Goal: Task Accomplishment & Management: Manage account settings

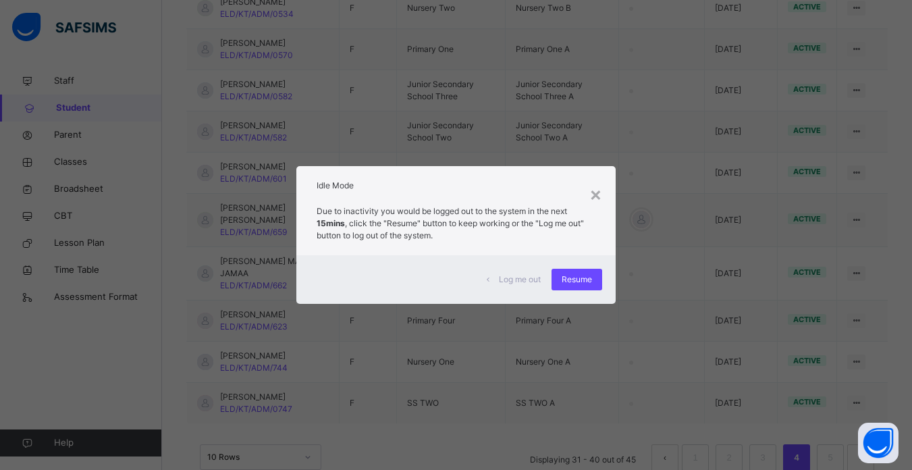
scroll to position [396, 0]
click at [576, 277] on span "Resume" at bounding box center [577, 279] width 30 height 12
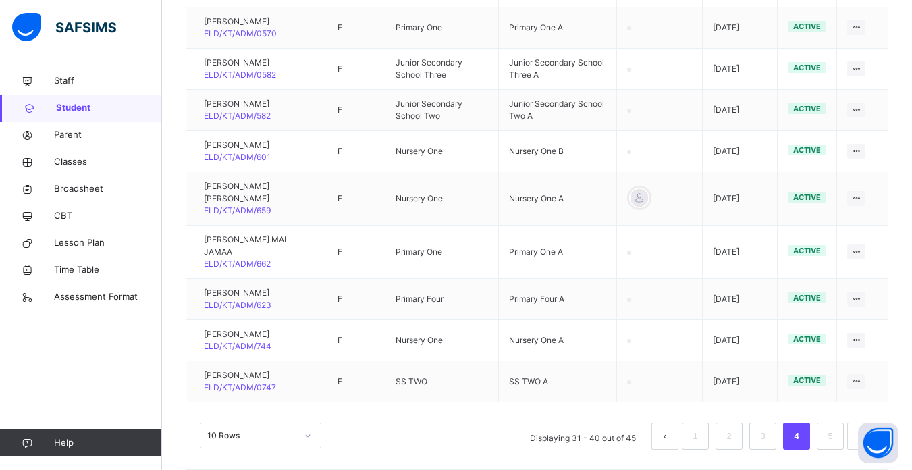
scroll to position [444, 0]
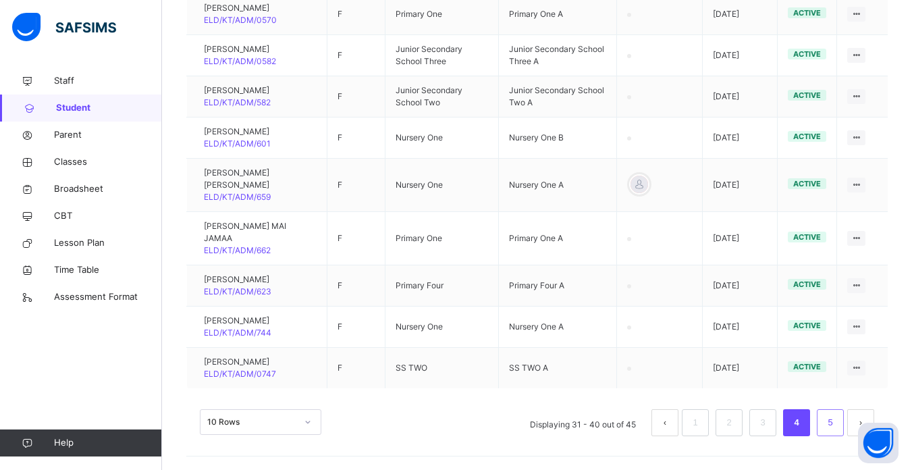
click at [836, 425] on link "5" at bounding box center [830, 423] width 13 height 18
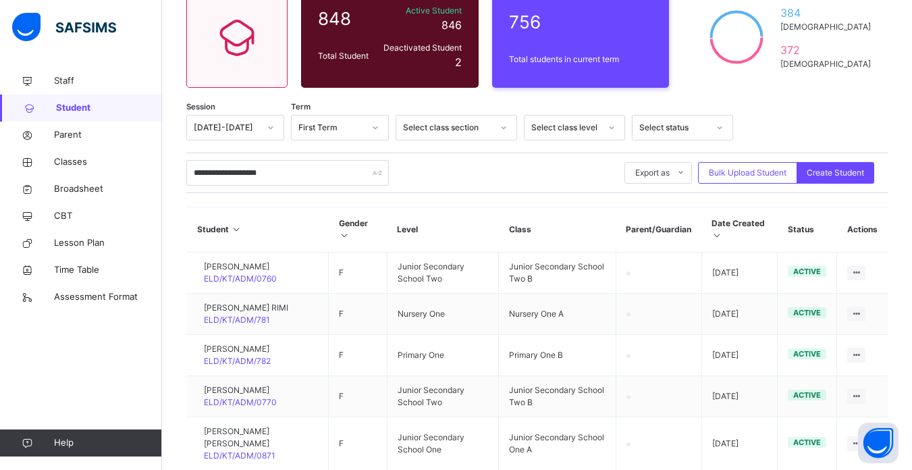
scroll to position [213, 0]
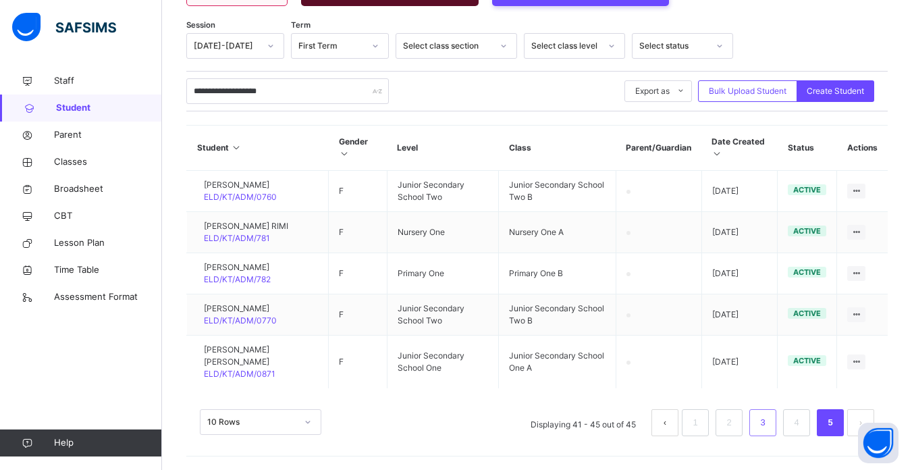
click at [767, 424] on link "3" at bounding box center [762, 423] width 13 height 18
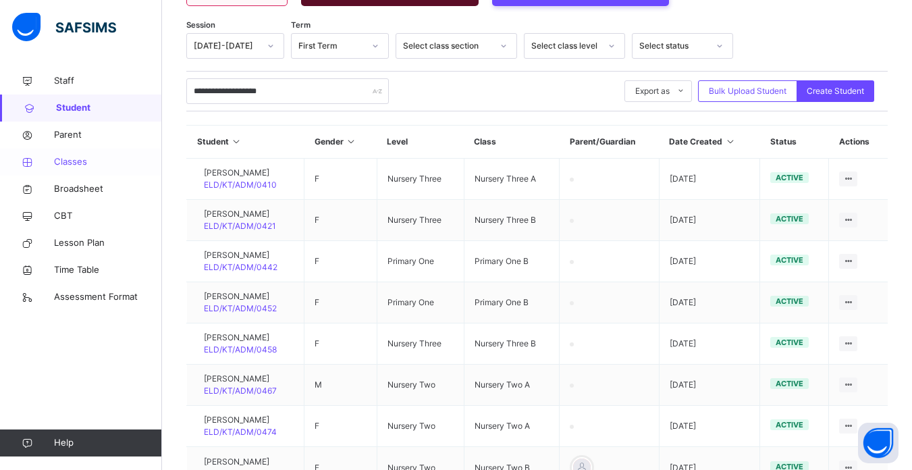
click at [74, 161] on span "Classes" at bounding box center [108, 162] width 108 height 14
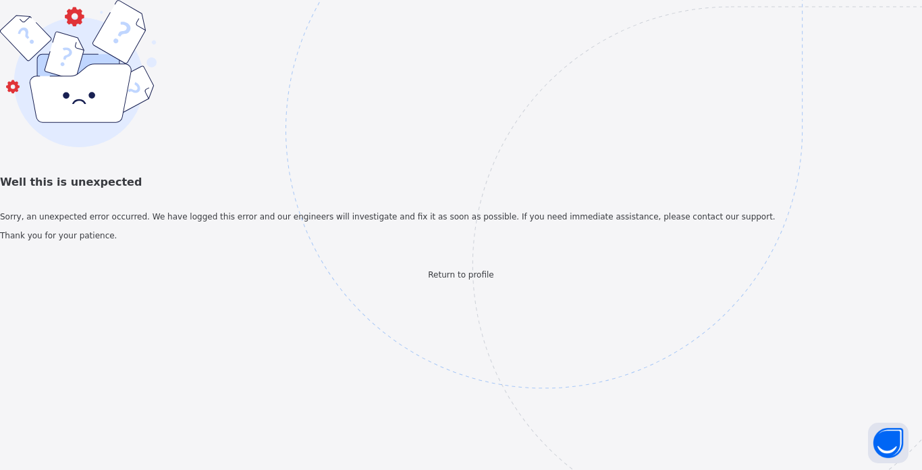
click at [454, 279] on span "Return to profile" at bounding box center [460, 274] width 65 height 9
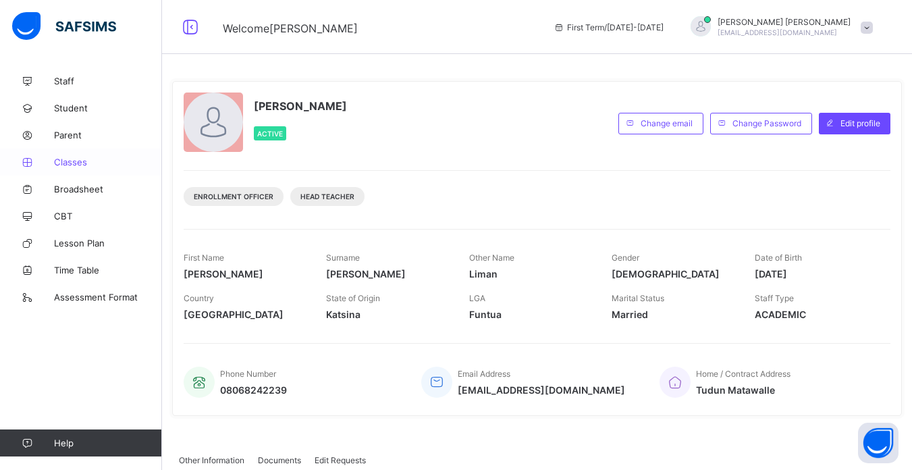
click at [72, 161] on span "Classes" at bounding box center [108, 162] width 108 height 11
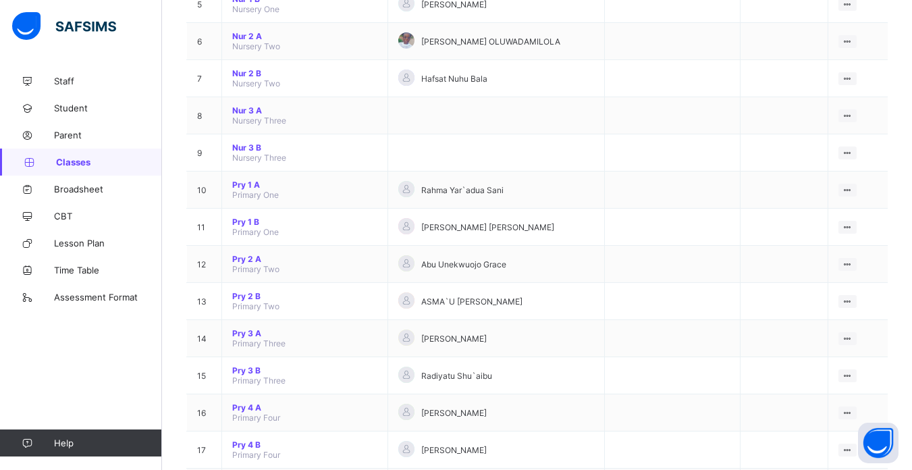
scroll to position [324, 0]
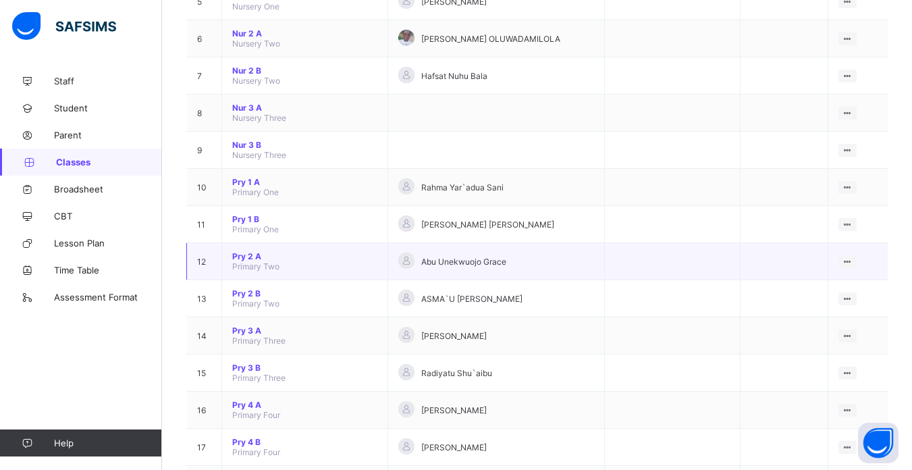
click at [251, 257] on span "Pry 2 A" at bounding box center [304, 256] width 145 height 10
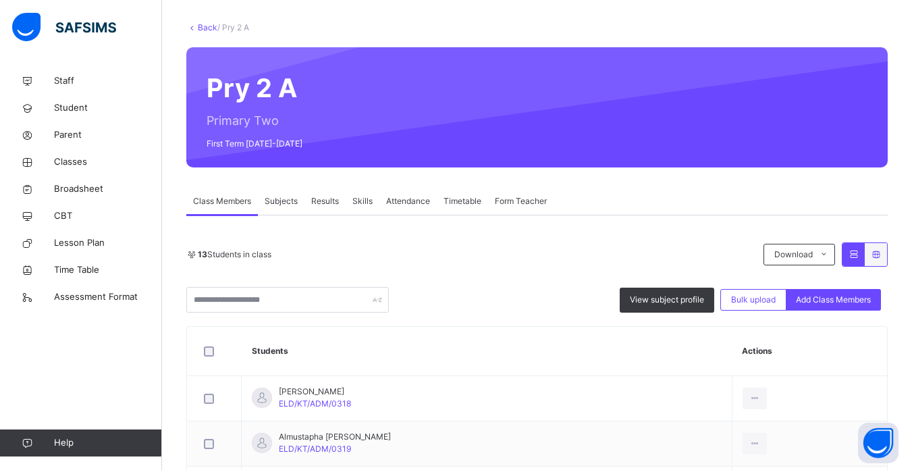
scroll to position [41, 0]
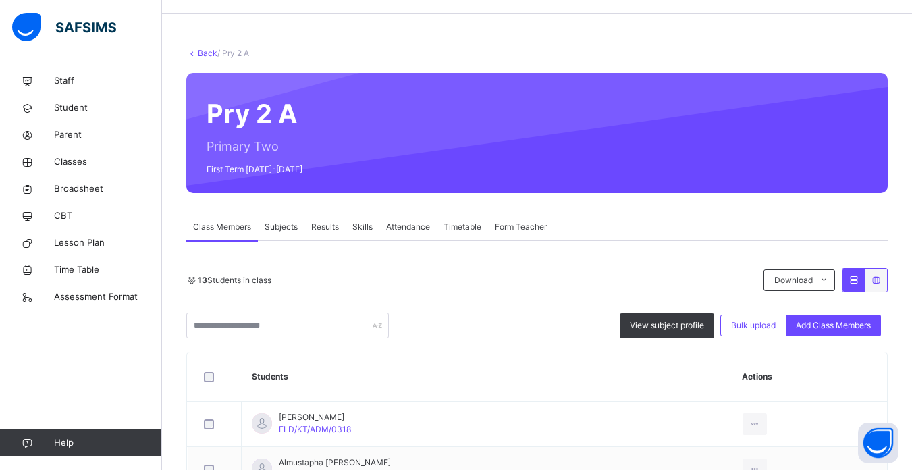
click at [200, 54] on link "Back" at bounding box center [208, 53] width 20 height 10
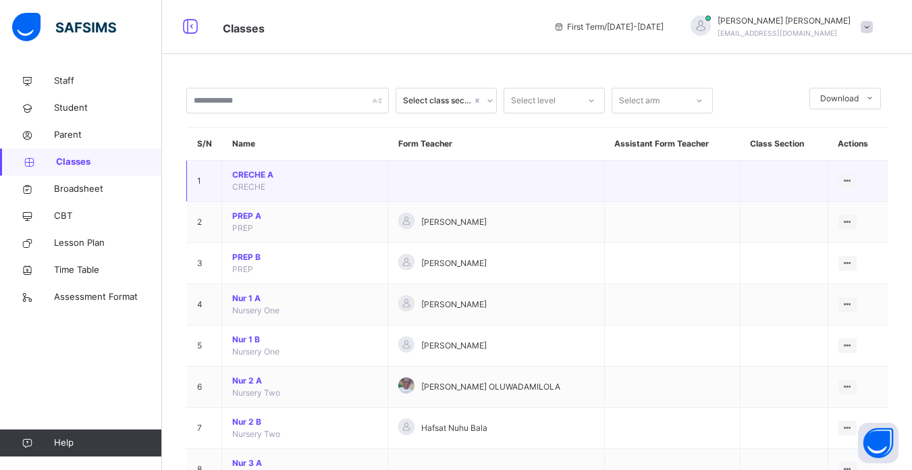
click at [351, 193] on td "CRECHE A CRECHE" at bounding box center [305, 181] width 166 height 41
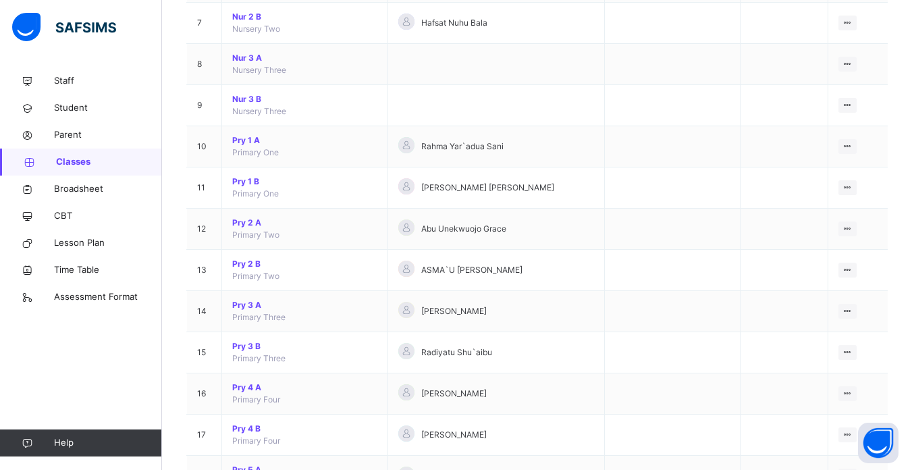
scroll to position [432, 0]
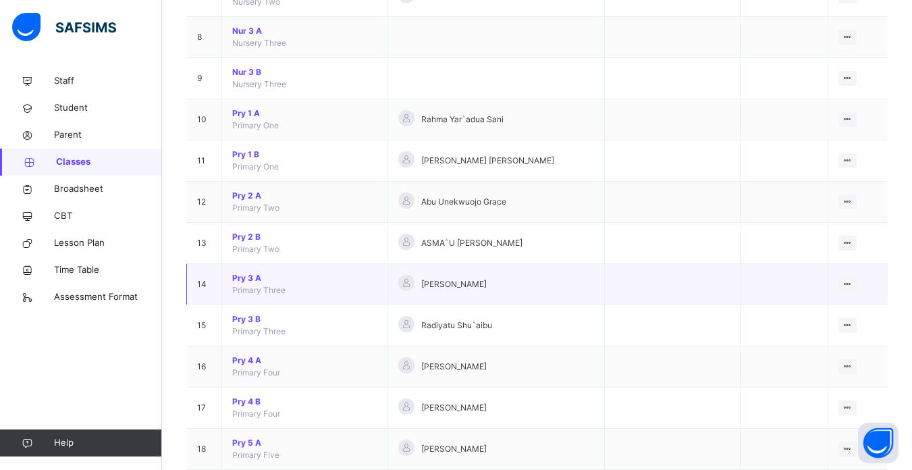
click at [242, 279] on span "Pry 3 A" at bounding box center [304, 278] width 145 height 12
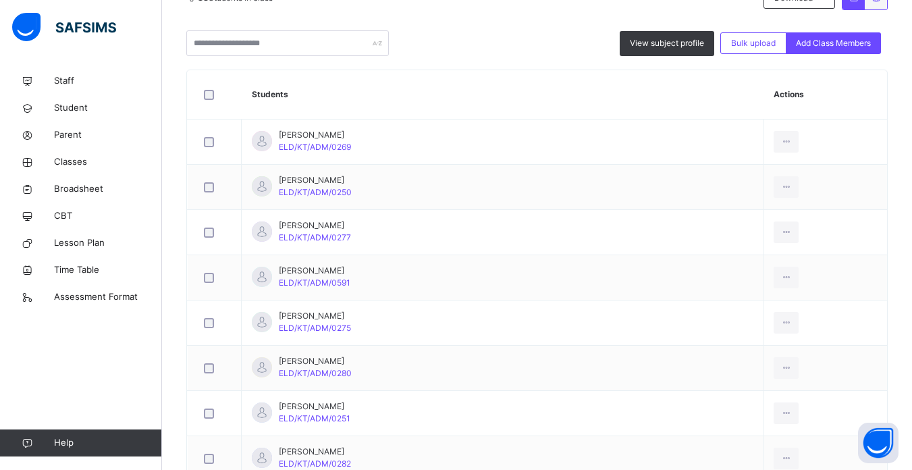
scroll to position [324, 0]
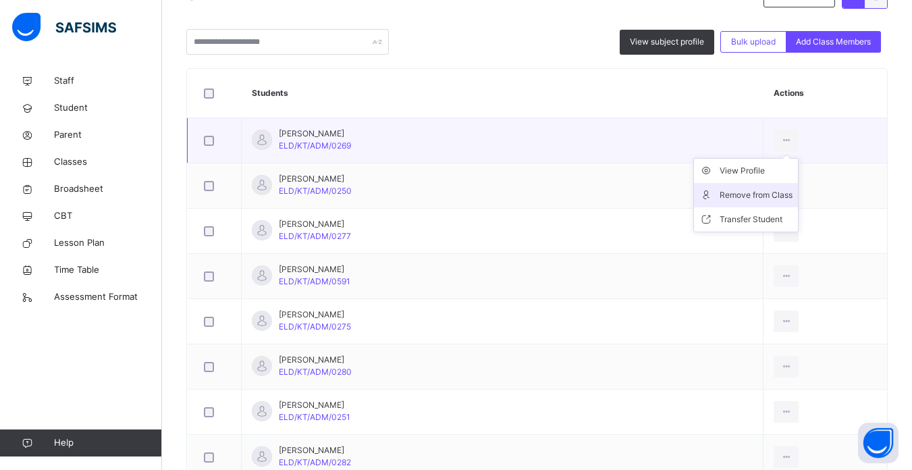
click at [721, 196] on div "Remove from Class" at bounding box center [756, 195] width 73 height 14
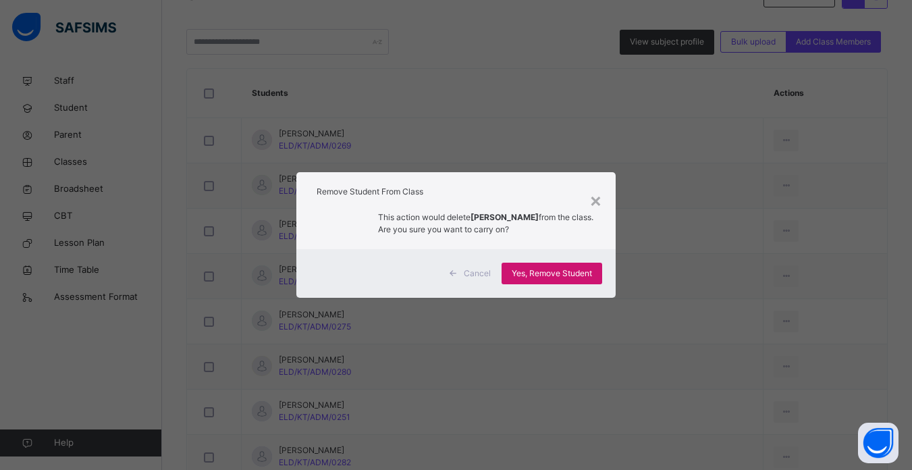
click at [554, 274] on span "Yes, Remove Student" at bounding box center [552, 273] width 80 height 12
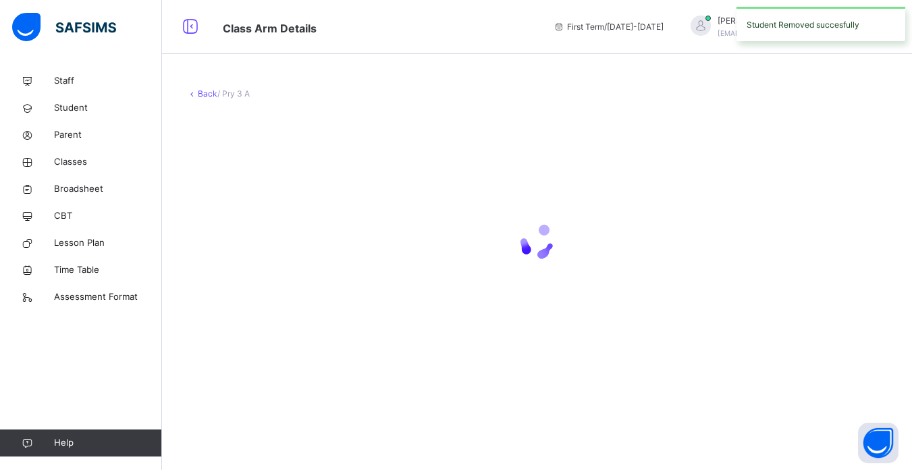
scroll to position [0, 0]
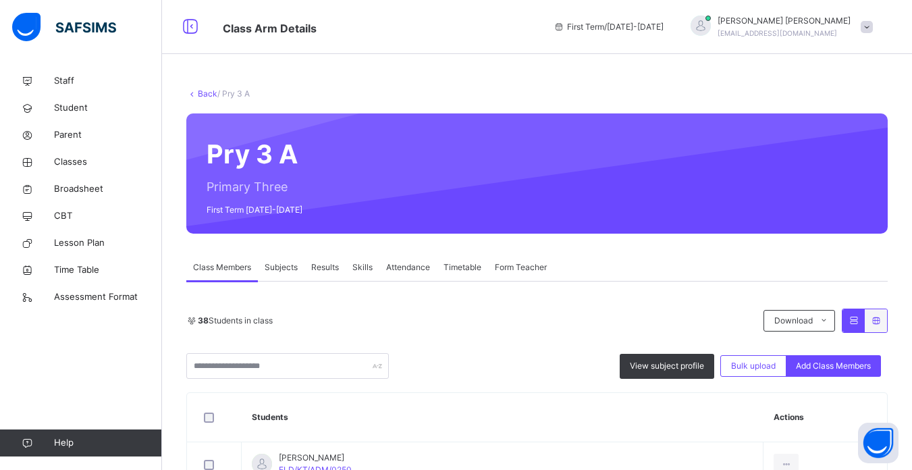
click at [510, 342] on div "38 Students in class Download Pdf Report Excel Report View subject profile Bulk…" at bounding box center [536, 343] width 701 height 70
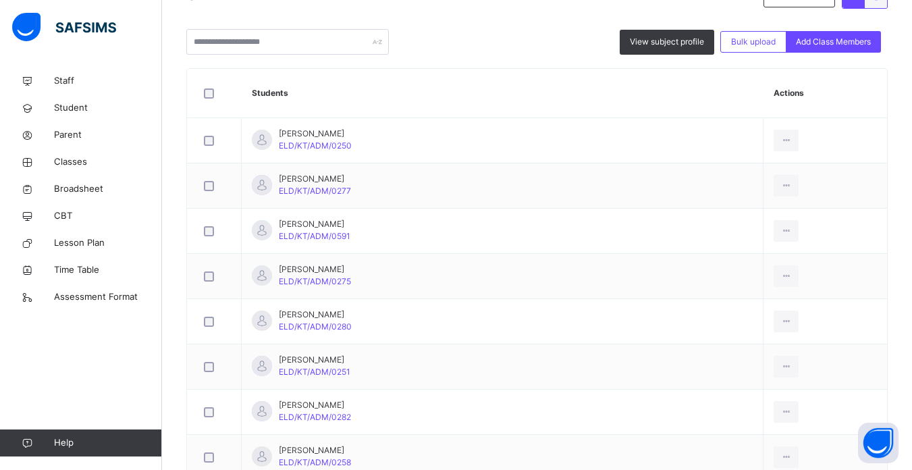
scroll to position [351, 0]
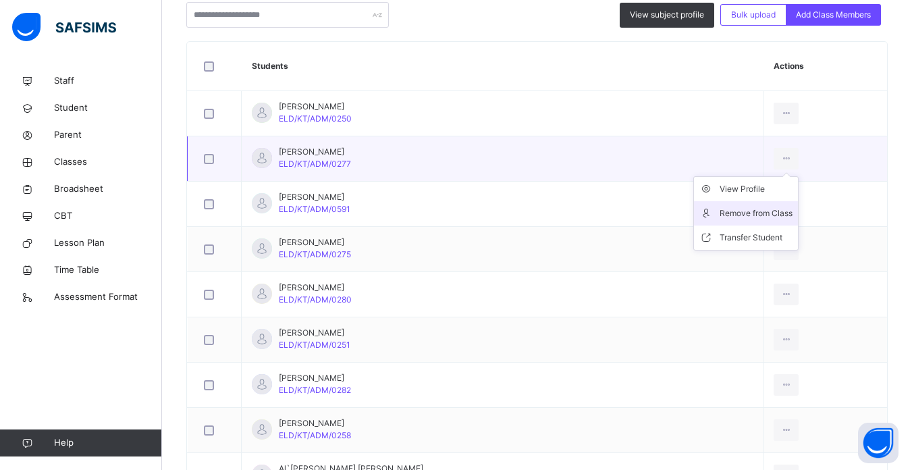
click at [740, 209] on div "Remove from Class" at bounding box center [756, 214] width 73 height 14
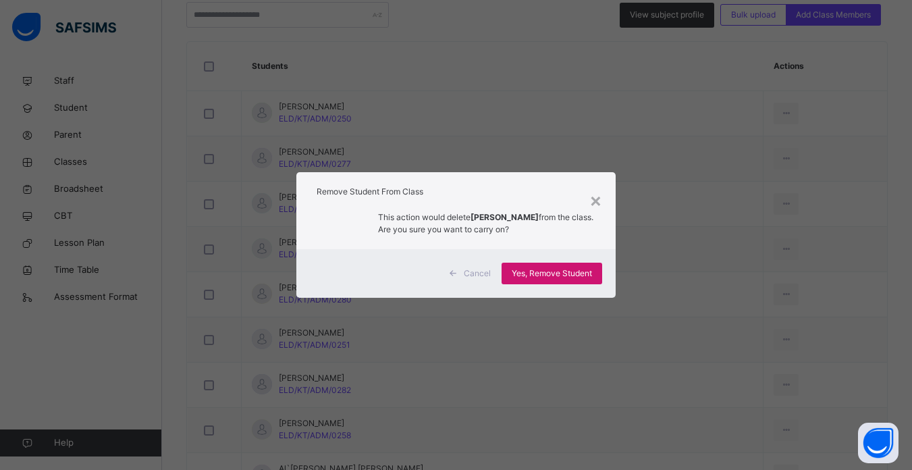
click at [558, 273] on span "Yes, Remove Student" at bounding box center [552, 273] width 80 height 12
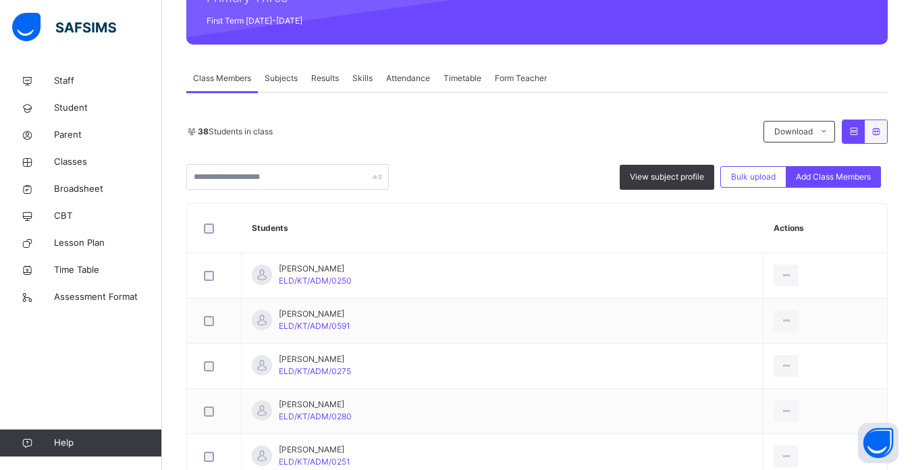
scroll to position [297, 0]
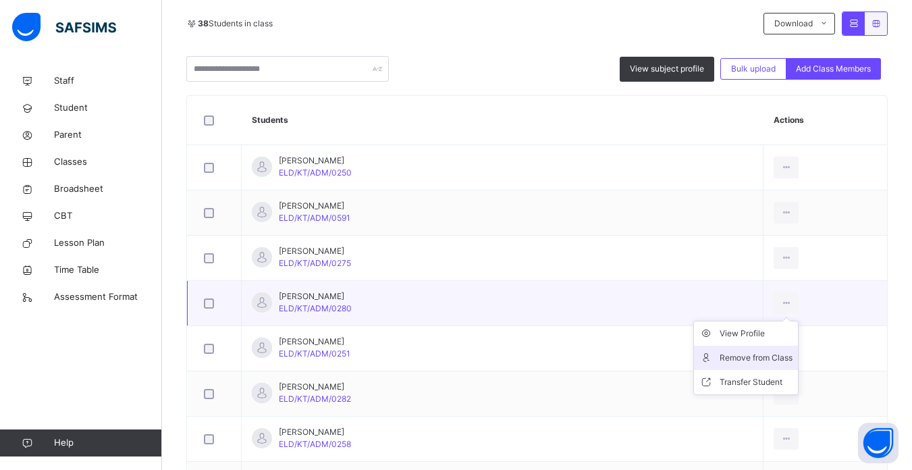
click at [726, 358] on div "Remove from Class" at bounding box center [756, 358] width 73 height 14
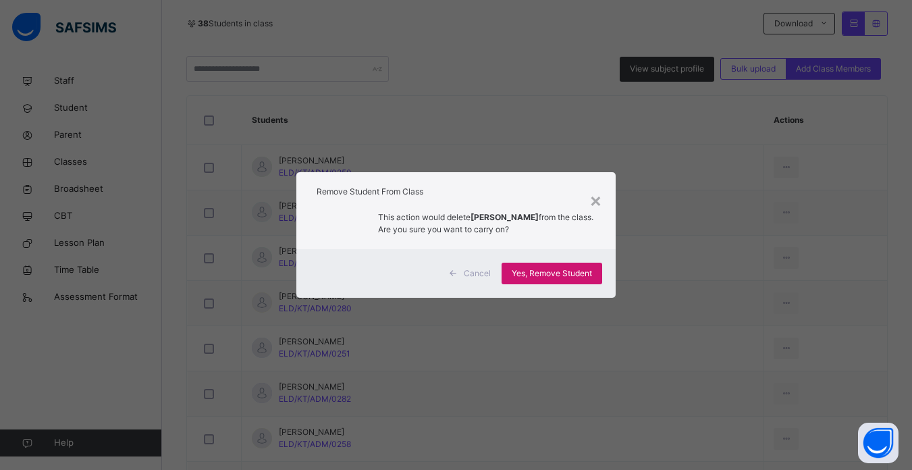
click at [558, 271] on span "Yes, Remove Student" at bounding box center [552, 273] width 80 height 12
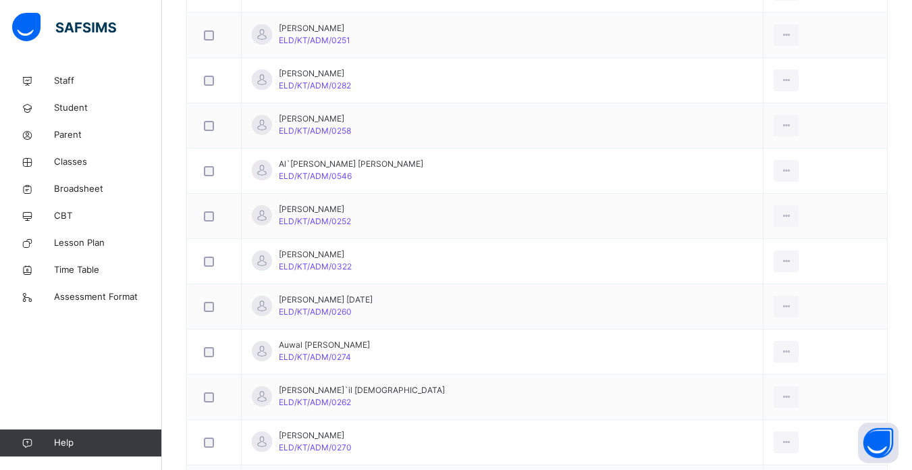
scroll to position [567, 0]
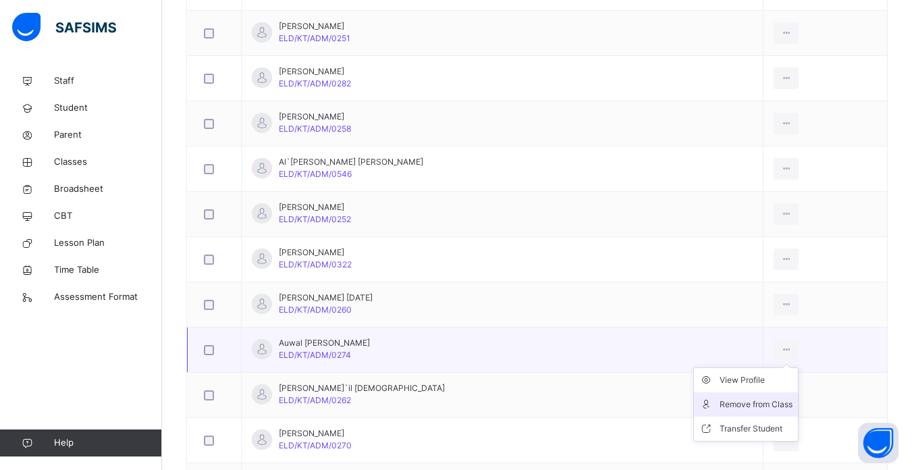
click at [735, 402] on div "Remove from Class" at bounding box center [756, 405] width 73 height 14
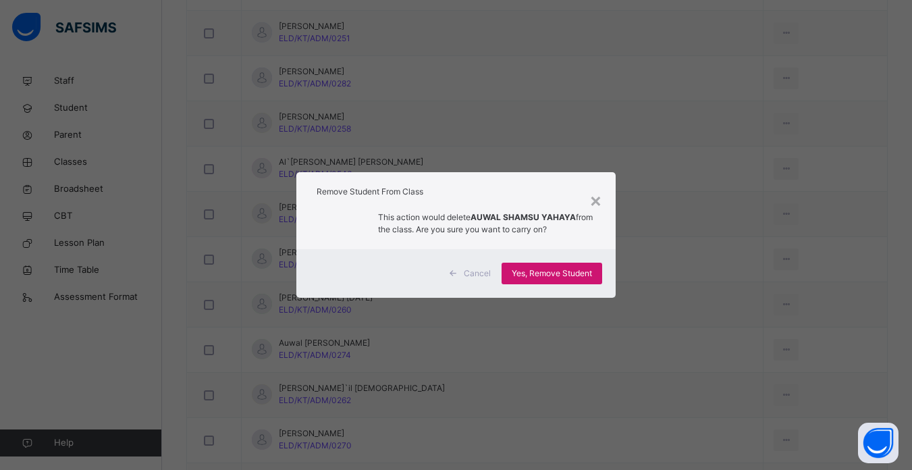
click at [561, 270] on span "Yes, Remove Student" at bounding box center [552, 273] width 80 height 12
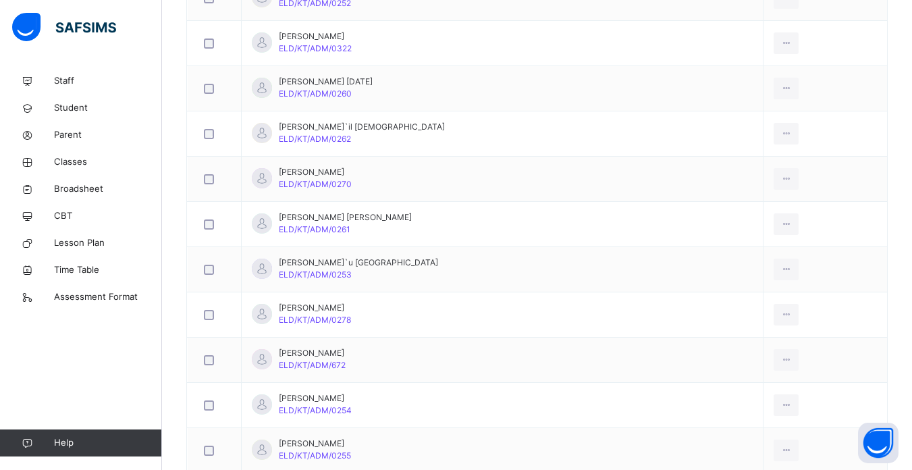
scroll to position [810, 0]
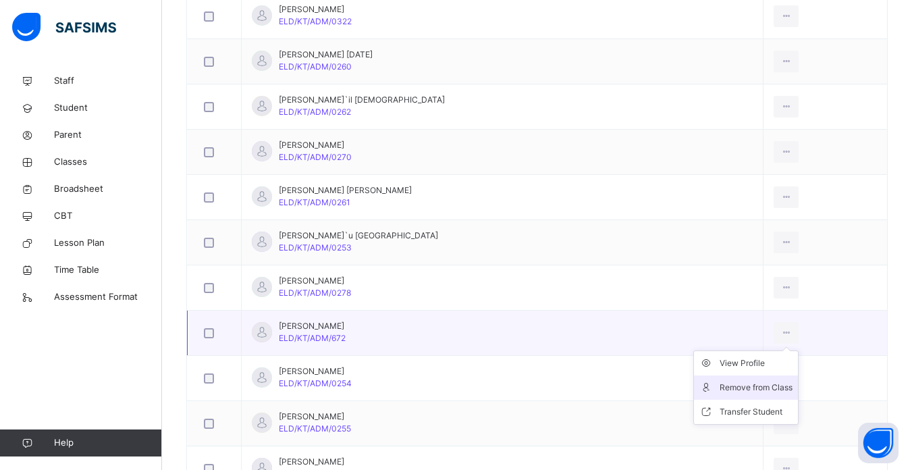
click at [747, 387] on div "Remove from Class" at bounding box center [756, 388] width 73 height 14
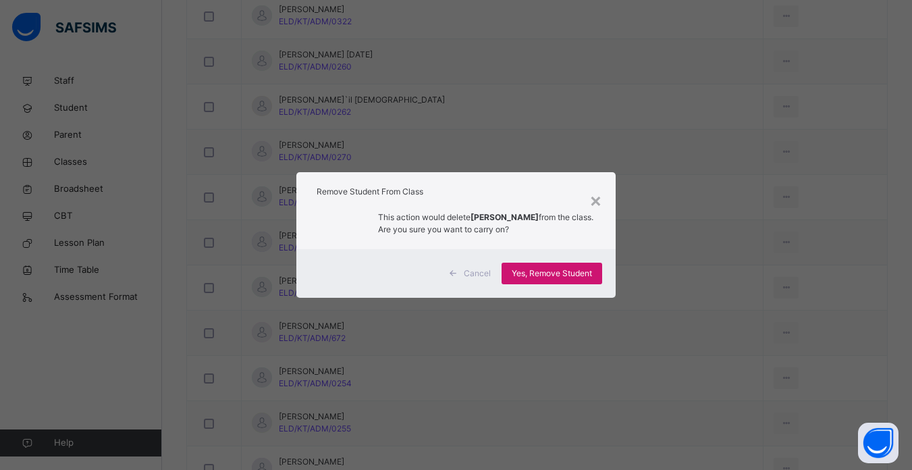
click at [564, 267] on span "Yes, Remove Student" at bounding box center [552, 273] width 80 height 12
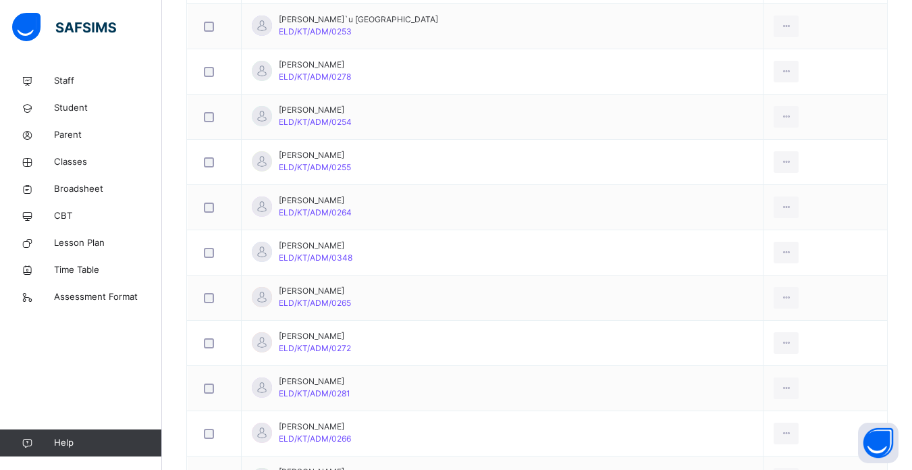
scroll to position [1053, 0]
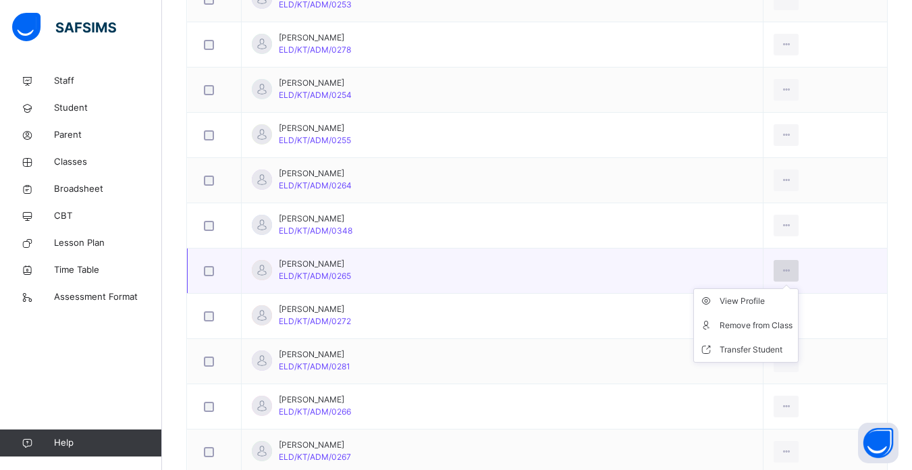
click at [780, 270] on icon at bounding box center [785, 271] width 11 height 12
click at [730, 322] on div "Remove from Class" at bounding box center [756, 326] width 73 height 14
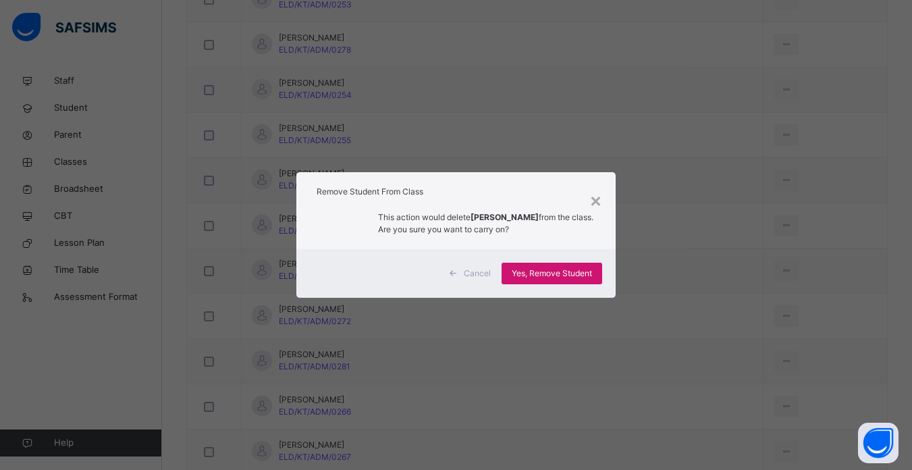
click at [565, 272] on span "Yes, Remove Student" at bounding box center [552, 273] width 80 height 12
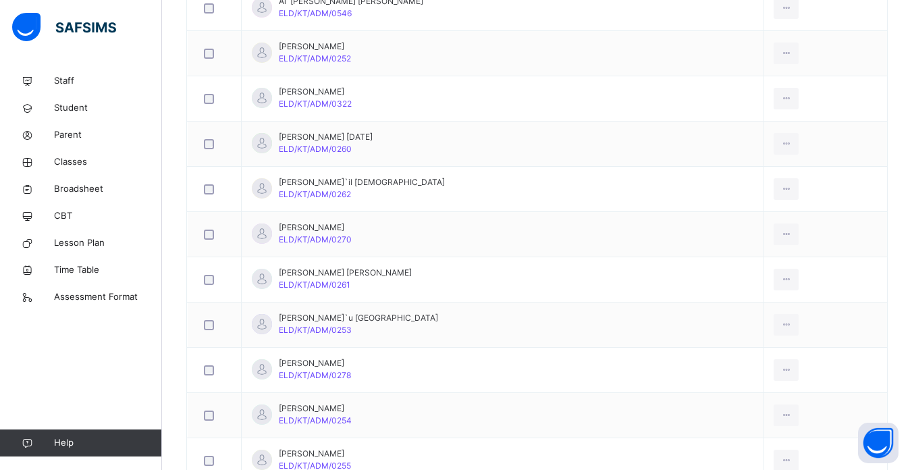
scroll to position [729, 0]
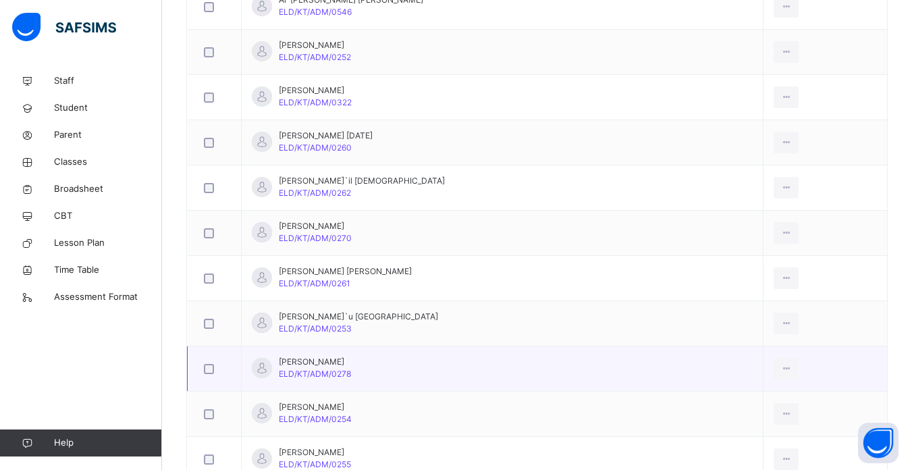
click at [491, 377] on td "[PERSON_NAME] ELD/KT/ADM/0278" at bounding box center [503, 368] width 522 height 45
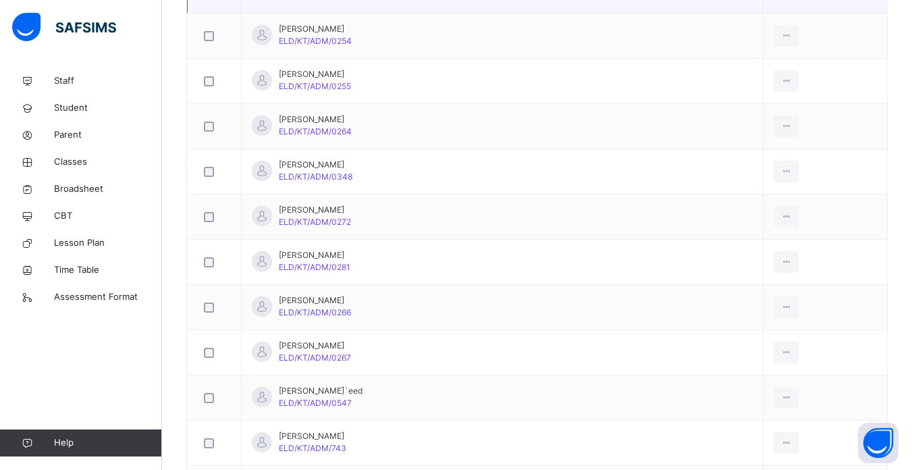
scroll to position [1134, 0]
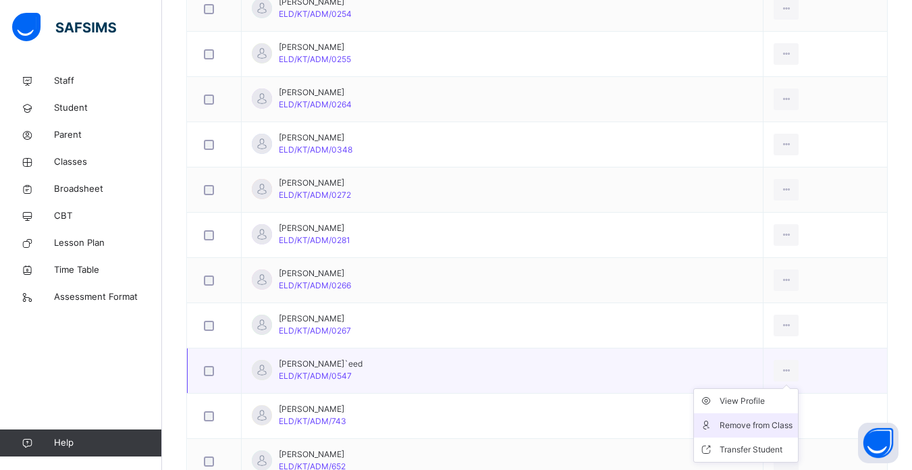
click at [736, 424] on div "Remove from Class" at bounding box center [756, 426] width 73 height 14
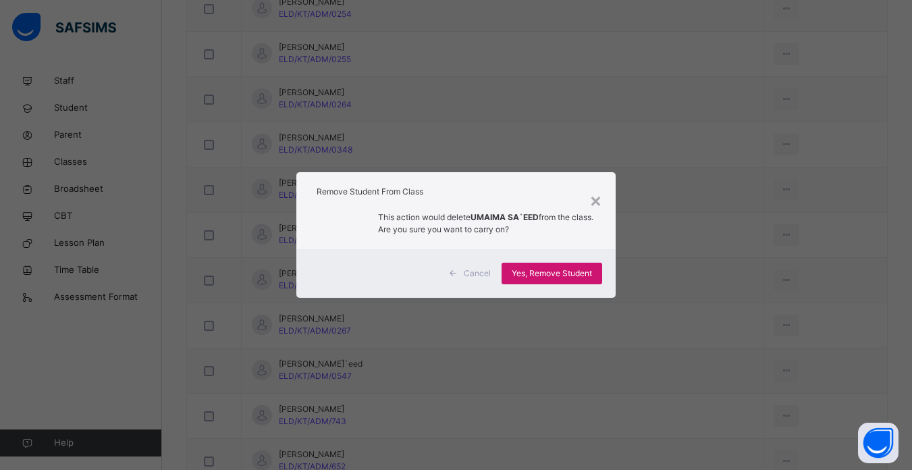
click at [543, 275] on span "Yes, Remove Student" at bounding box center [552, 273] width 80 height 12
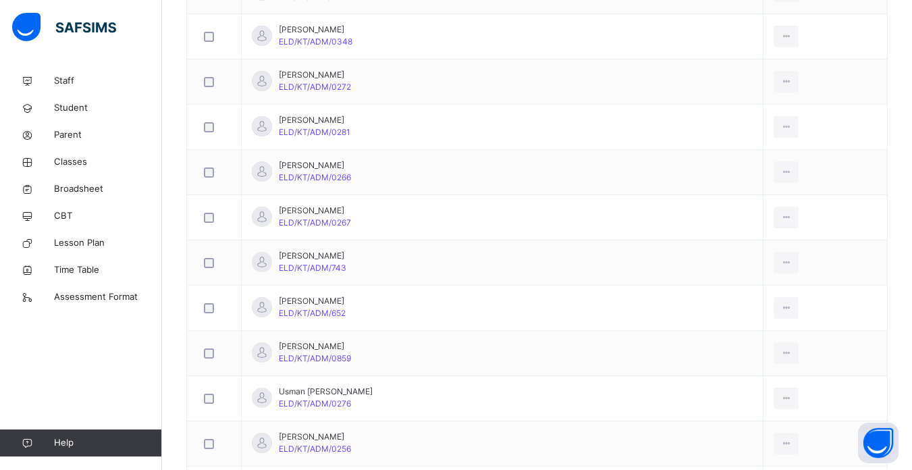
scroll to position [1449, 0]
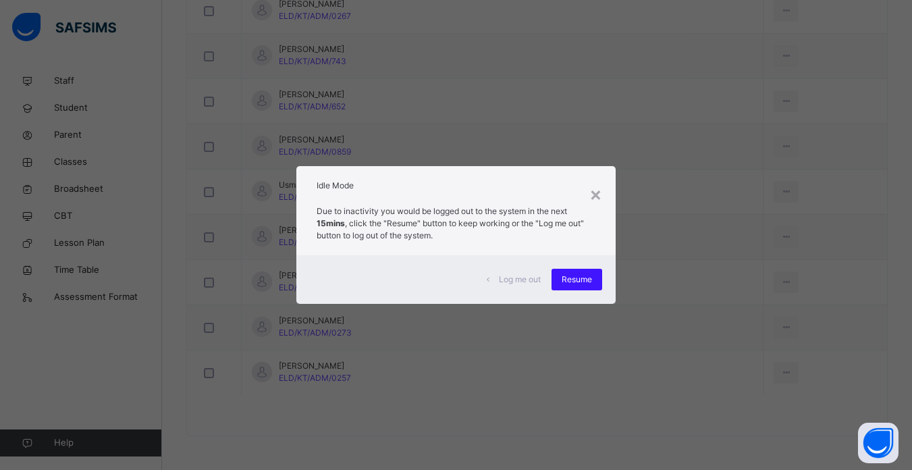
click at [575, 277] on span "Resume" at bounding box center [577, 279] width 30 height 12
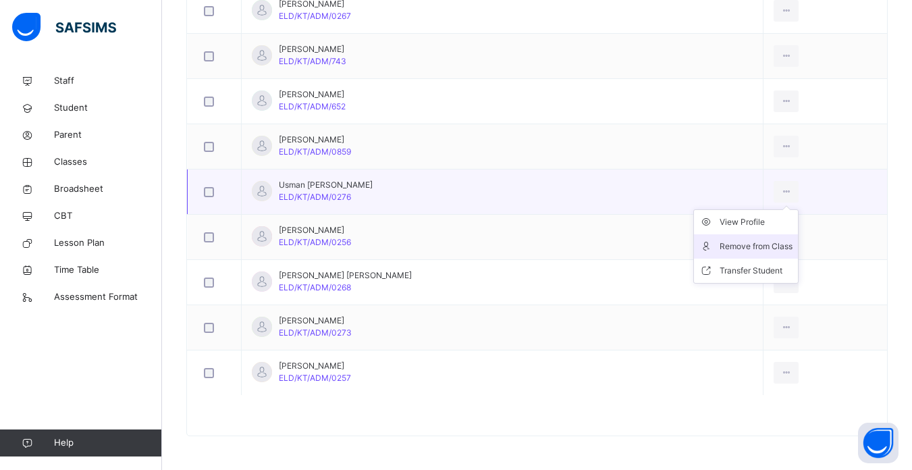
click at [738, 247] on div "Remove from Class" at bounding box center [756, 247] width 73 height 14
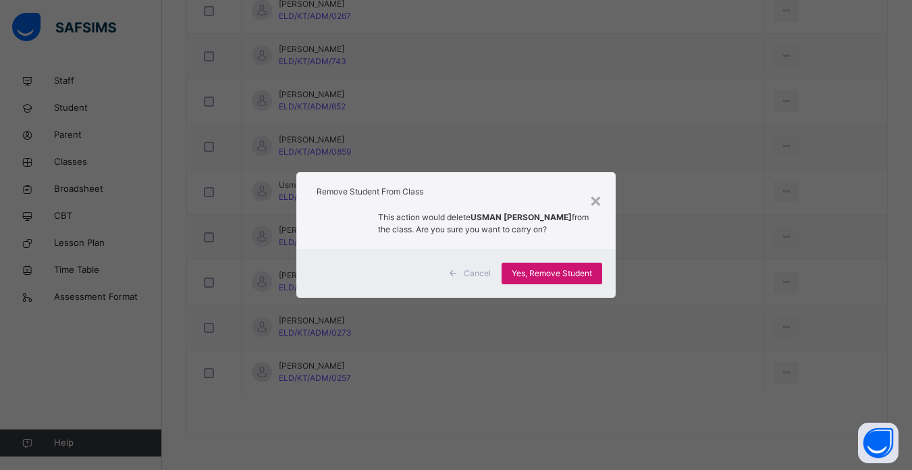
click at [560, 276] on span "Yes, Remove Student" at bounding box center [552, 273] width 80 height 12
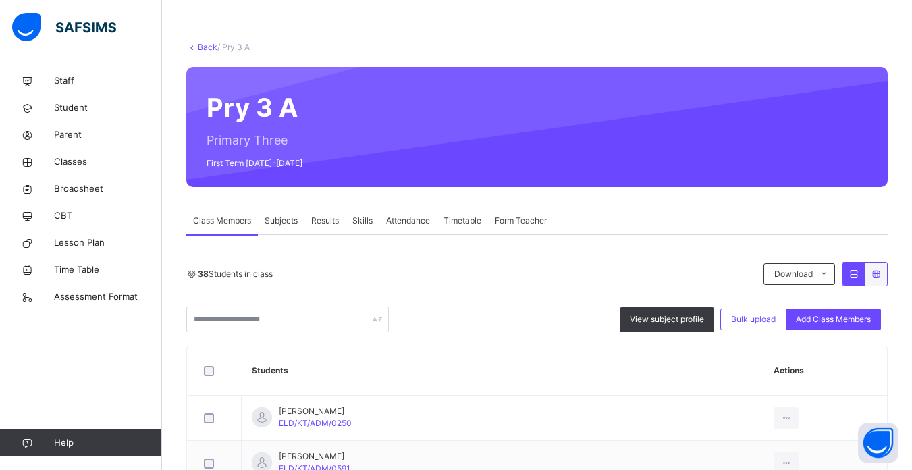
scroll to position [26, 0]
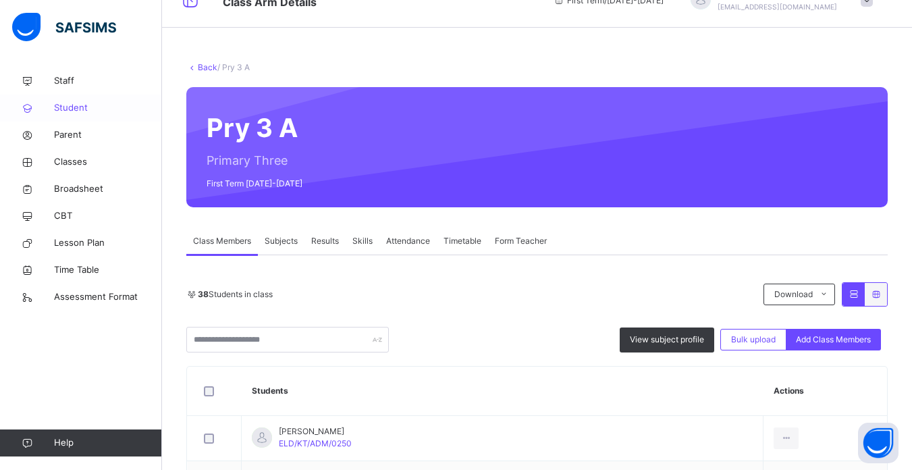
click at [76, 115] on link "Student" at bounding box center [81, 108] width 162 height 27
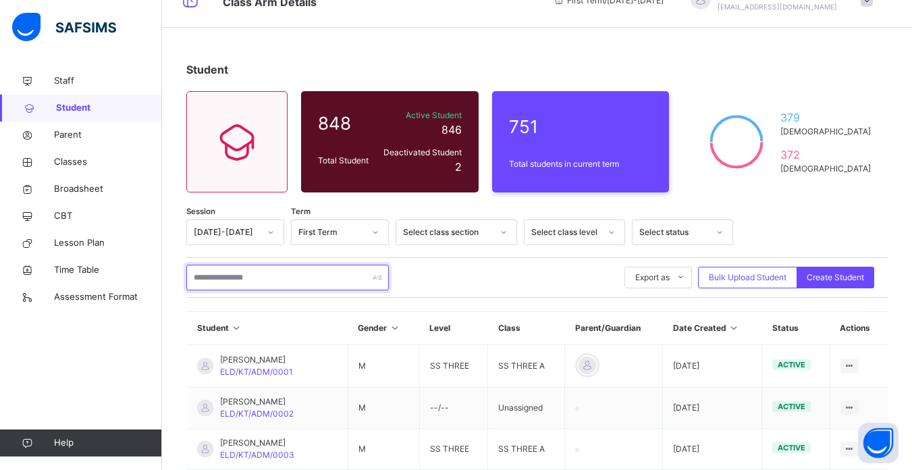
click at [292, 276] on input "text" at bounding box center [287, 278] width 203 height 26
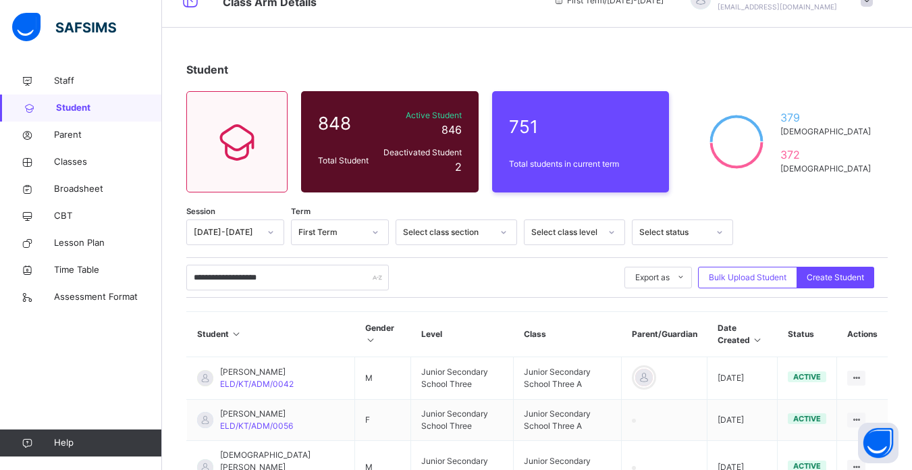
click at [411, 317] on th "Level" at bounding box center [462, 334] width 103 height 45
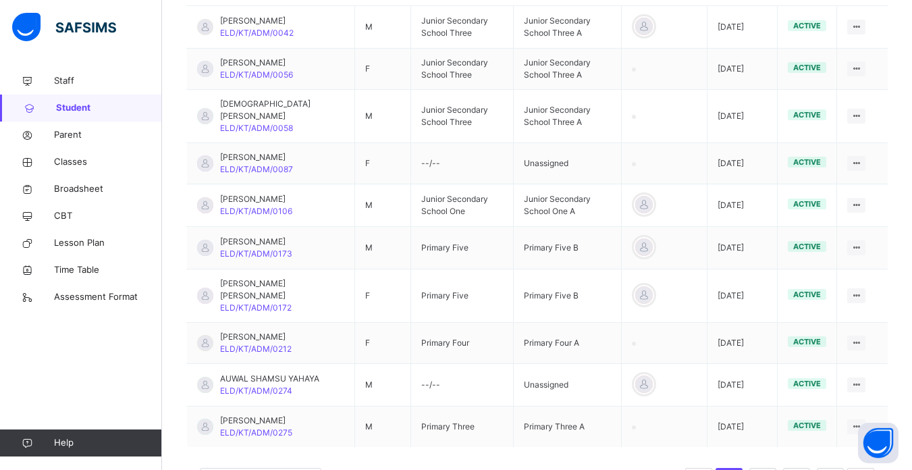
scroll to position [404, 0]
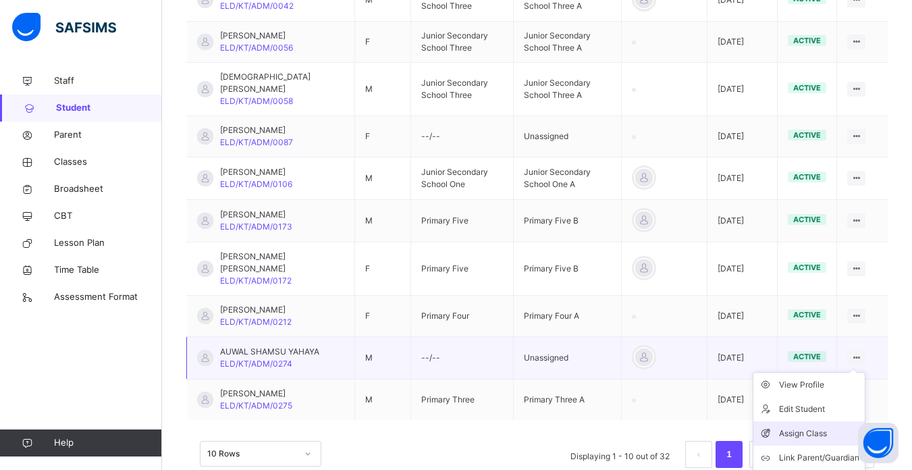
click at [815, 432] on div "Assign Class" at bounding box center [819, 434] width 80 height 14
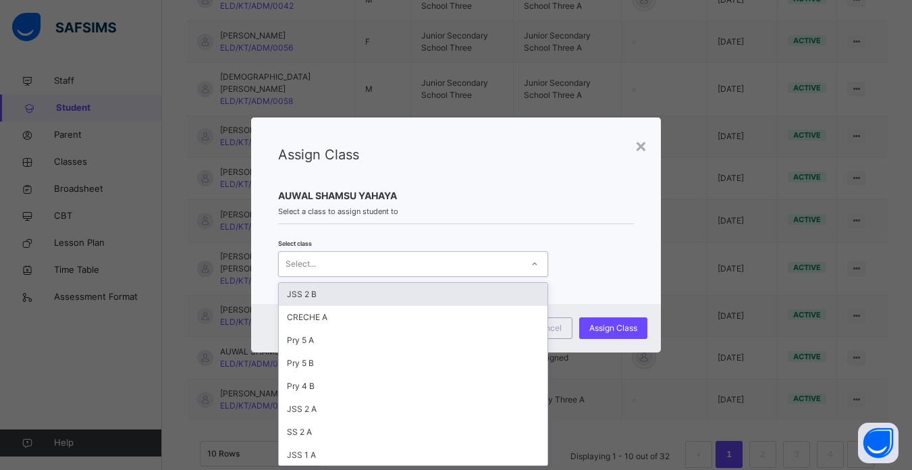
scroll to position [0, 0]
click at [479, 269] on div "Select..." at bounding box center [400, 264] width 243 height 21
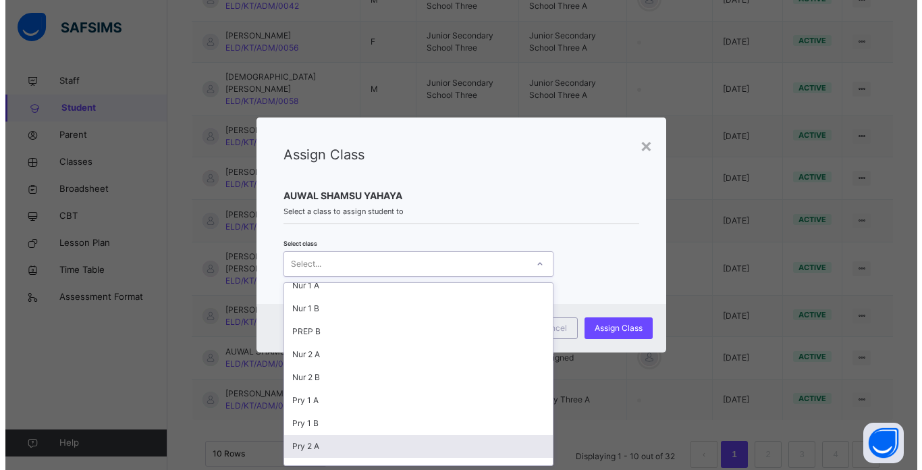
scroll to position [284, 0]
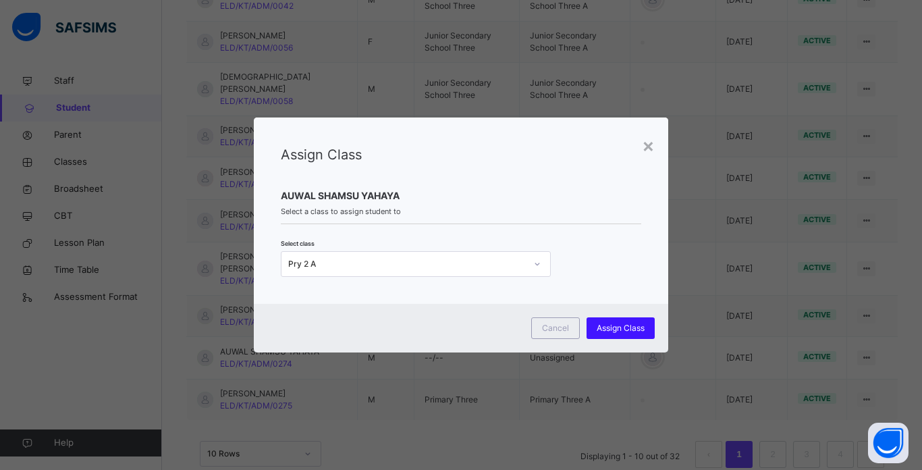
click at [616, 325] on span "Assign Class" at bounding box center [621, 328] width 48 height 12
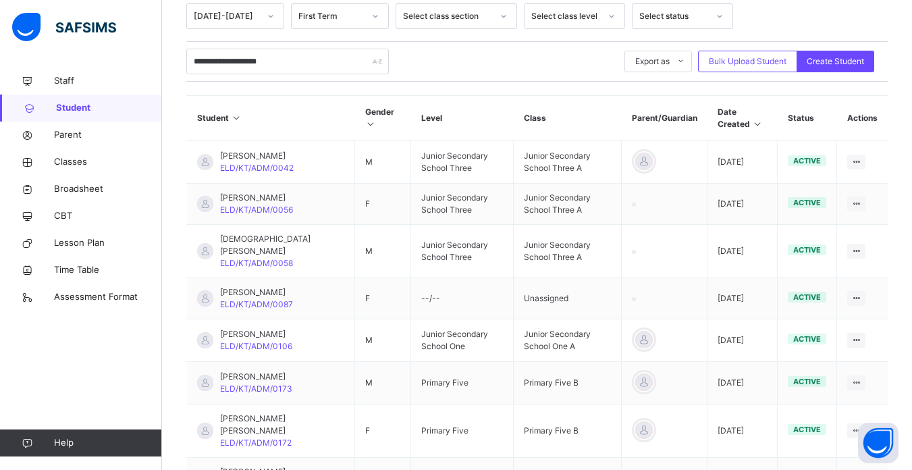
scroll to position [215, 0]
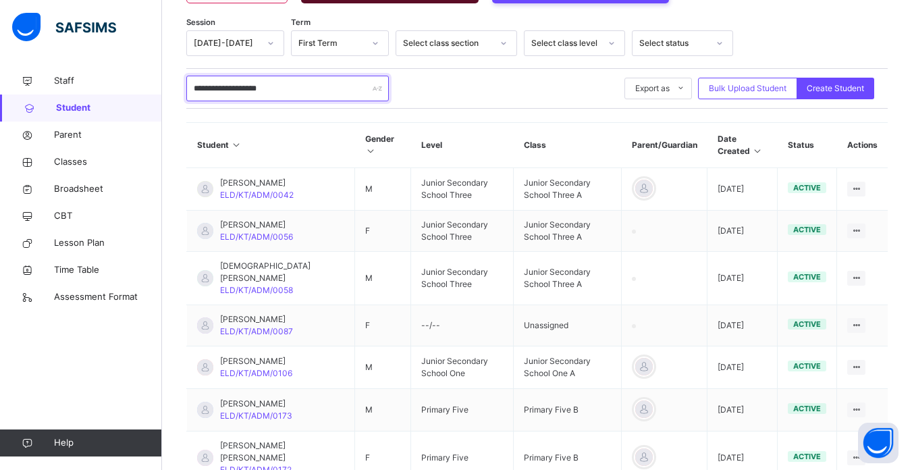
click at [299, 86] on input "**********" at bounding box center [287, 89] width 203 height 26
type input "*"
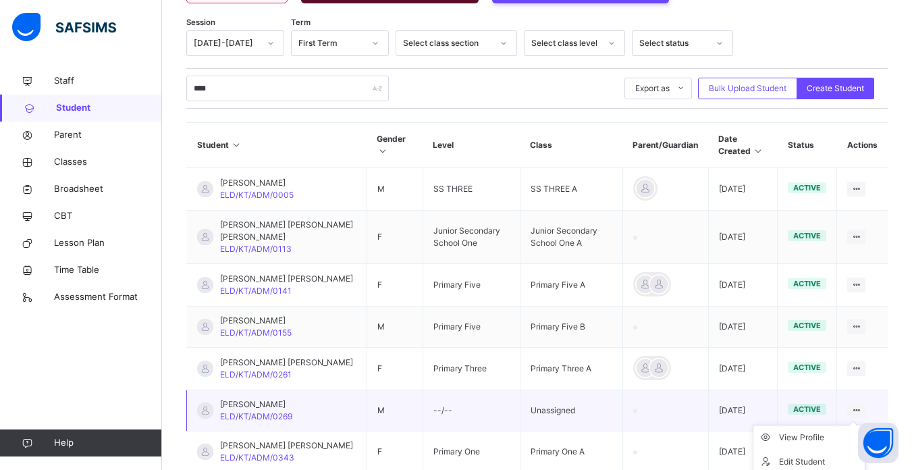
click at [862, 414] on icon at bounding box center [856, 410] width 11 height 10
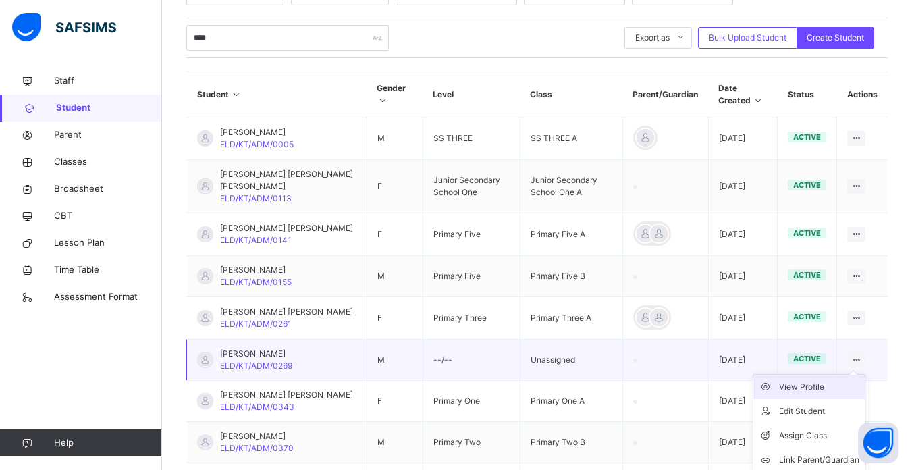
scroll to position [269, 0]
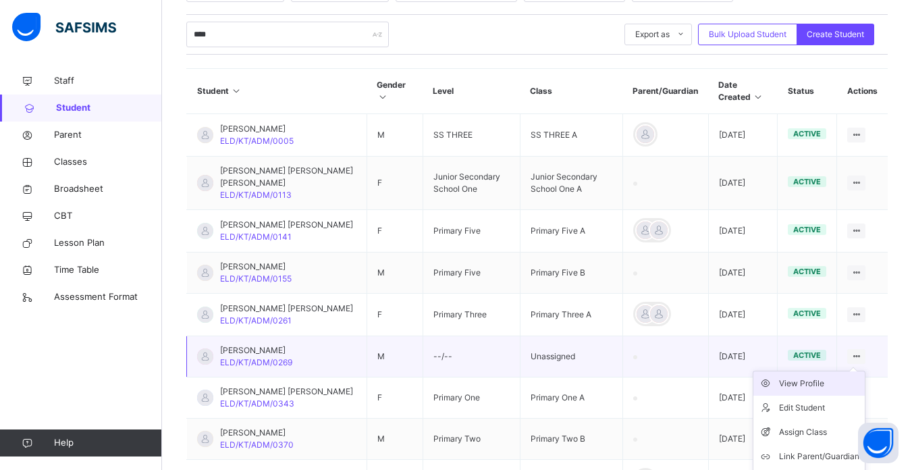
click at [821, 439] on div "Assign Class" at bounding box center [819, 432] width 80 height 14
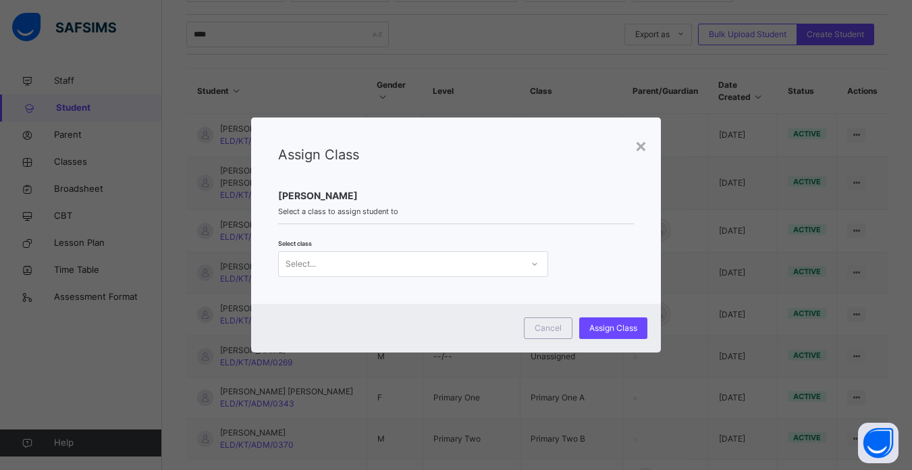
scroll to position [0, 0]
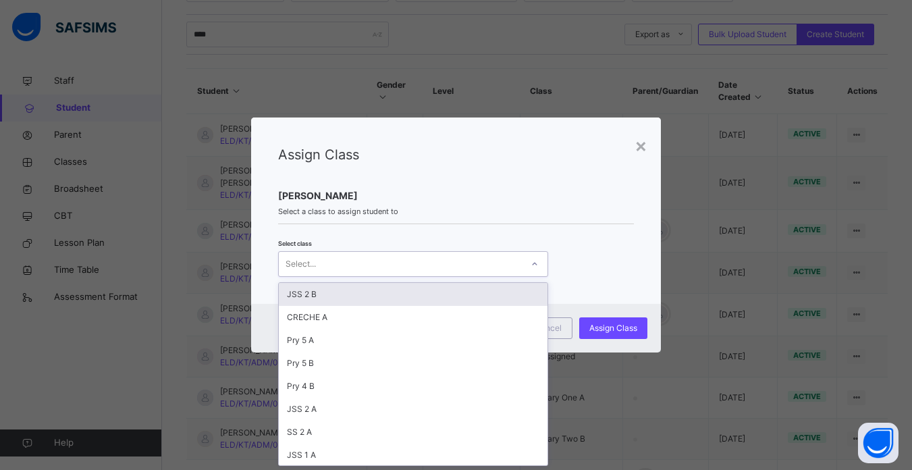
click at [476, 259] on div "Select..." at bounding box center [400, 264] width 243 height 21
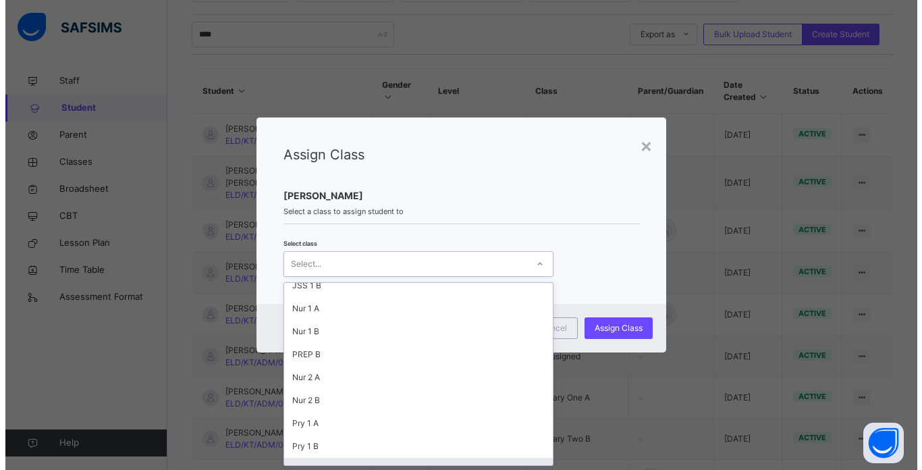
scroll to position [261, 0]
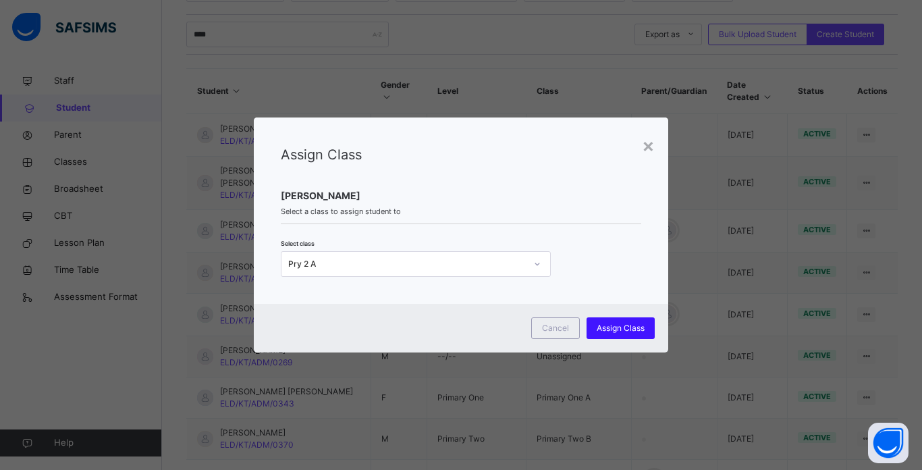
click at [627, 322] on span "Assign Class" at bounding box center [621, 328] width 48 height 12
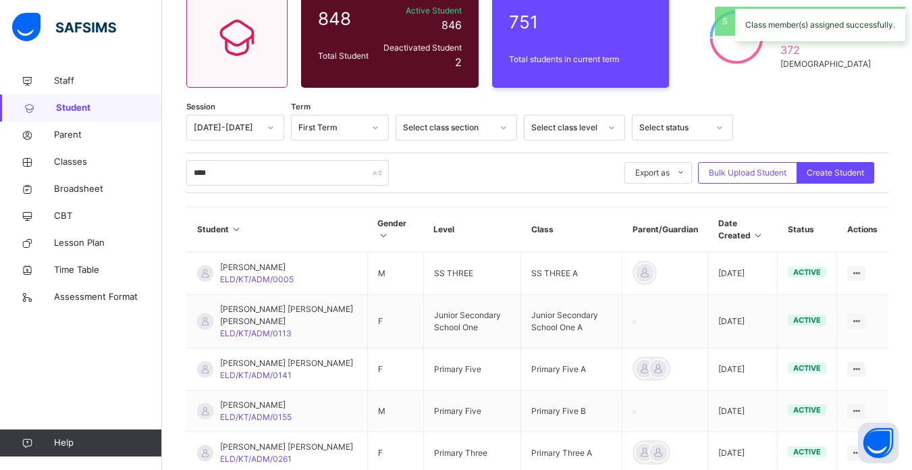
scroll to position [269, 0]
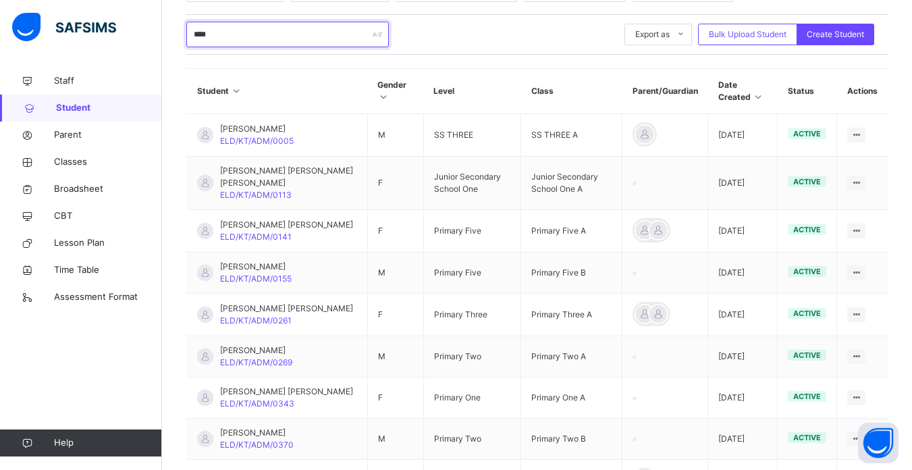
click at [251, 32] on input "****" at bounding box center [287, 35] width 203 height 26
type input "*"
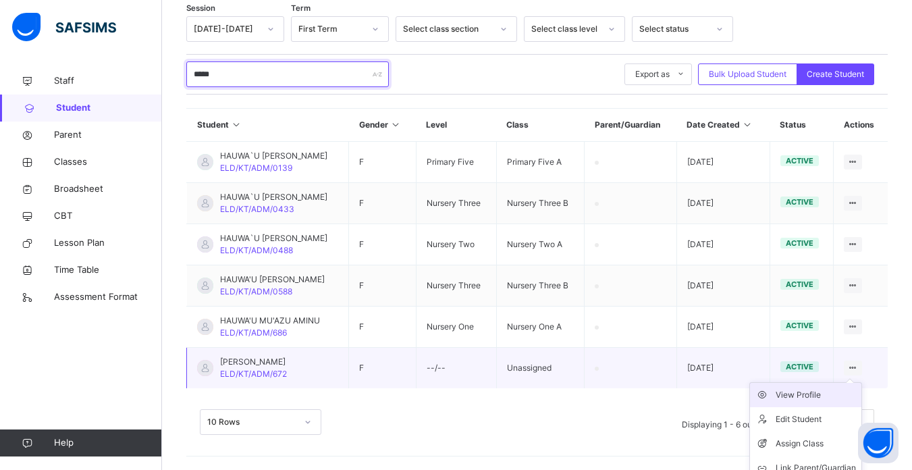
scroll to position [265, 0]
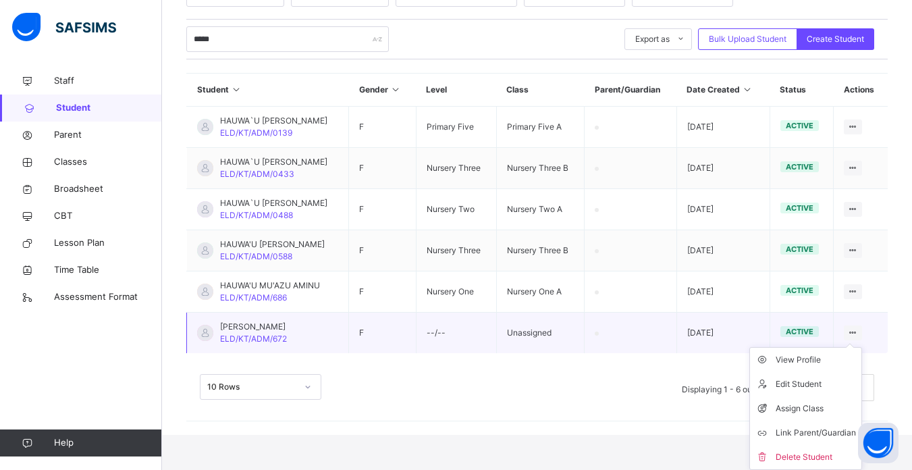
click at [862, 347] on ul "View Profile Edit Student Assign Class Link Parent/Guardian Delete Student" at bounding box center [805, 408] width 113 height 123
click at [801, 411] on div "Assign Class" at bounding box center [816, 409] width 80 height 14
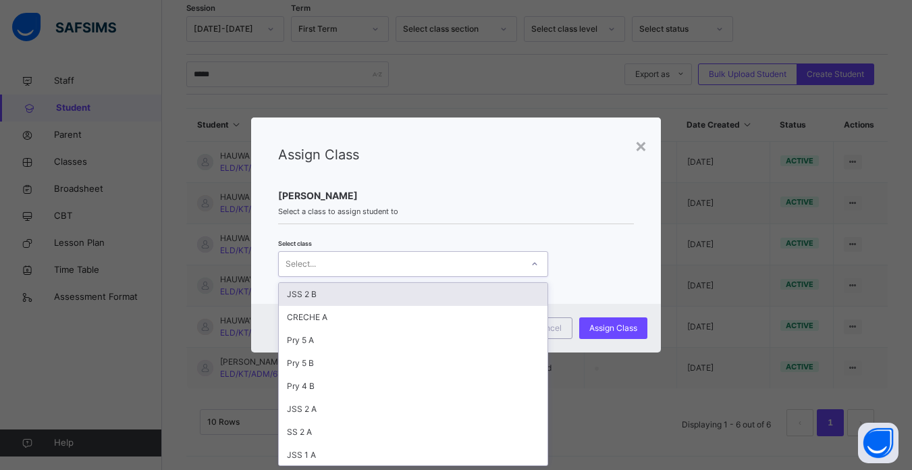
scroll to position [0, 0]
click at [429, 264] on div "Select..." at bounding box center [400, 264] width 243 height 21
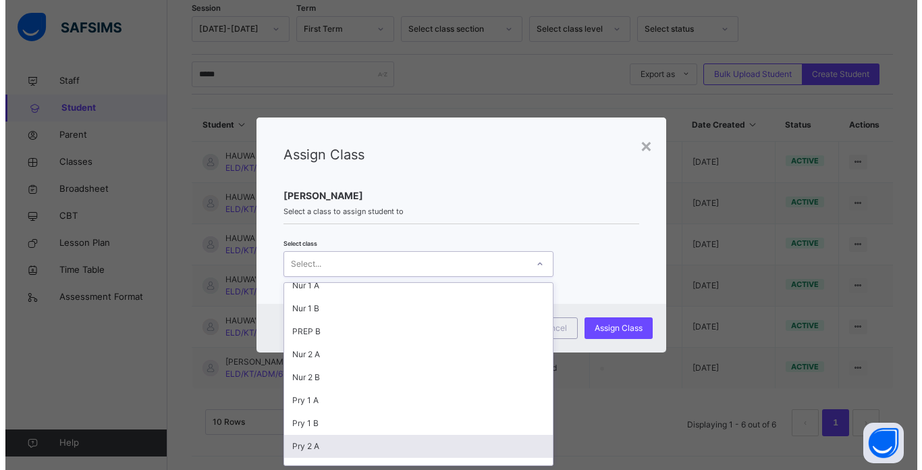
scroll to position [284, 0]
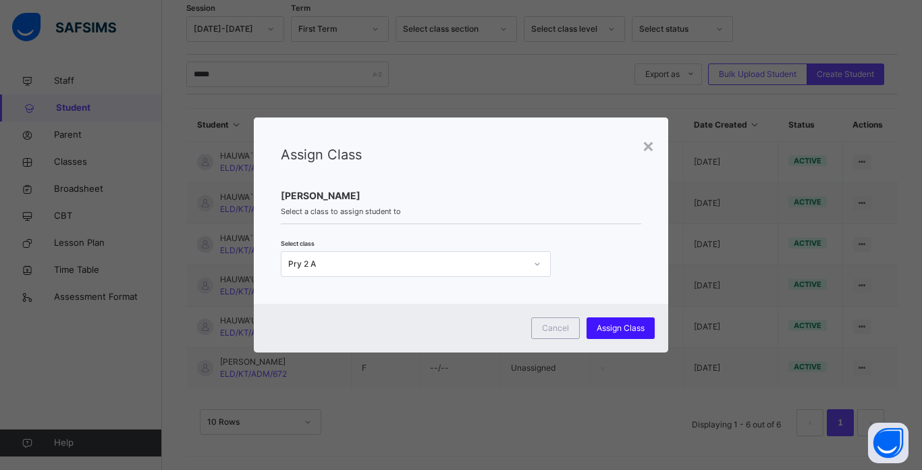
click at [618, 323] on span "Assign Class" at bounding box center [621, 328] width 48 height 12
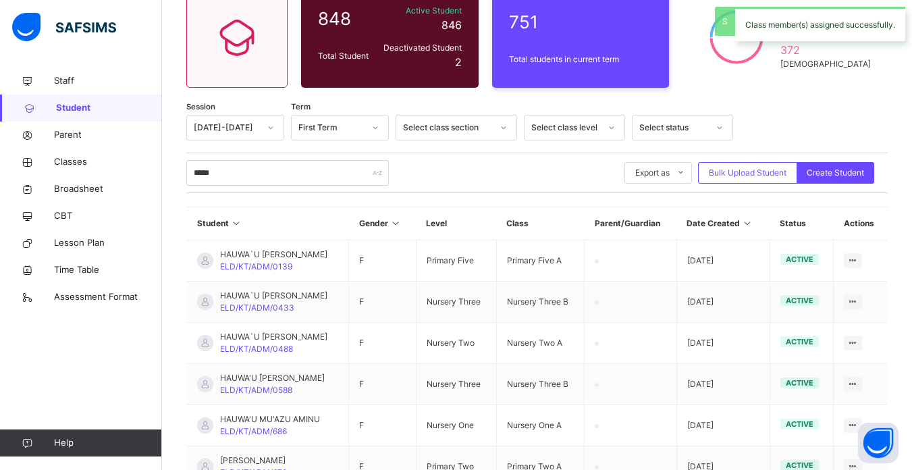
scroll to position [230, 0]
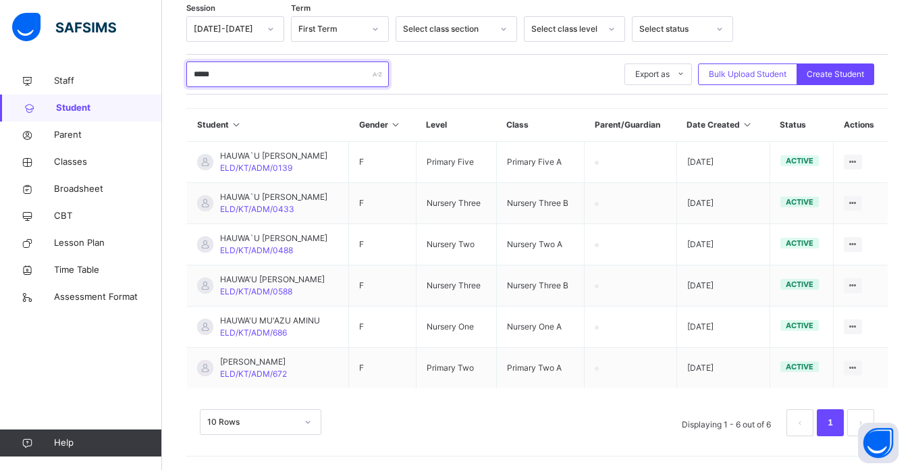
click at [240, 71] on input "*****" at bounding box center [287, 74] width 203 height 26
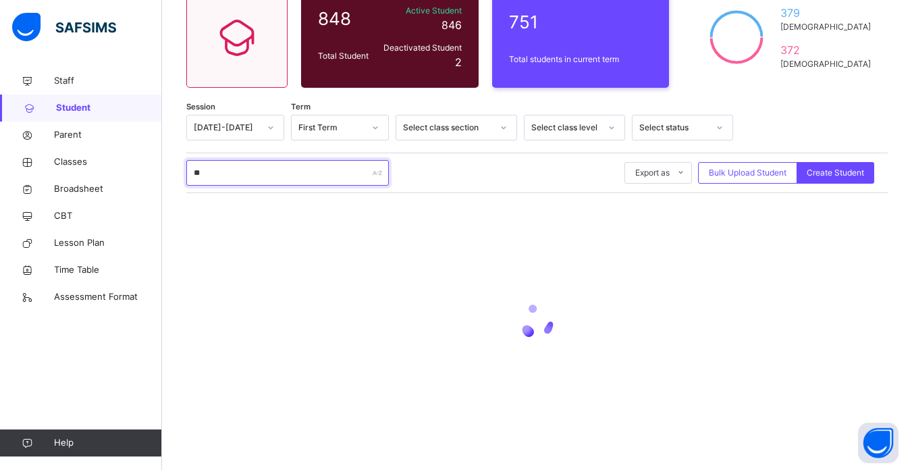
type input "*"
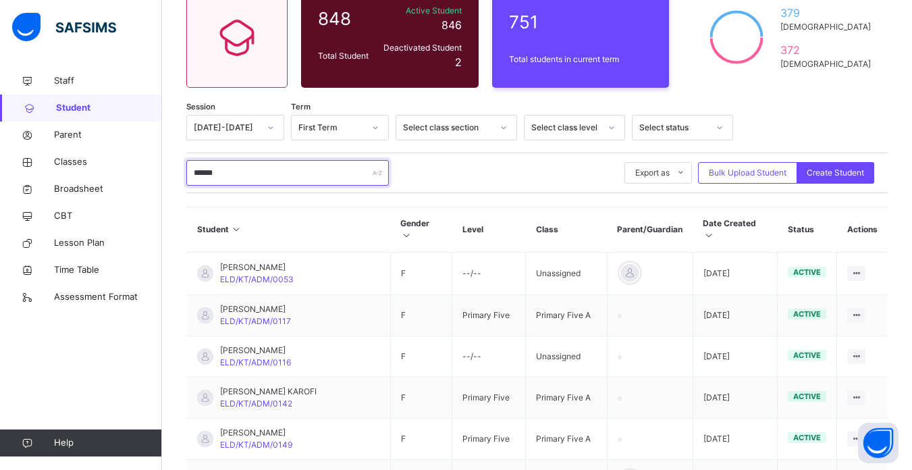
scroll to position [230, 0]
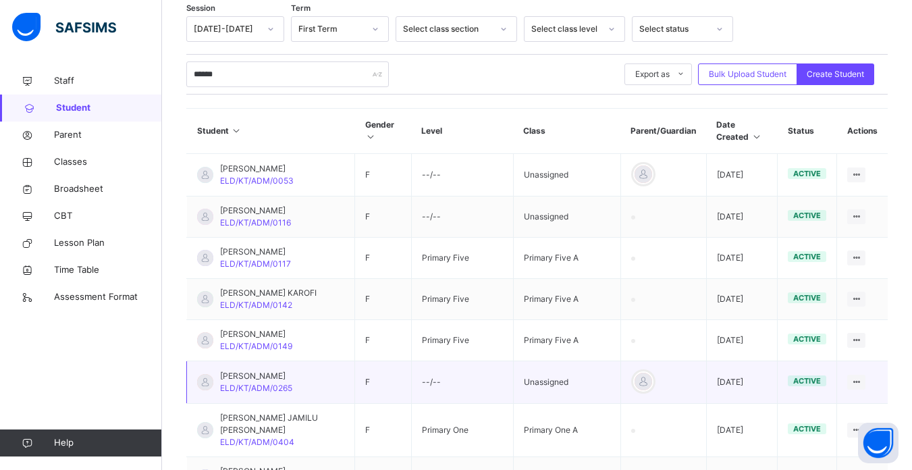
click at [751, 404] on td "[DATE]" at bounding box center [742, 382] width 72 height 43
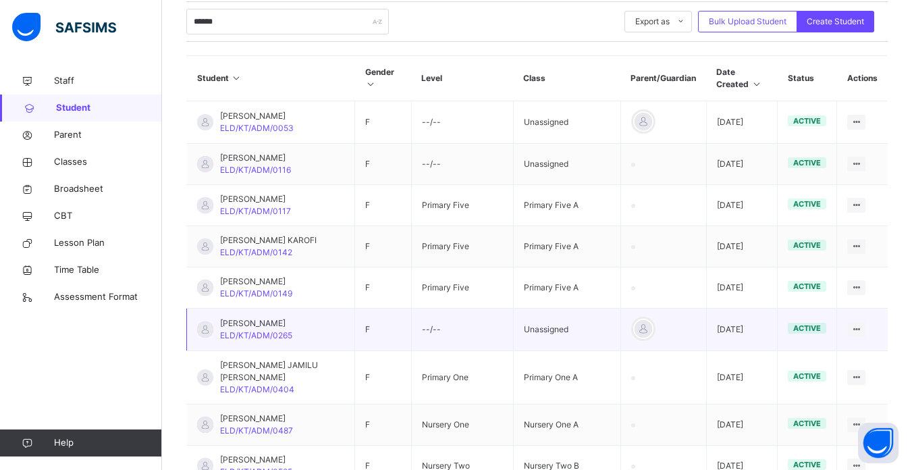
scroll to position [284, 0]
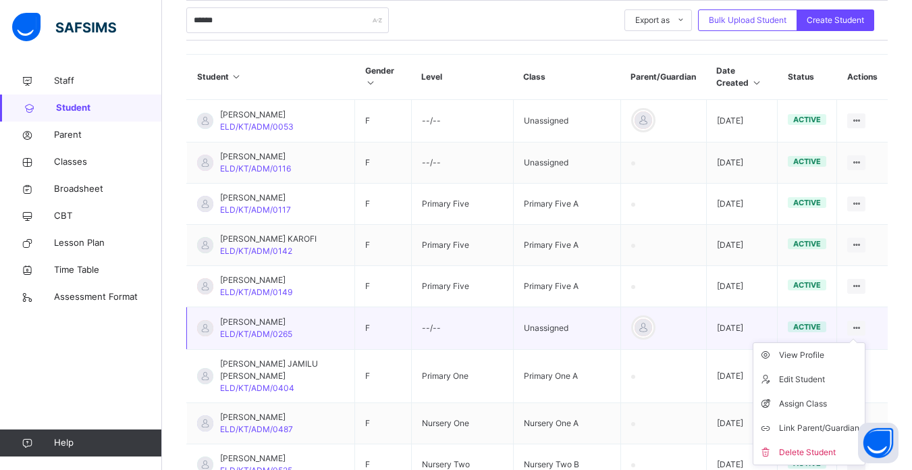
click at [862, 333] on icon at bounding box center [856, 328] width 11 height 10
click at [809, 410] on div "Assign Class" at bounding box center [819, 404] width 80 height 14
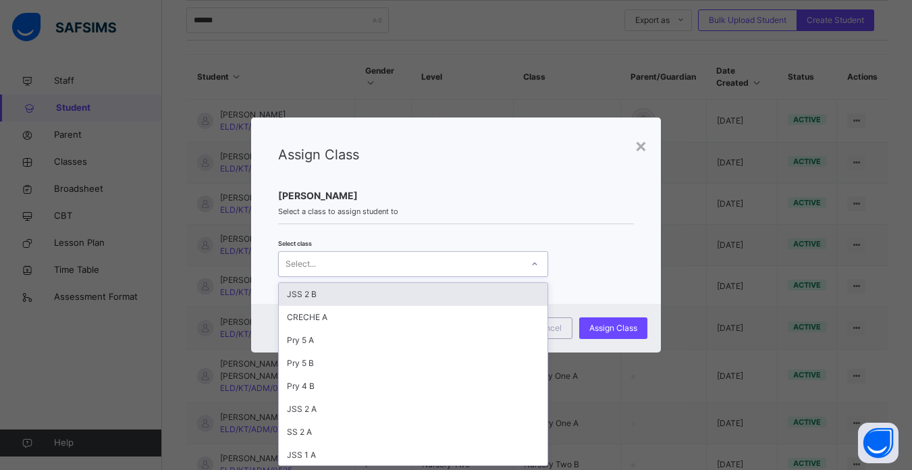
scroll to position [0, 0]
click at [458, 268] on div "Select..." at bounding box center [400, 264] width 243 height 21
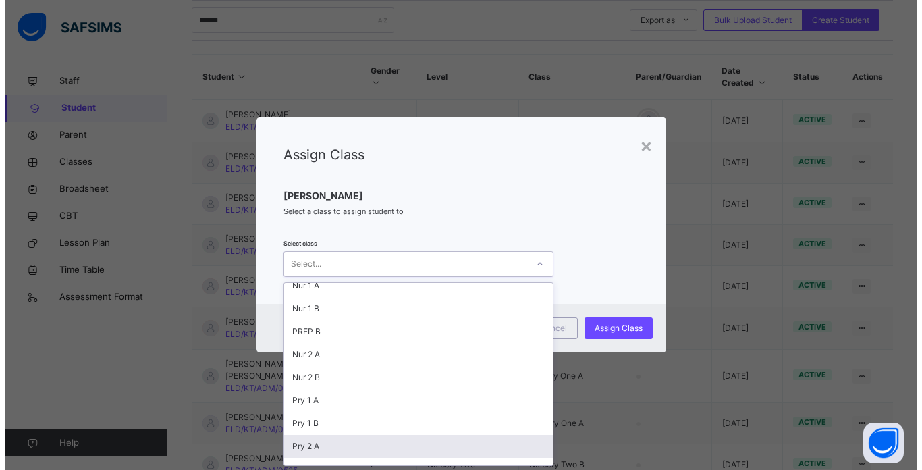
scroll to position [284, 0]
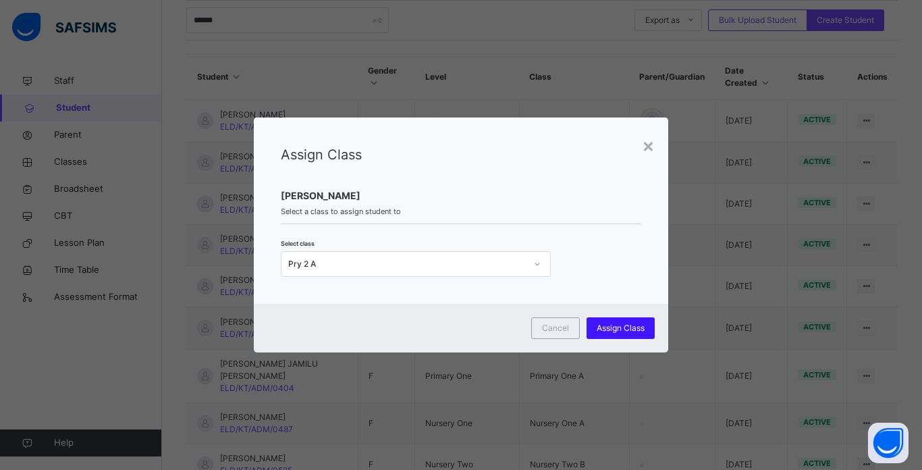
click at [621, 327] on span "Assign Class" at bounding box center [621, 328] width 48 height 12
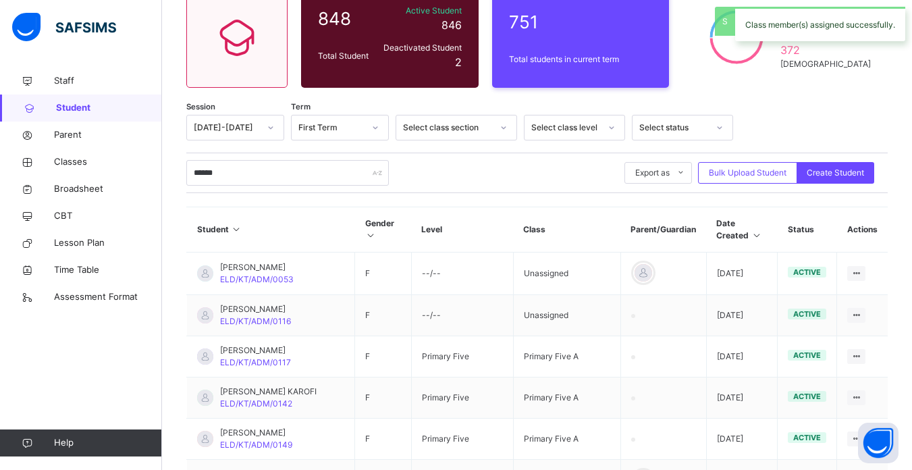
scroll to position [284, 0]
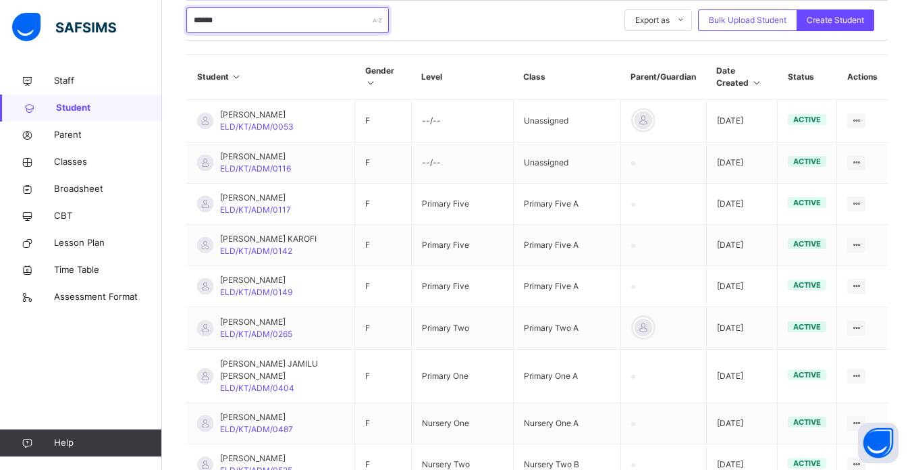
click at [245, 22] on input "******" at bounding box center [287, 20] width 203 height 26
click at [289, 20] on input "******" at bounding box center [287, 20] width 203 height 26
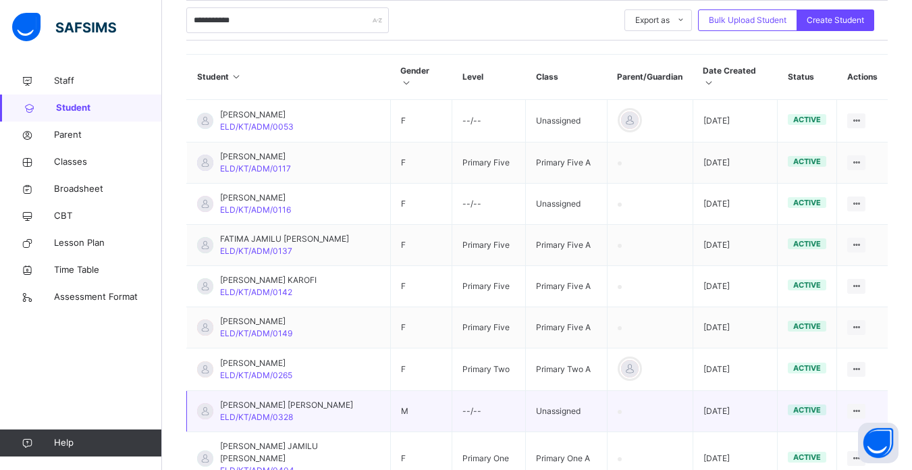
click at [497, 392] on td "--/--" at bounding box center [489, 411] width 74 height 41
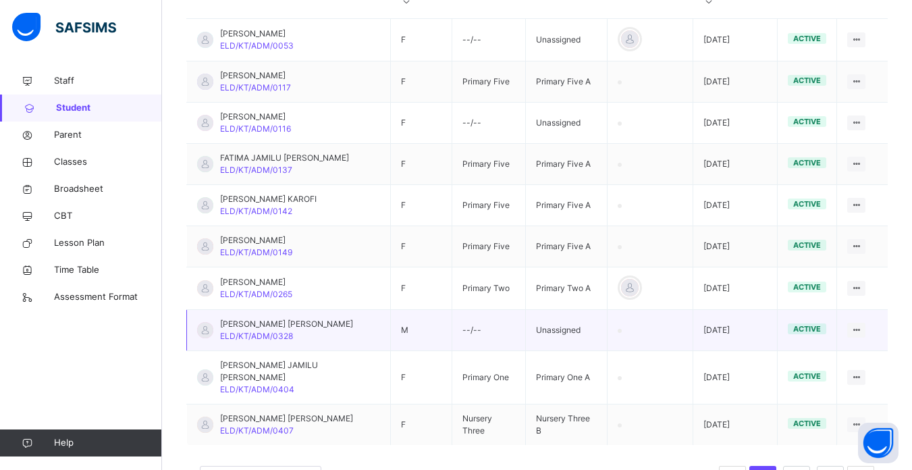
scroll to position [392, 0]
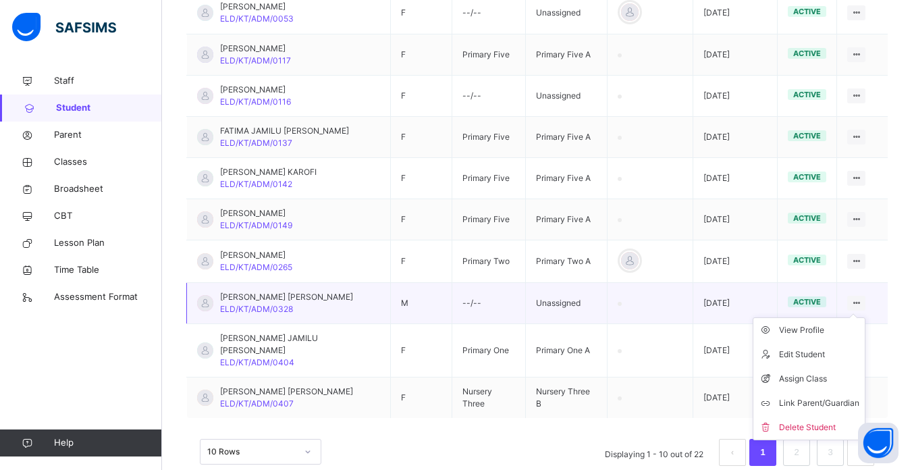
click at [862, 298] on icon at bounding box center [856, 303] width 11 height 10
click at [814, 372] on div "Assign Class" at bounding box center [819, 379] width 80 height 14
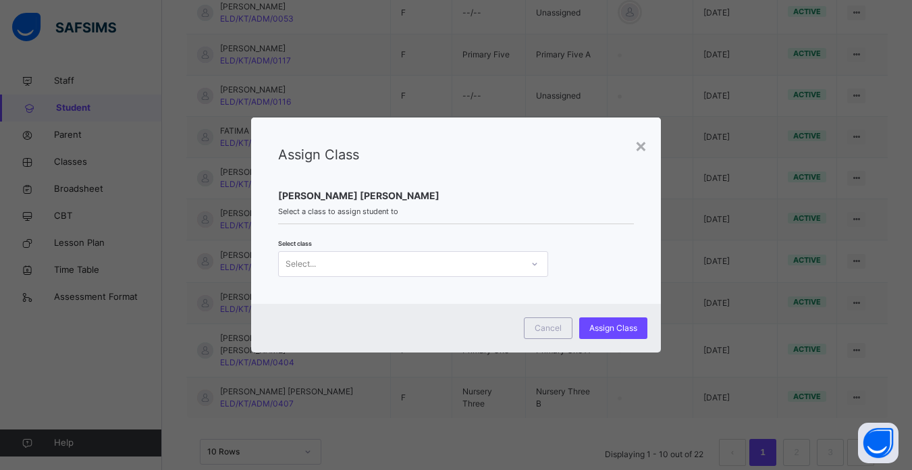
scroll to position [0, 0]
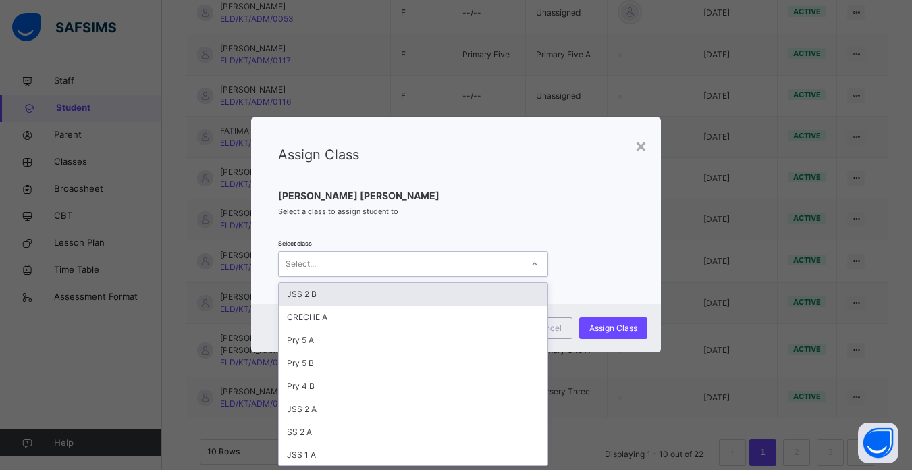
click at [402, 260] on div "Select..." at bounding box center [400, 264] width 243 height 21
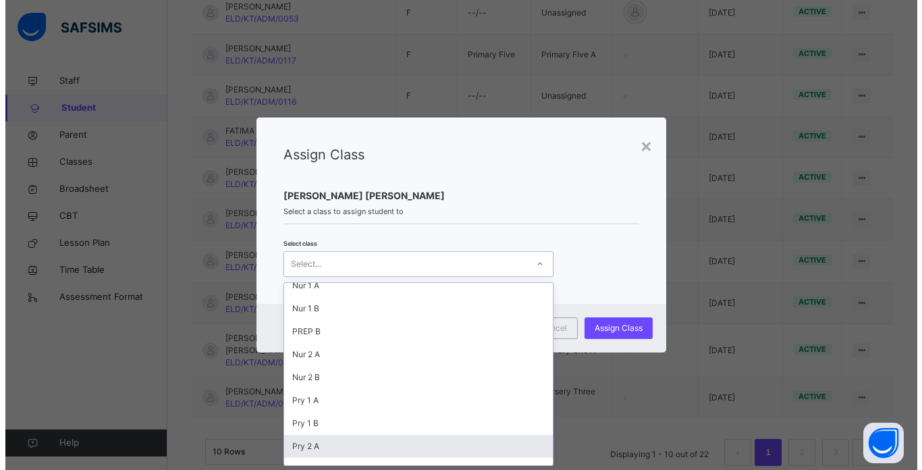
scroll to position [284, 0]
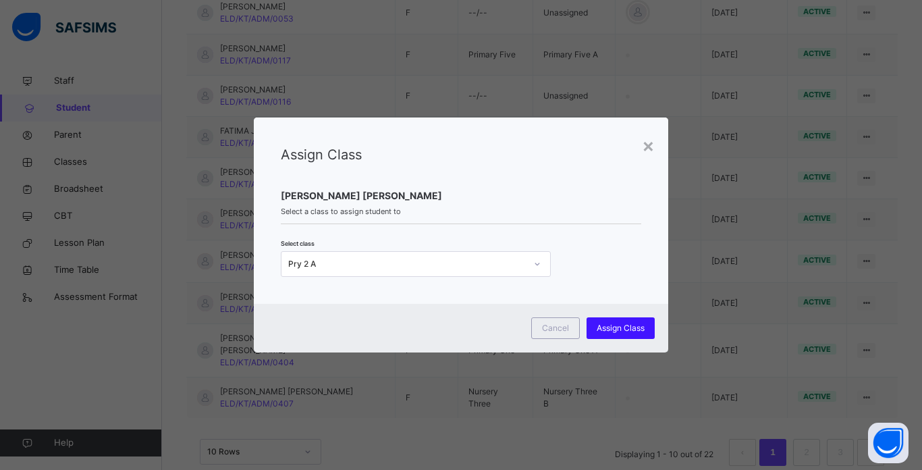
click at [617, 323] on span "Assign Class" at bounding box center [621, 328] width 48 height 12
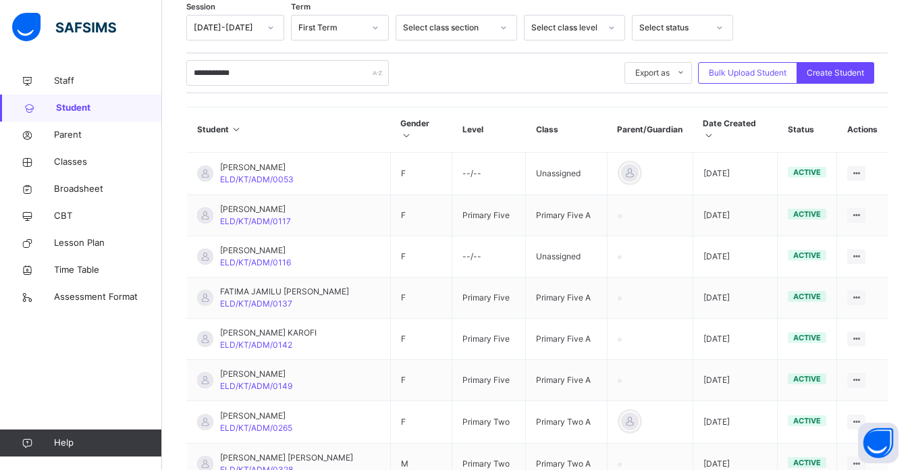
scroll to position [230, 0]
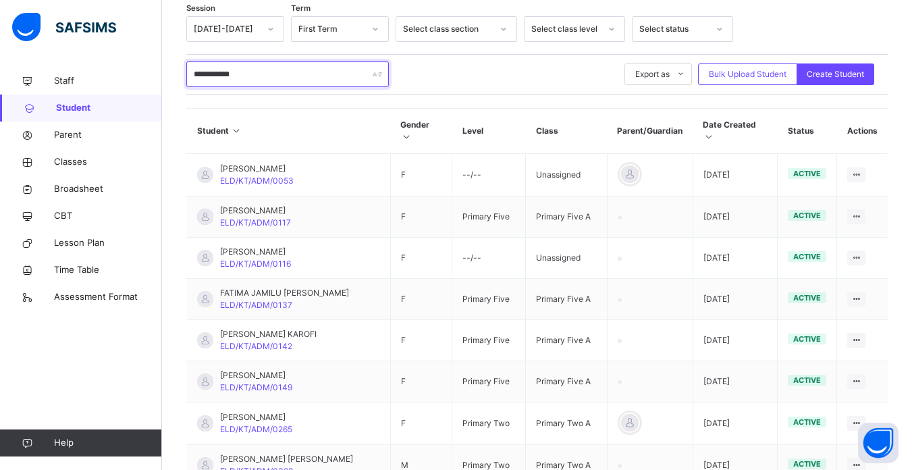
click at [261, 76] on input "**********" at bounding box center [287, 74] width 203 height 26
type input "*"
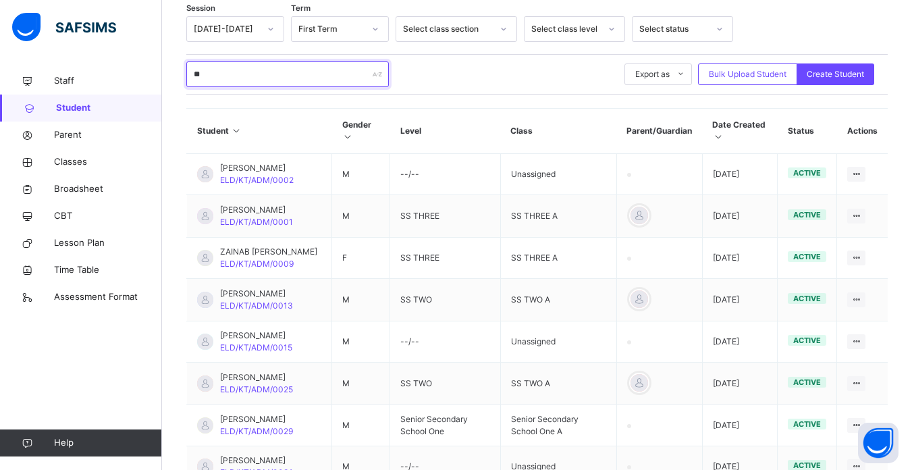
type input "*"
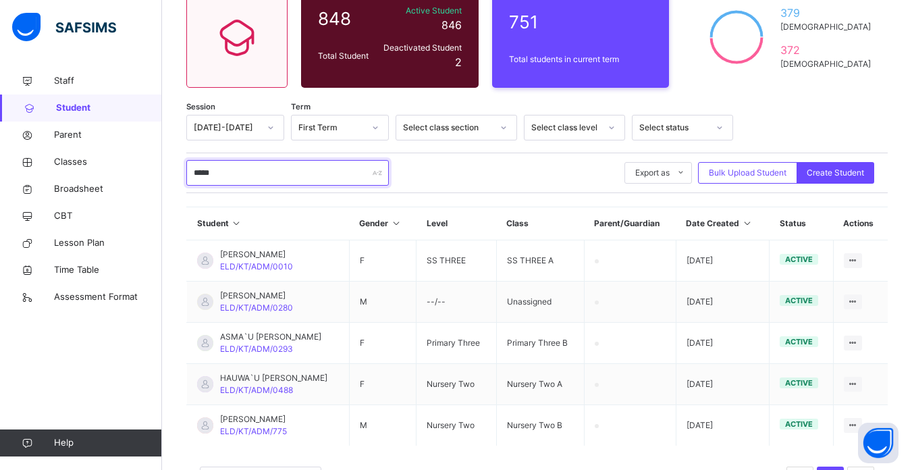
scroll to position [188, 0]
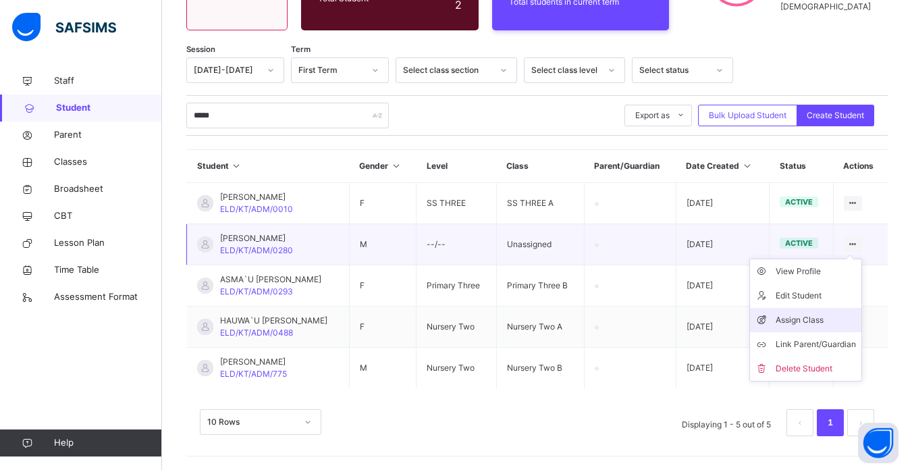
click at [812, 316] on div "Assign Class" at bounding box center [816, 320] width 80 height 14
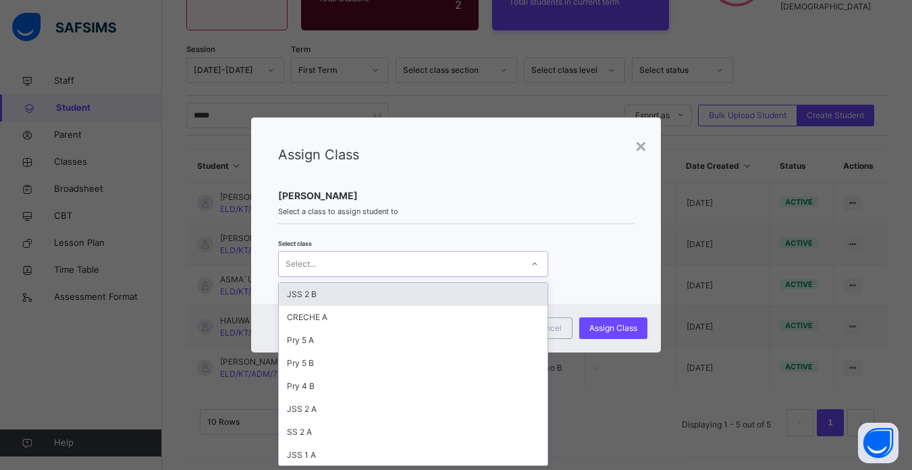
scroll to position [0, 0]
click at [492, 257] on div "Select..." at bounding box center [400, 264] width 243 height 21
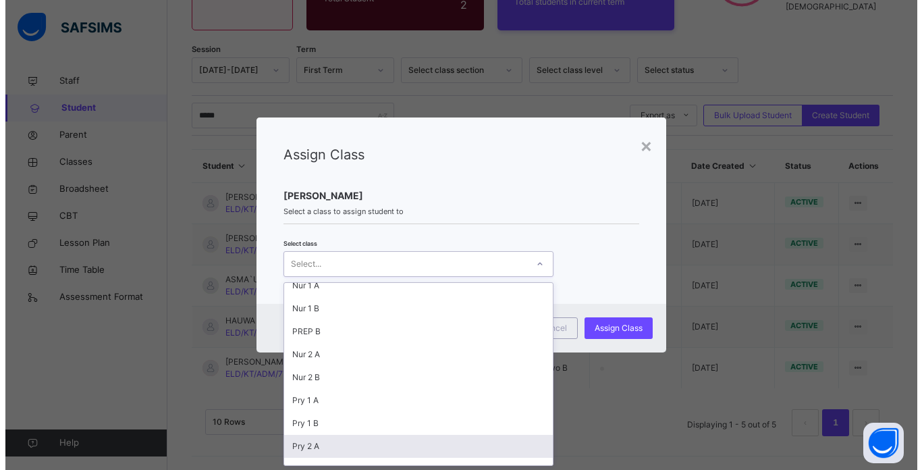
scroll to position [284, 0]
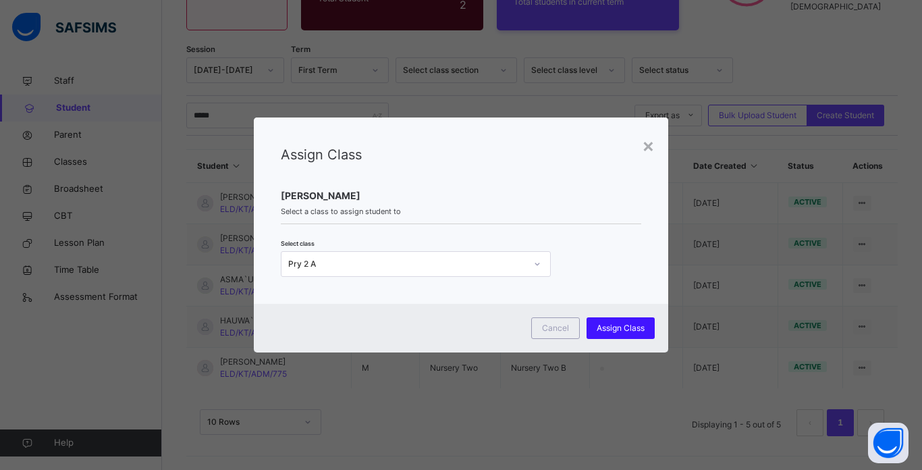
click at [610, 322] on span "Assign Class" at bounding box center [621, 328] width 48 height 12
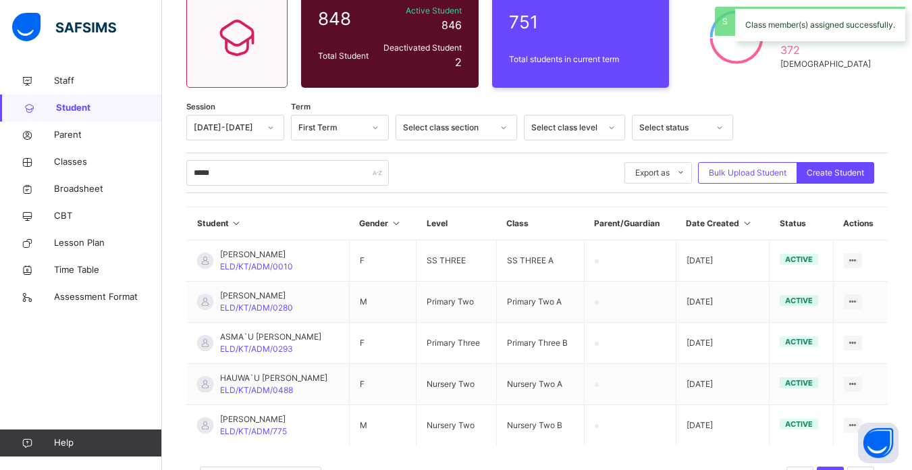
scroll to position [188, 0]
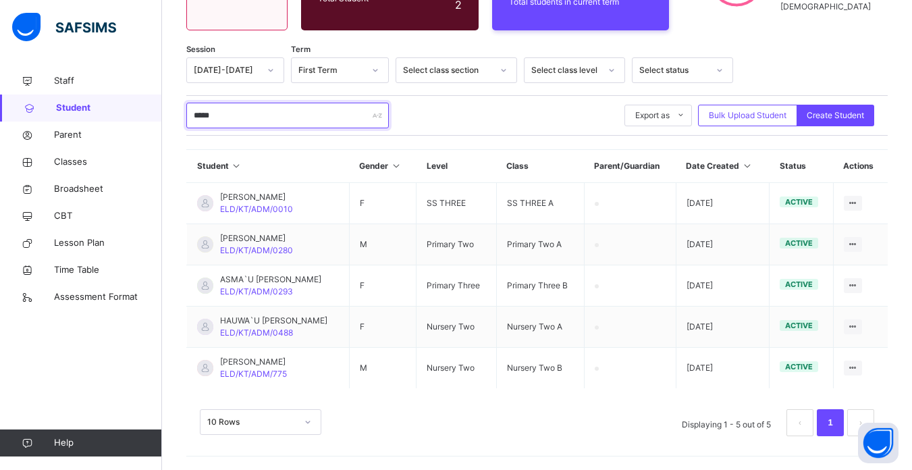
click at [249, 112] on input "*****" at bounding box center [287, 116] width 203 height 26
type input "*"
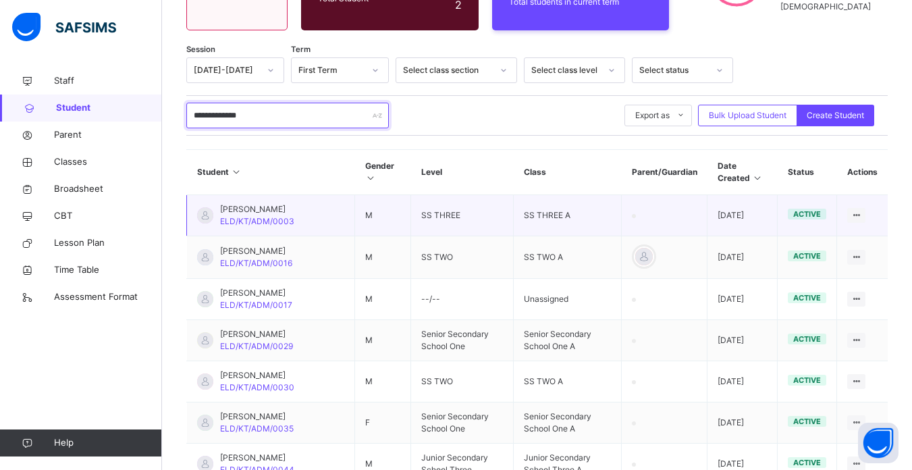
type input "**********"
click at [361, 236] on td "M" at bounding box center [383, 215] width 56 height 41
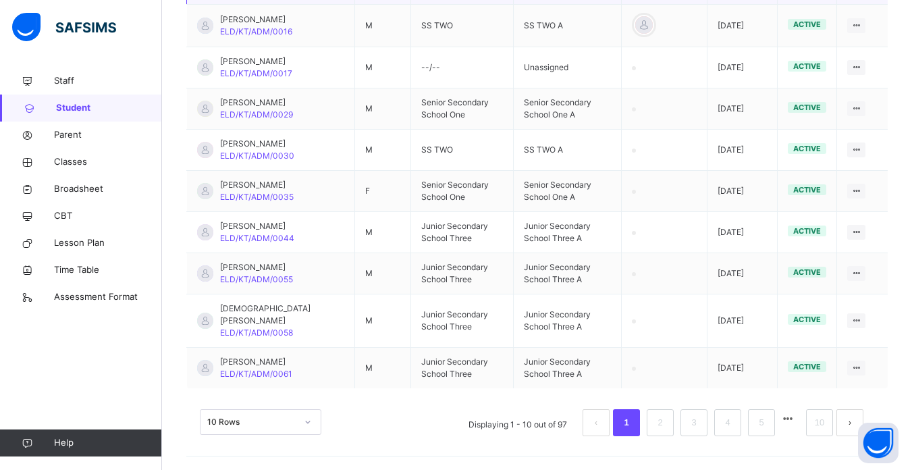
scroll to position [456, 0]
click at [767, 425] on link "5" at bounding box center [761, 423] width 13 height 18
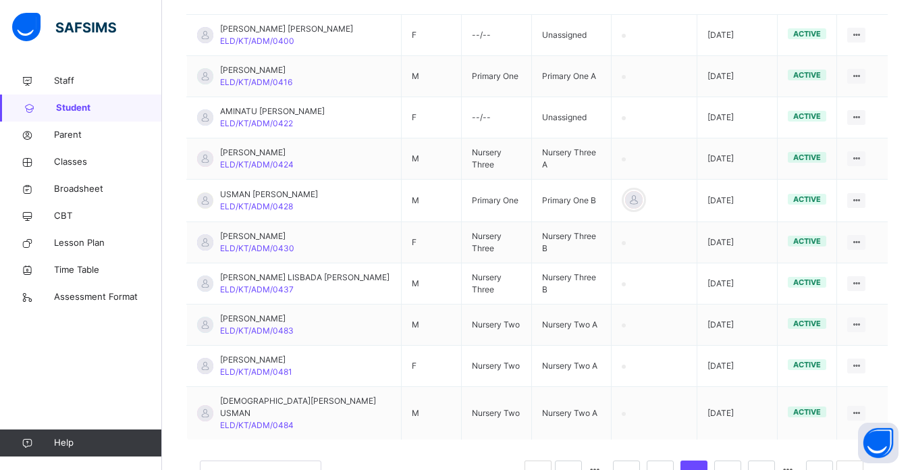
scroll to position [396, 0]
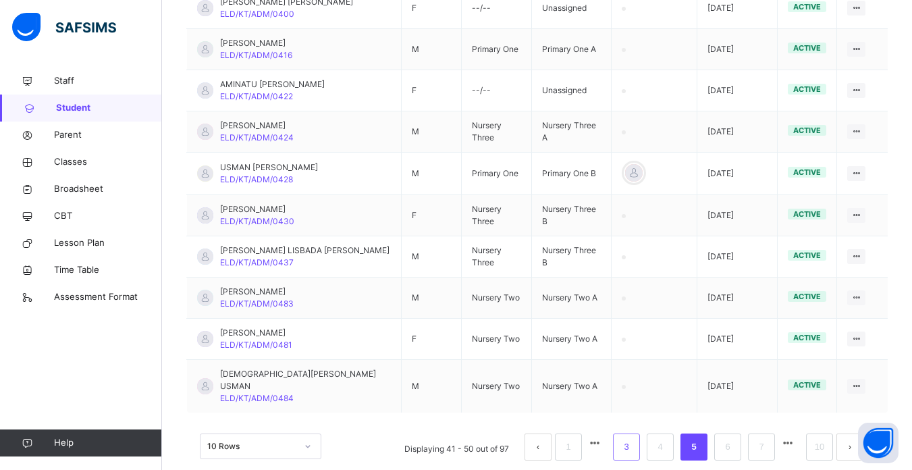
click at [632, 438] on link "3" at bounding box center [626, 447] width 13 height 18
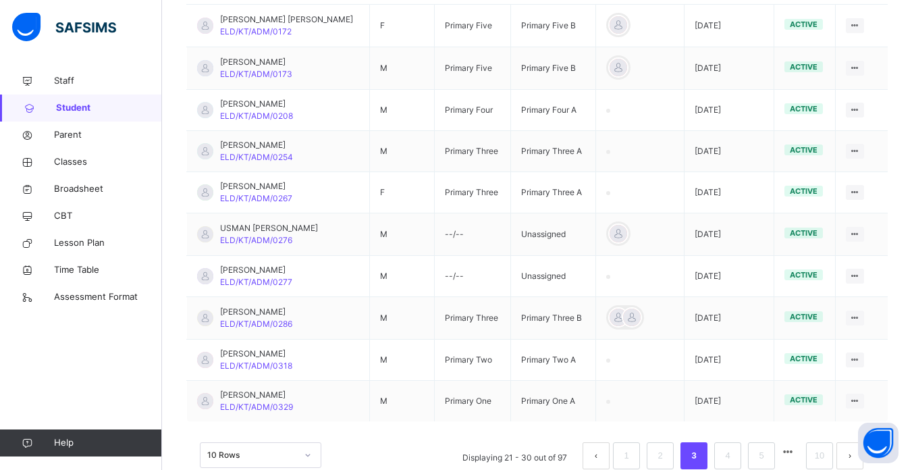
scroll to position [369, 0]
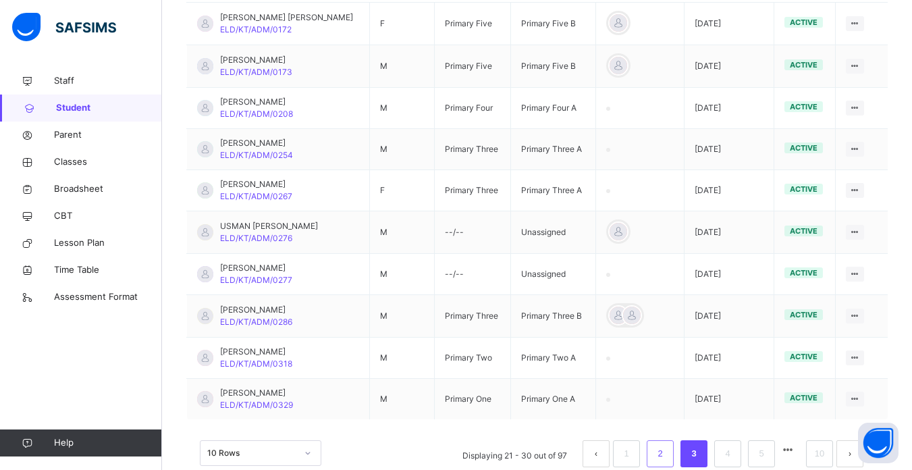
click at [666, 450] on link "2" at bounding box center [659, 454] width 13 height 18
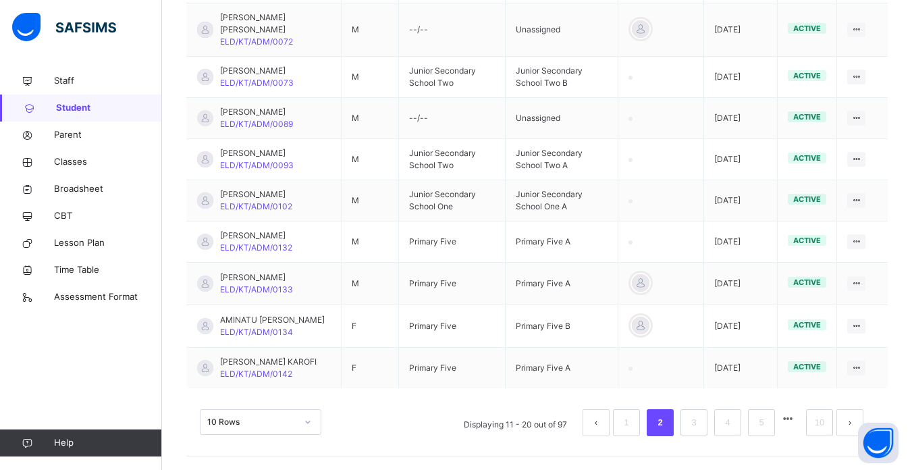
scroll to position [450, 0]
click at [734, 429] on link "4" at bounding box center [727, 423] width 13 height 18
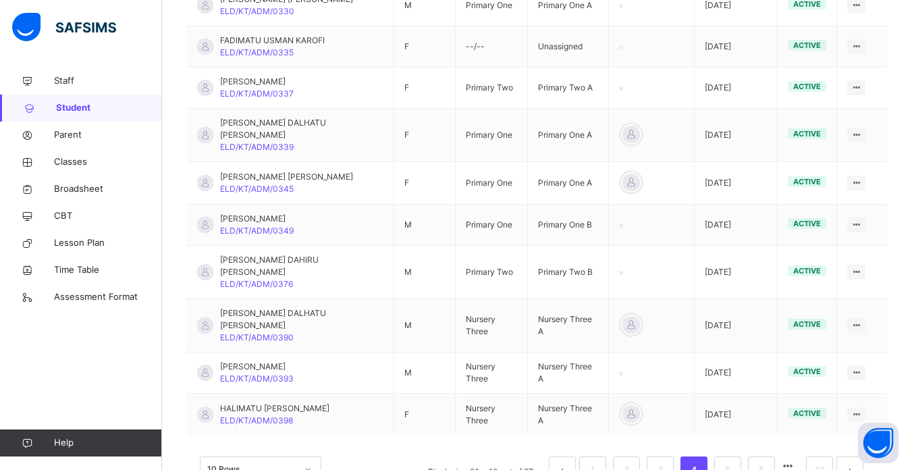
scroll to position [400, 0]
click at [827, 460] on link "10" at bounding box center [820, 469] width 18 height 18
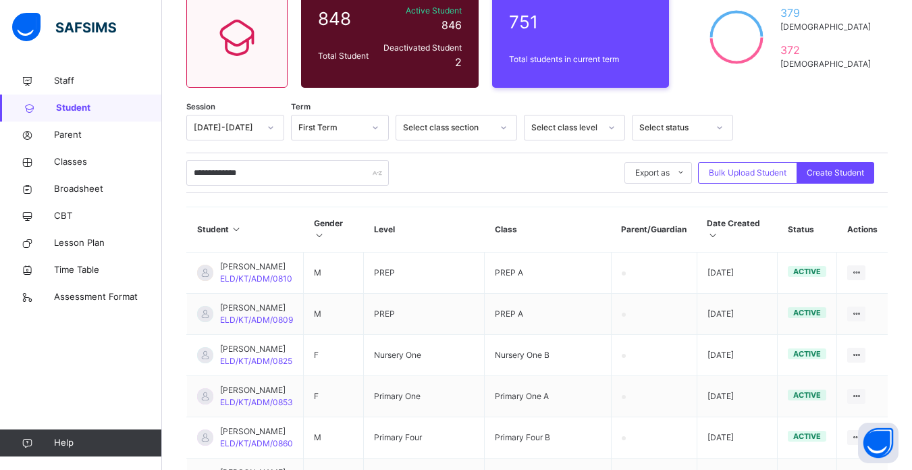
scroll to position [295, 0]
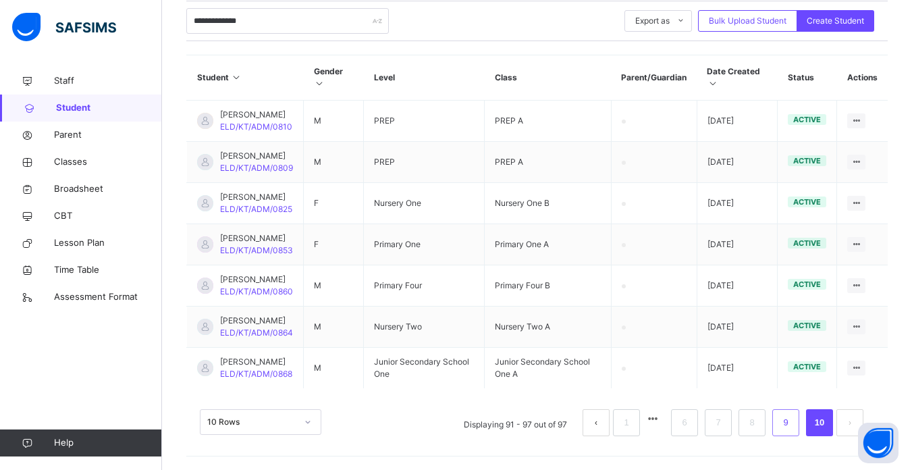
click at [792, 422] on link "9" at bounding box center [785, 423] width 13 height 18
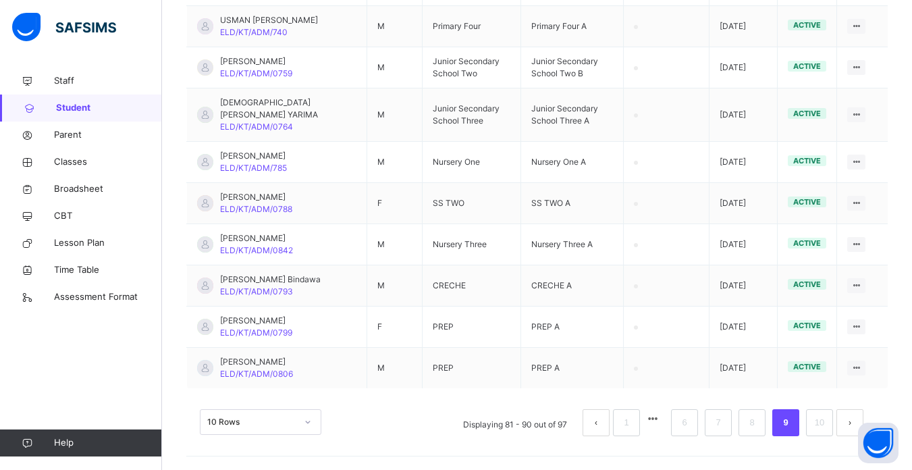
scroll to position [443, 0]
click at [765, 419] on li "8" at bounding box center [751, 422] width 27 height 27
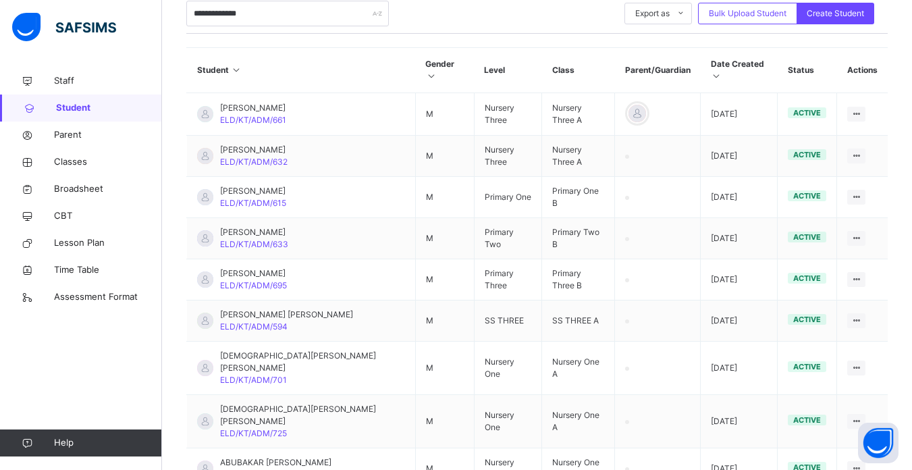
scroll to position [288, 0]
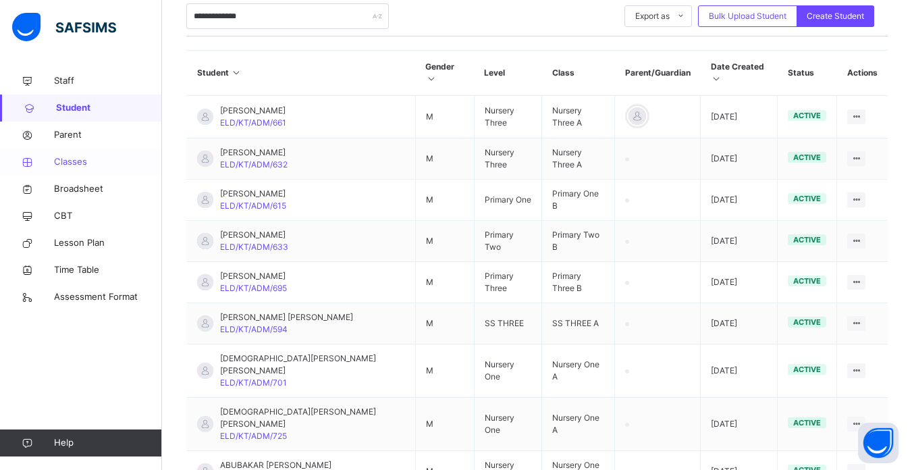
click at [85, 165] on span "Classes" at bounding box center [108, 162] width 108 height 14
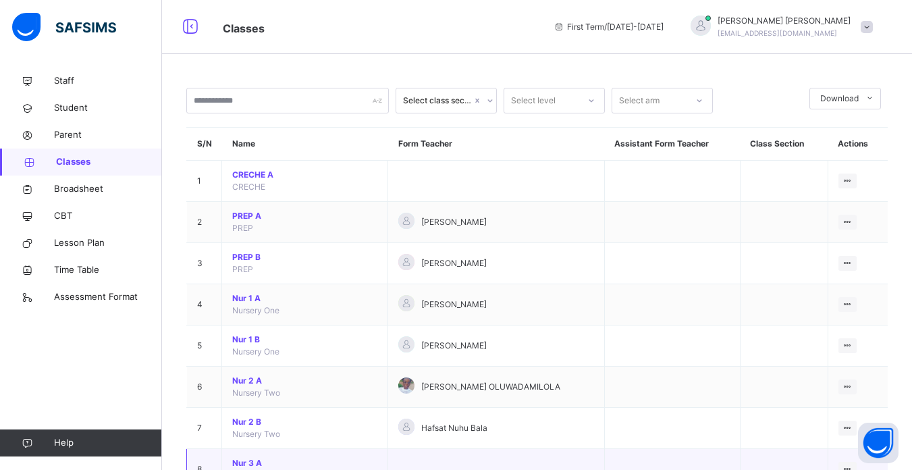
click at [245, 462] on span "Nur 3 A" at bounding box center [304, 463] width 145 height 12
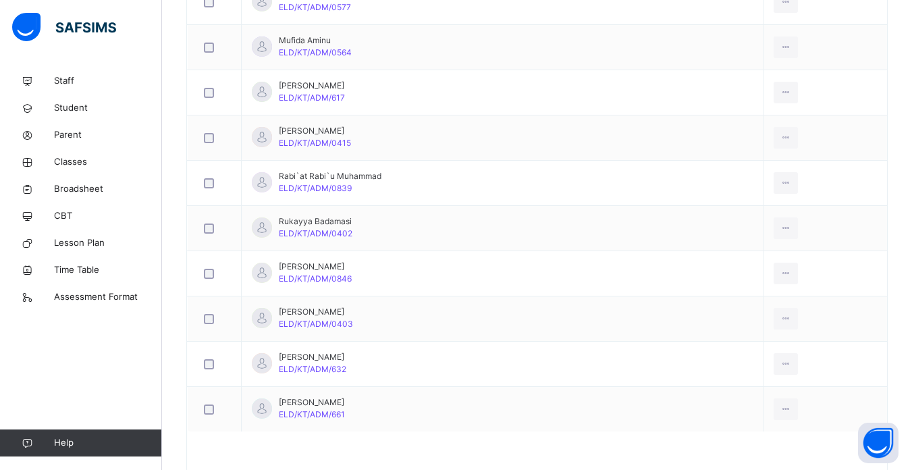
scroll to position [1188, 0]
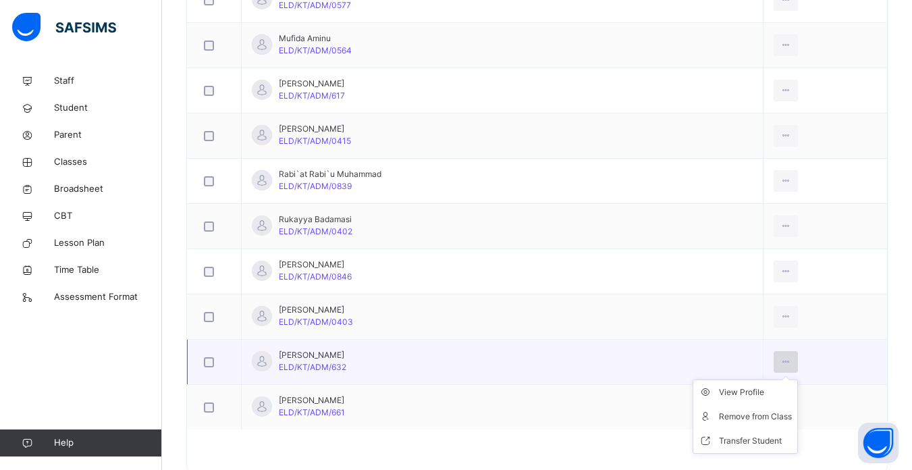
click at [780, 358] on icon at bounding box center [785, 362] width 11 height 12
click at [724, 416] on div "Remove from Class" at bounding box center [755, 417] width 73 height 14
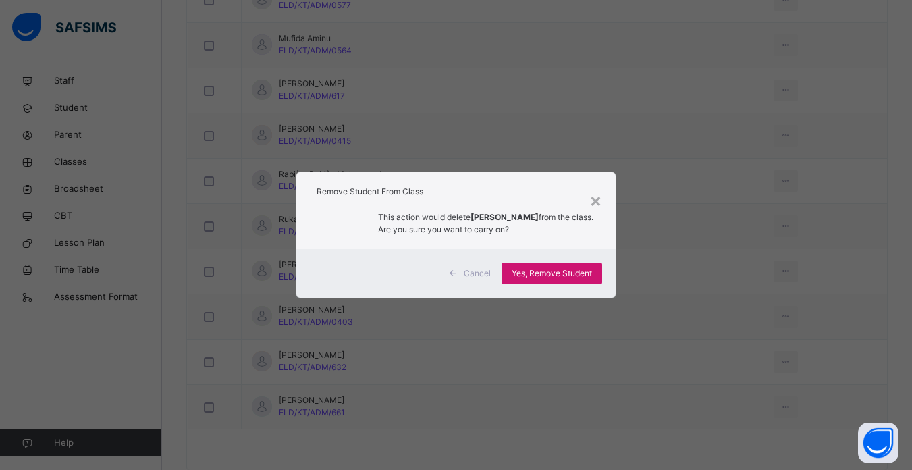
click at [528, 268] on span "Yes, Remove Student" at bounding box center [552, 273] width 80 height 12
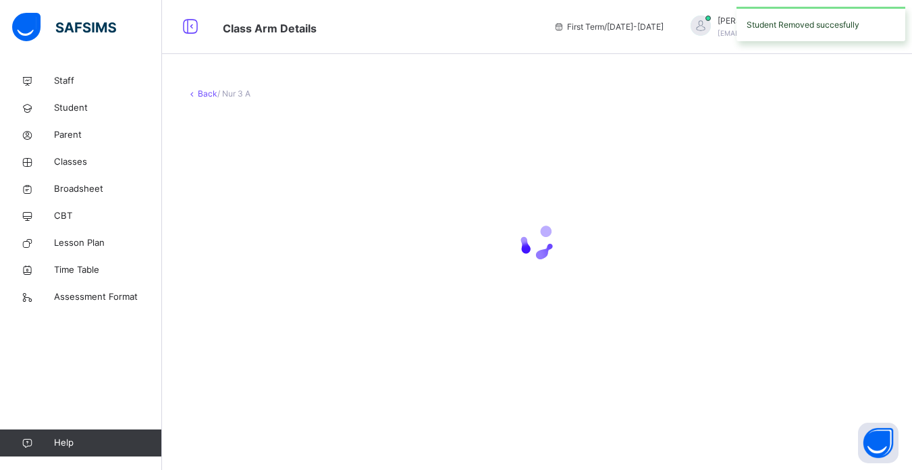
scroll to position [0, 0]
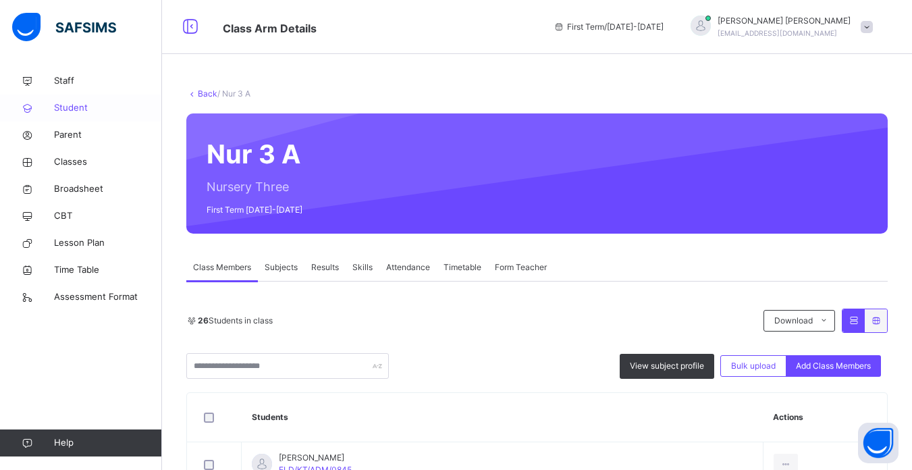
click at [65, 107] on span "Student" at bounding box center [108, 108] width 108 height 14
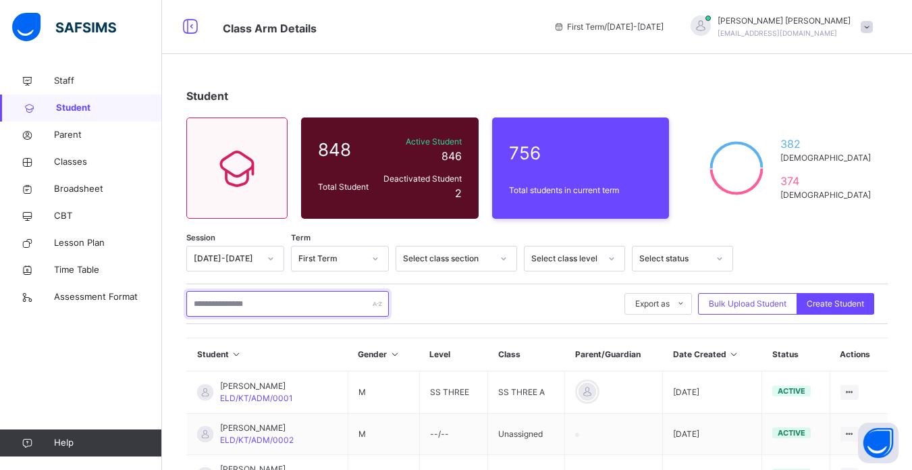
click at [238, 302] on input "text" at bounding box center [287, 304] width 203 height 26
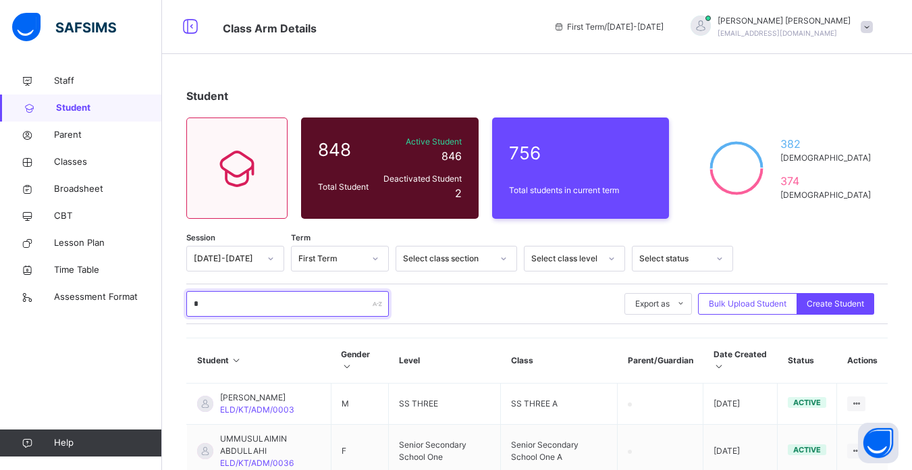
type input "**********"
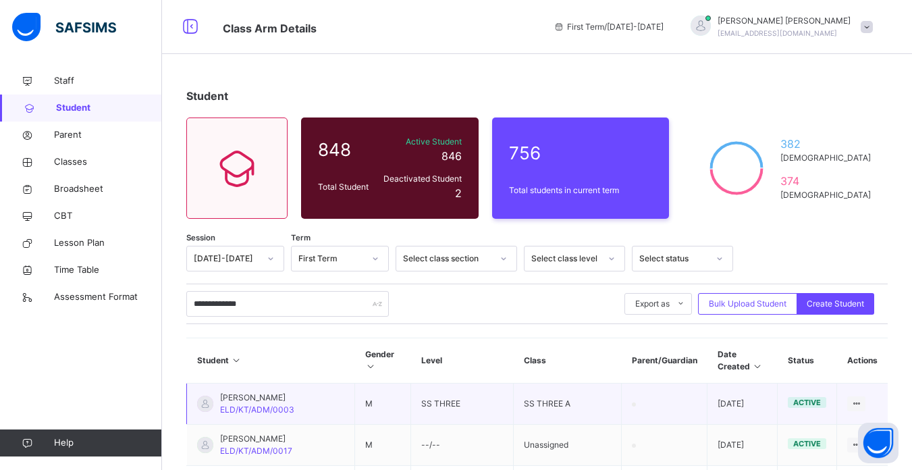
click at [323, 396] on td "[PERSON_NAME] [PERSON_NAME]/KT/ADM/0003" at bounding box center [271, 403] width 168 height 41
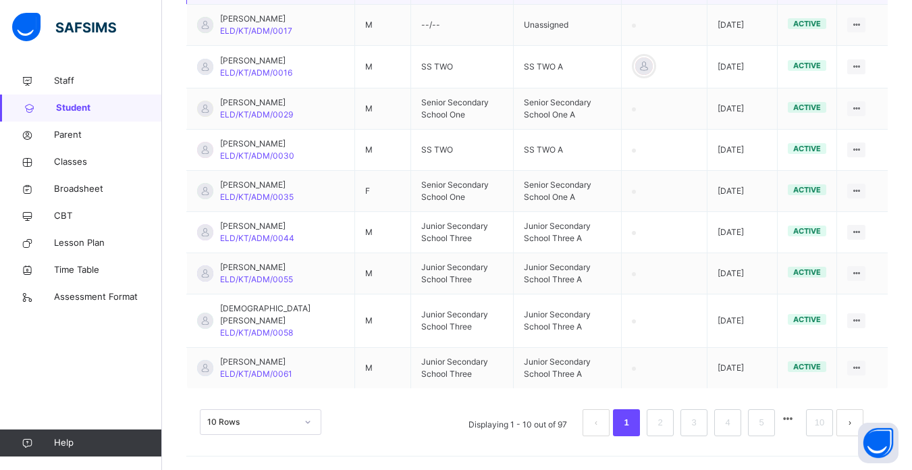
scroll to position [456, 0]
click at [767, 422] on link "5" at bounding box center [761, 423] width 13 height 18
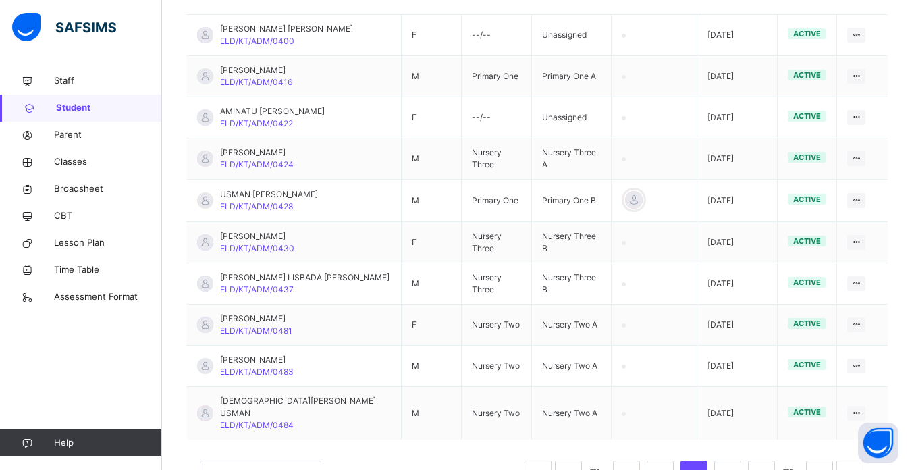
scroll to position [396, 0]
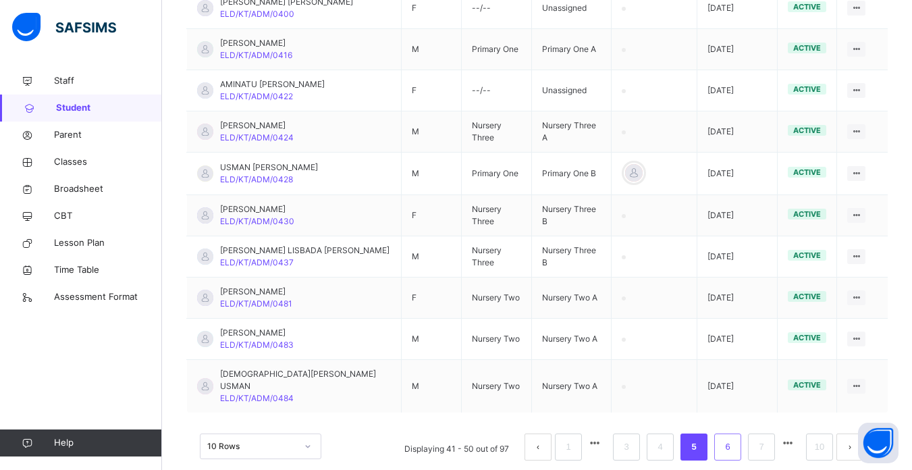
click at [734, 438] on link "6" at bounding box center [727, 447] width 13 height 18
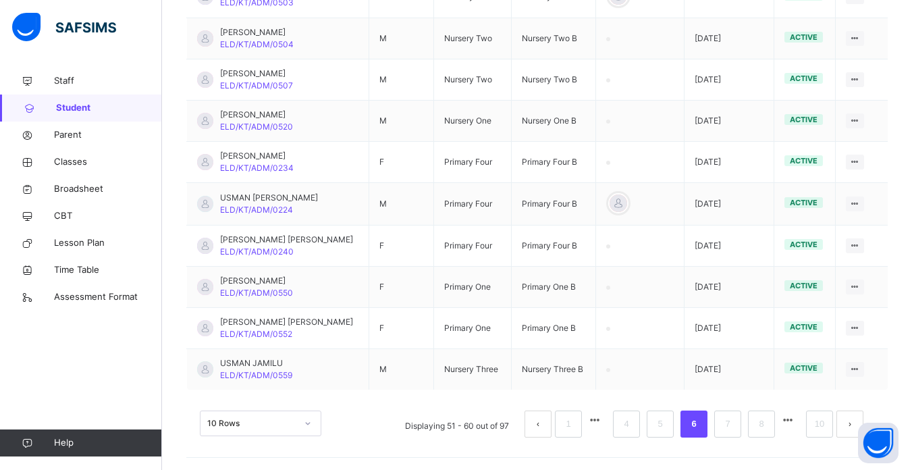
scroll to position [397, 0]
click at [734, 424] on link "7" at bounding box center [727, 423] width 13 height 18
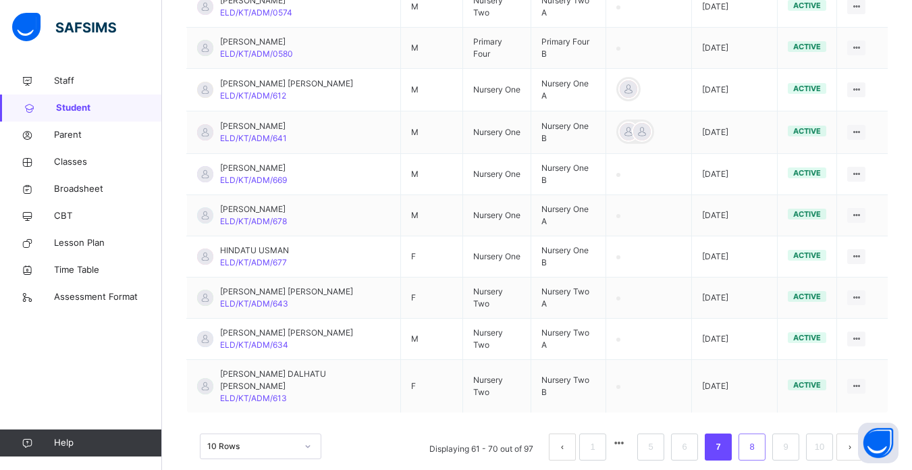
click at [758, 438] on link "8" at bounding box center [751, 447] width 13 height 18
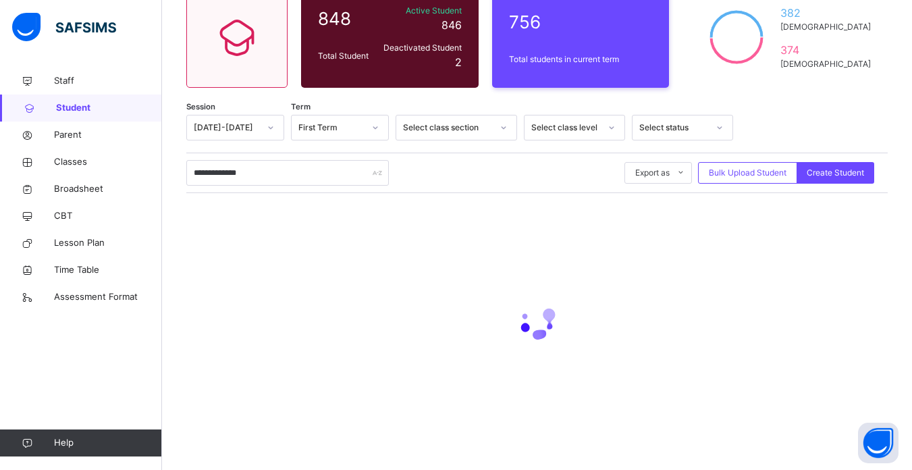
scroll to position [396, 0]
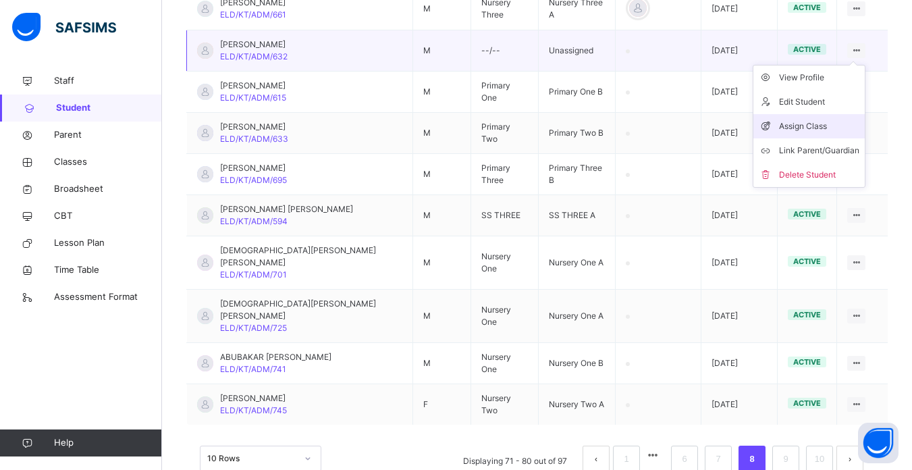
click at [815, 119] on div "Assign Class" at bounding box center [819, 126] width 80 height 14
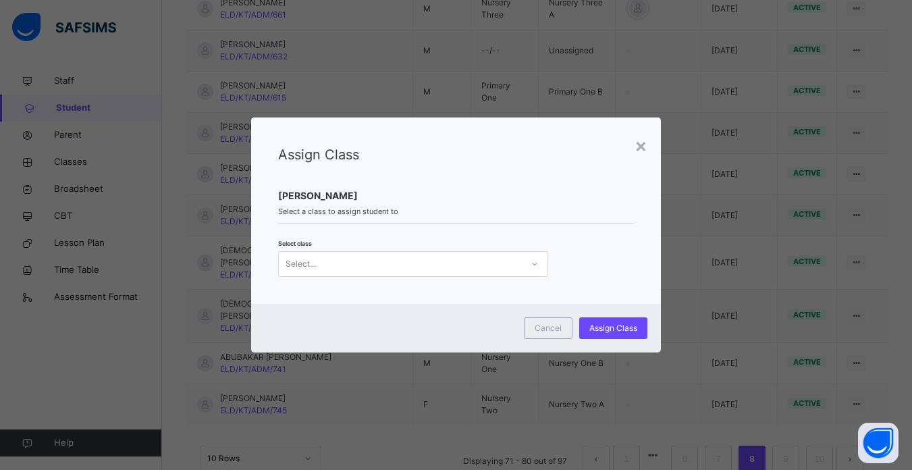
click at [481, 261] on div "Select..." at bounding box center [400, 264] width 243 height 21
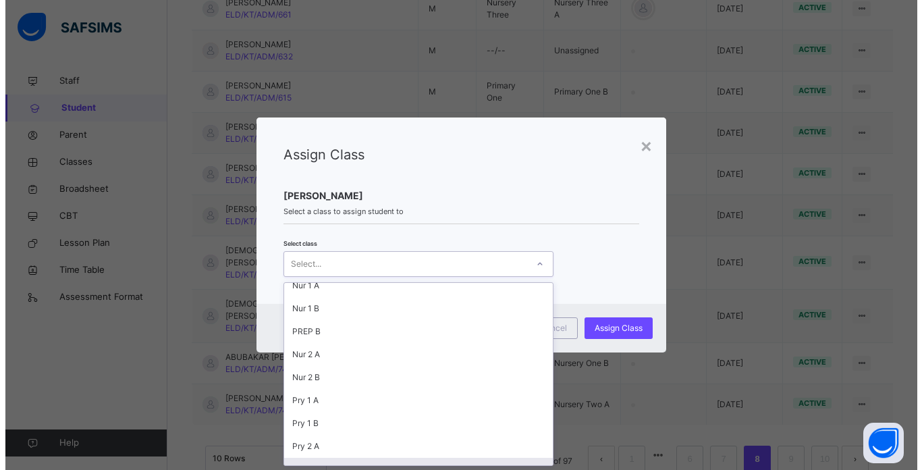
scroll to position [284, 0]
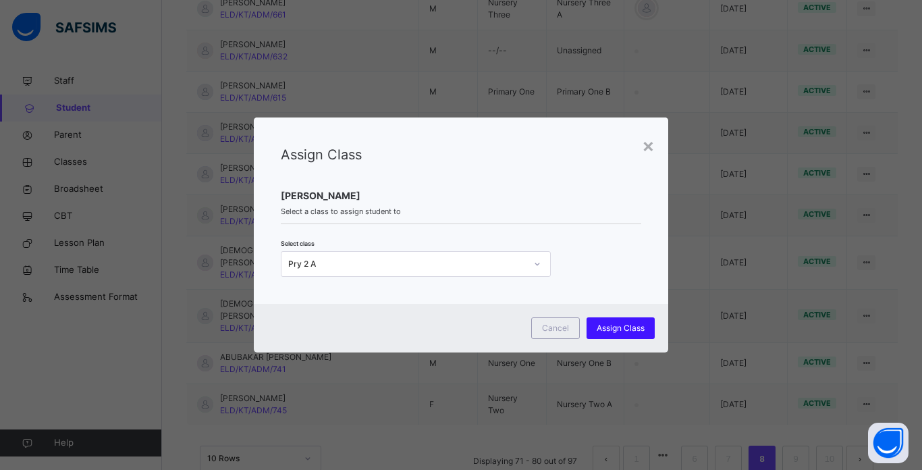
click at [619, 325] on span "Assign Class" at bounding box center [621, 328] width 48 height 12
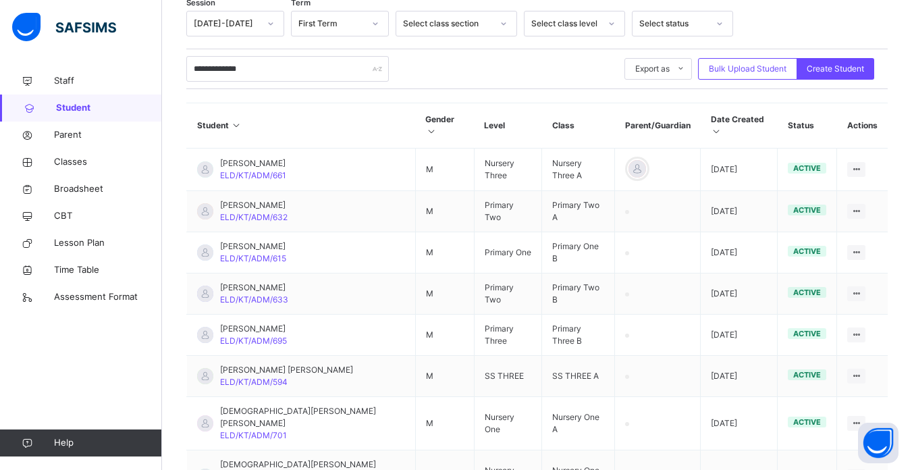
scroll to position [234, 0]
click at [85, 161] on span "Classes" at bounding box center [108, 162] width 108 height 14
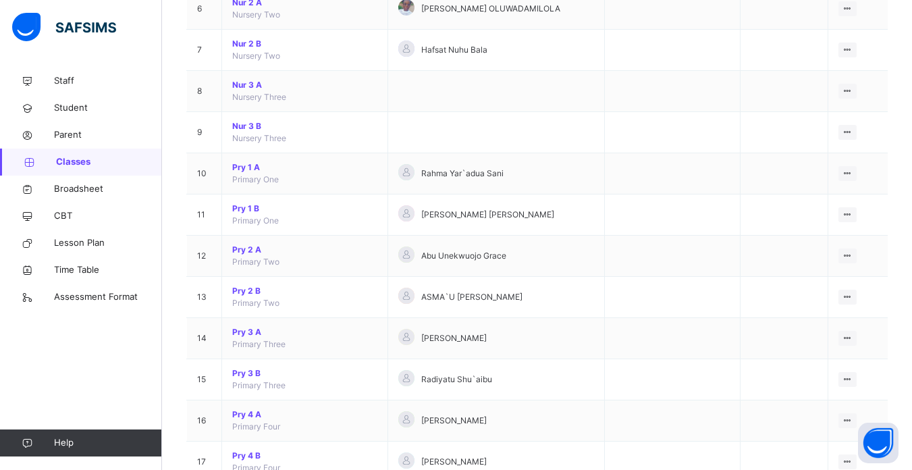
scroll to position [405, 0]
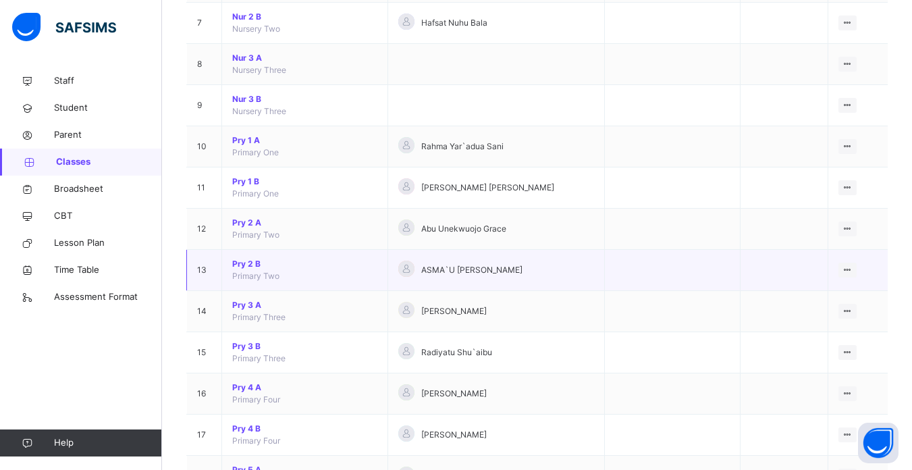
click at [246, 267] on span "Pry 2 B" at bounding box center [304, 264] width 145 height 12
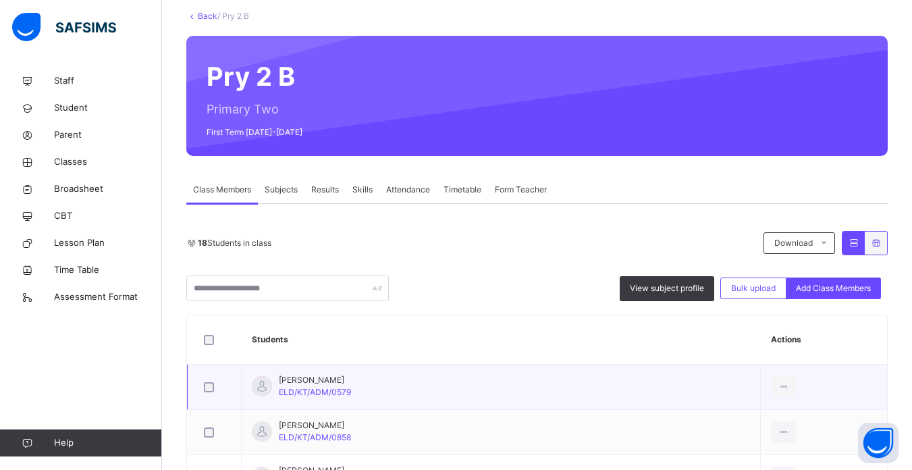
scroll to position [51, 0]
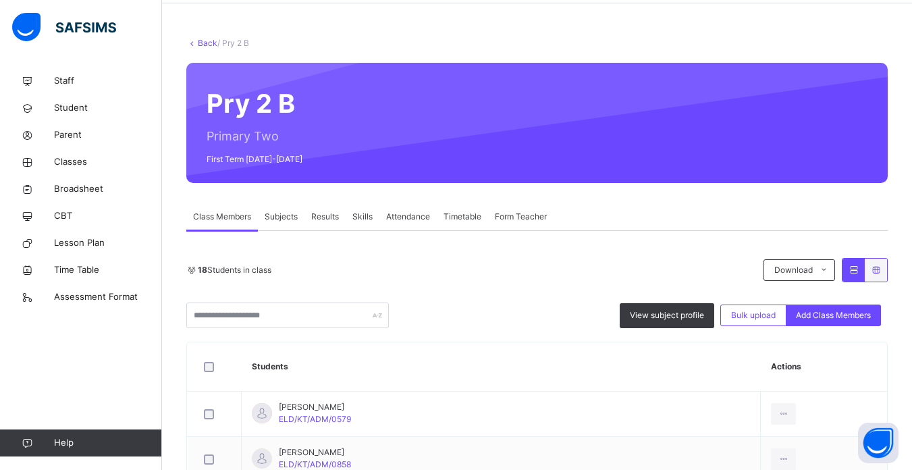
click at [201, 43] on link "Back" at bounding box center [208, 43] width 20 height 10
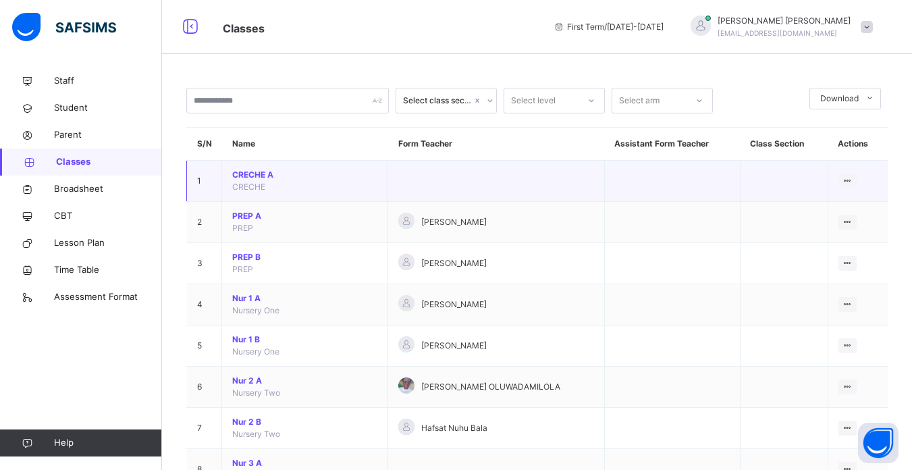
click at [324, 169] on span "CRECHE A" at bounding box center [304, 175] width 145 height 12
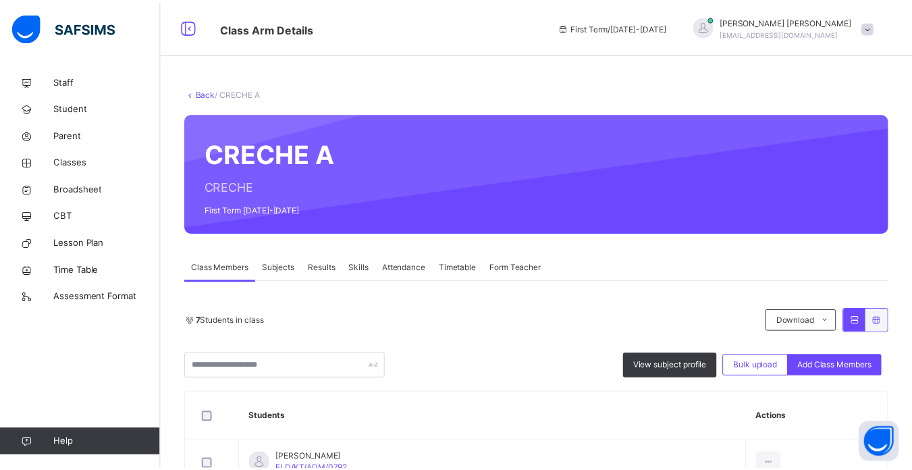
scroll to position [27, 0]
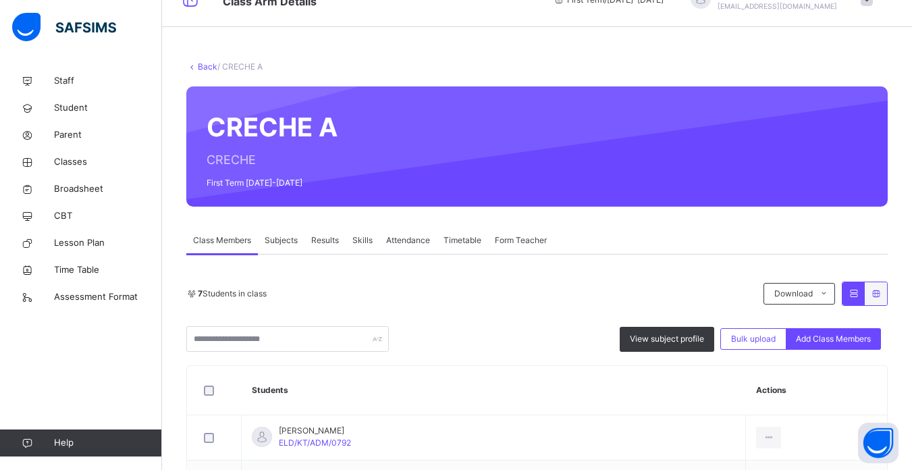
click at [200, 71] on link "Back" at bounding box center [208, 66] width 20 height 10
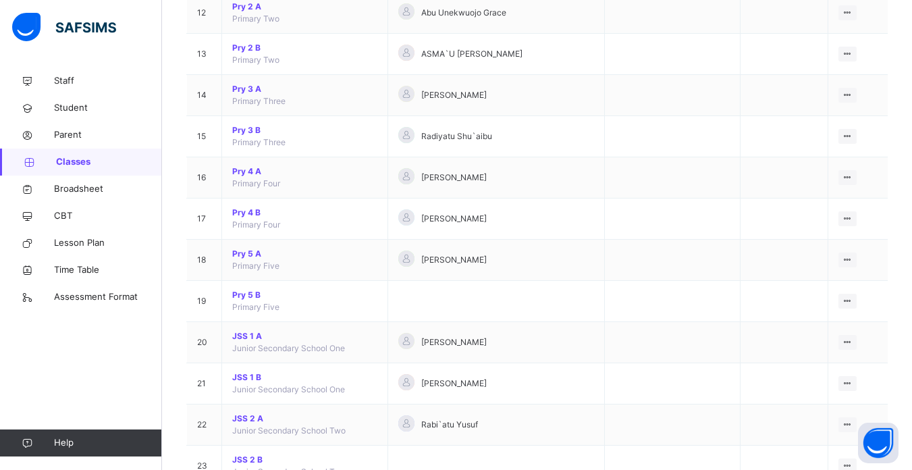
scroll to position [648, 0]
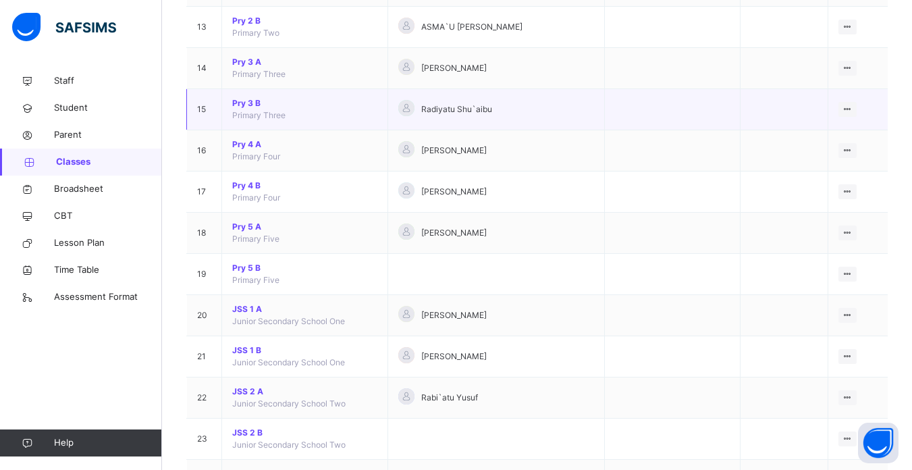
click at [242, 101] on span "Pry 3 B" at bounding box center [304, 103] width 145 height 12
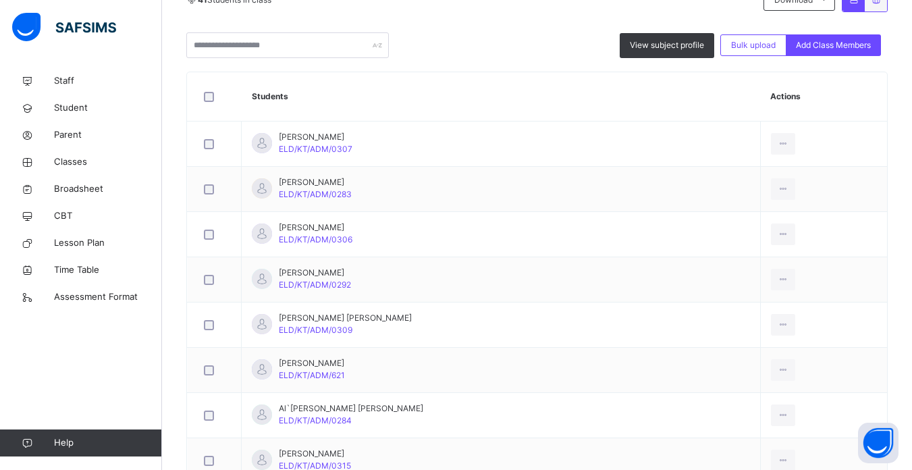
scroll to position [324, 0]
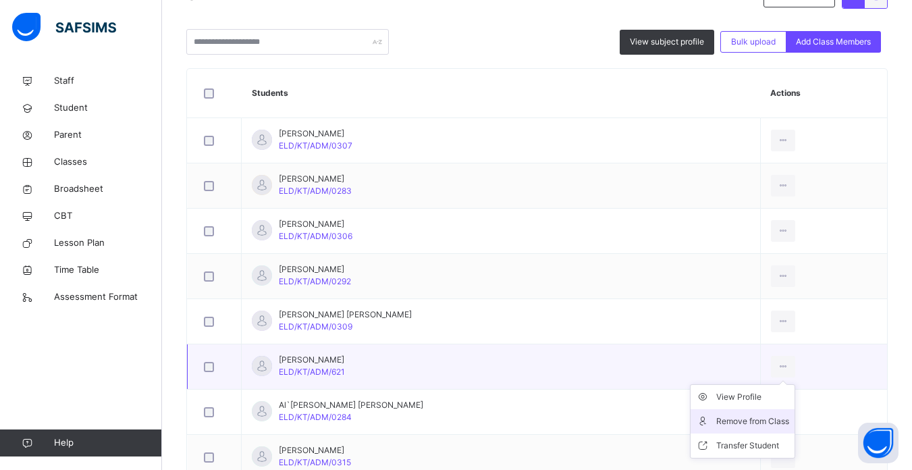
click at [740, 420] on div "Remove from Class" at bounding box center [752, 421] width 73 height 14
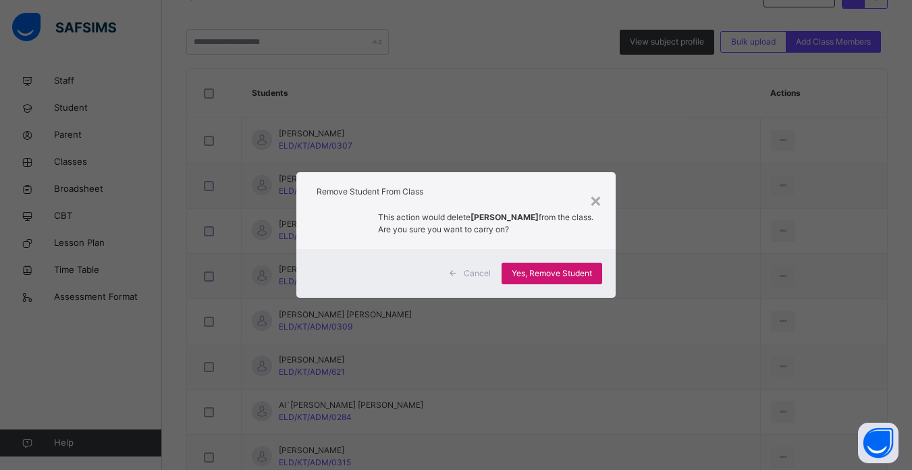
click at [548, 269] on span "Yes, Remove Student" at bounding box center [552, 273] width 80 height 12
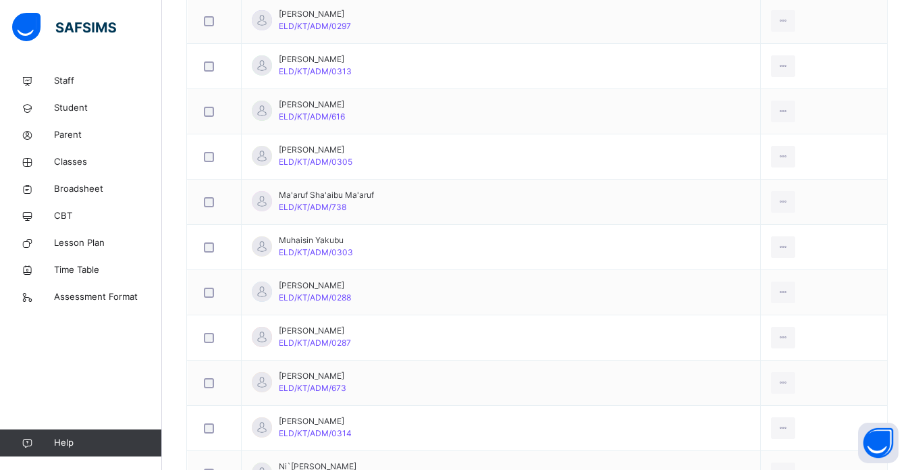
scroll to position [1215, 0]
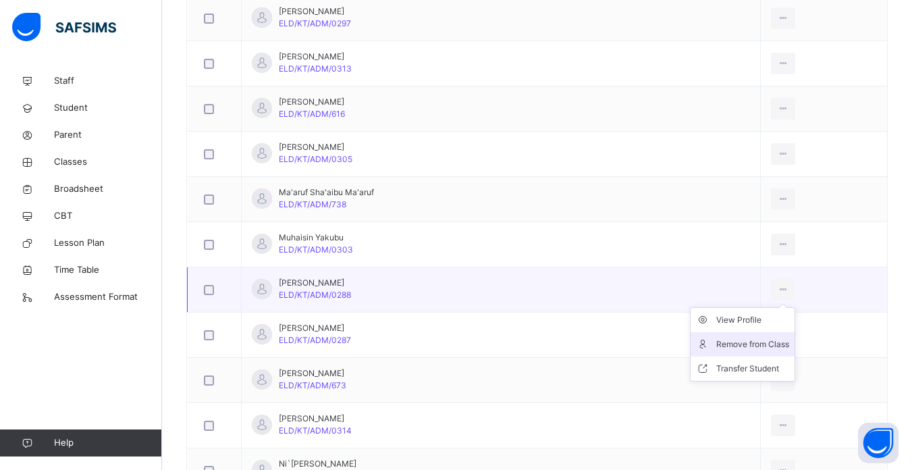
click at [718, 347] on div "Remove from Class" at bounding box center [752, 345] width 73 height 14
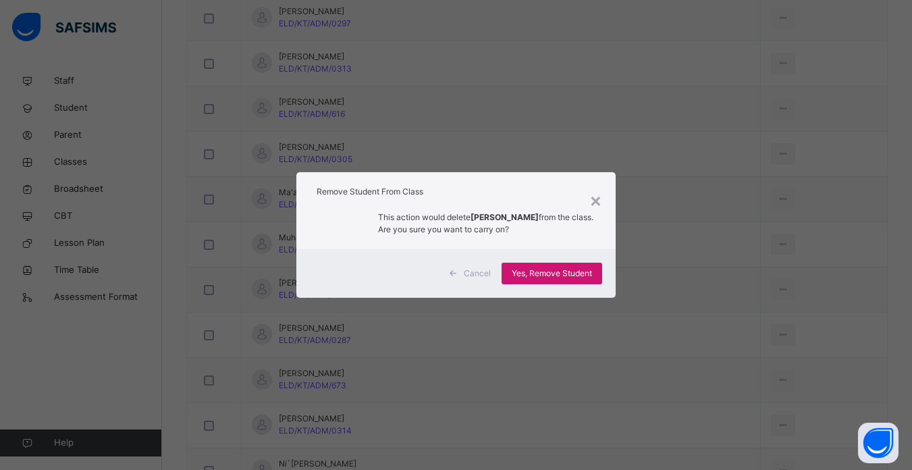
click at [551, 271] on span "Yes, Remove Student" at bounding box center [552, 273] width 80 height 12
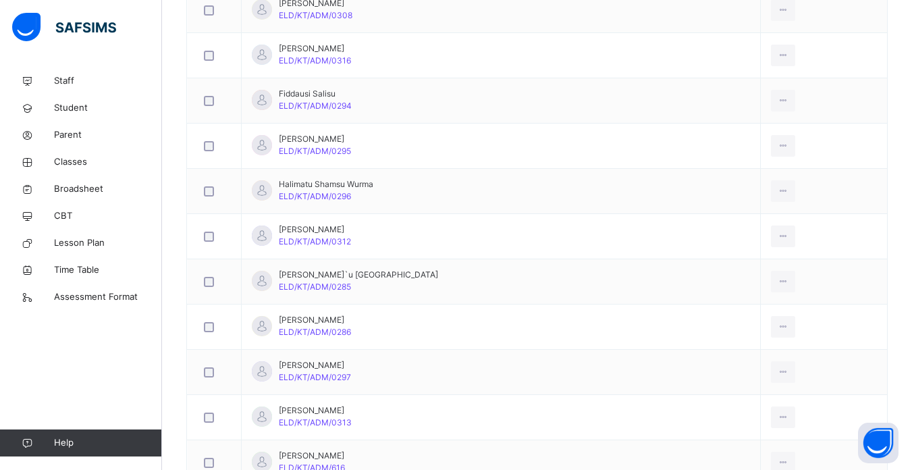
scroll to position [864, 0]
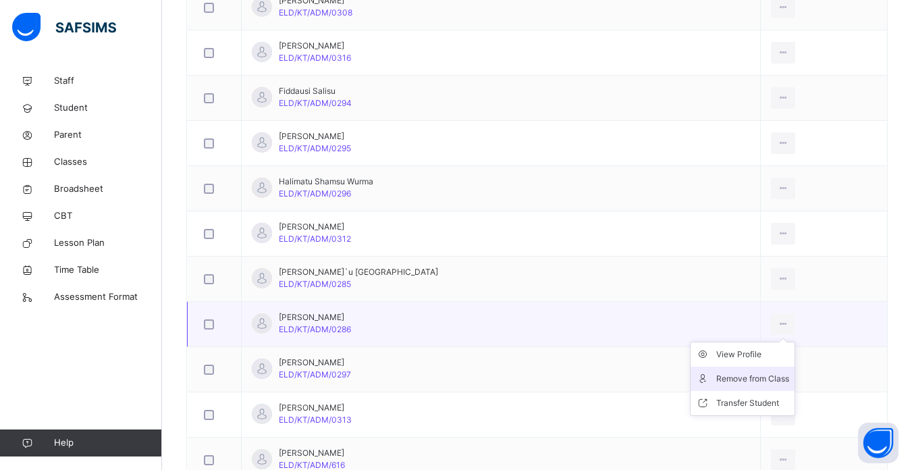
click at [724, 377] on div "Remove from Class" at bounding box center [752, 379] width 73 height 14
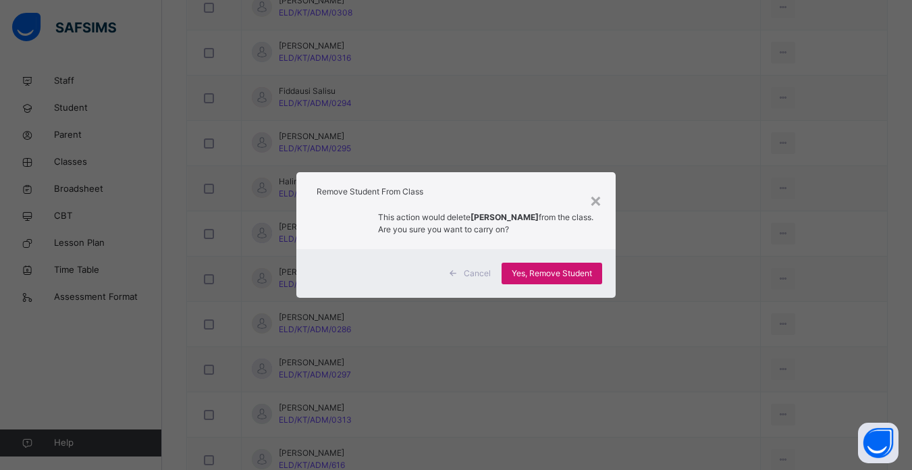
click at [548, 269] on span "Yes, Remove Student" at bounding box center [552, 273] width 80 height 12
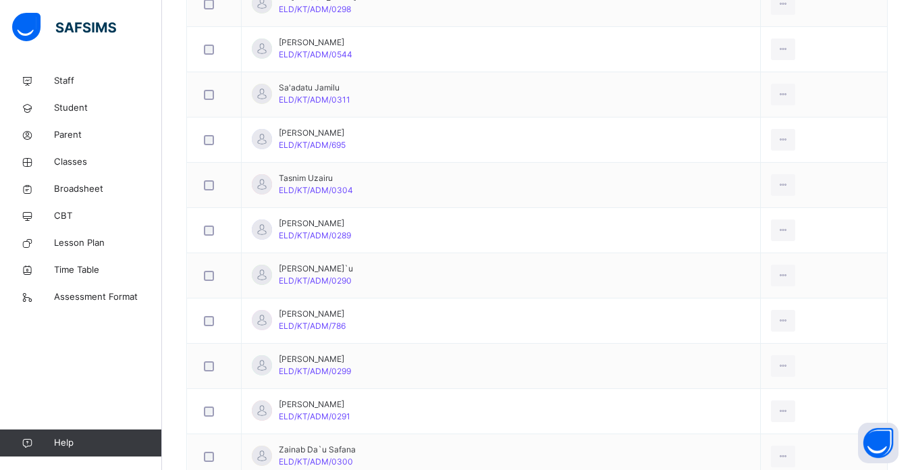
scroll to position [1593, 0]
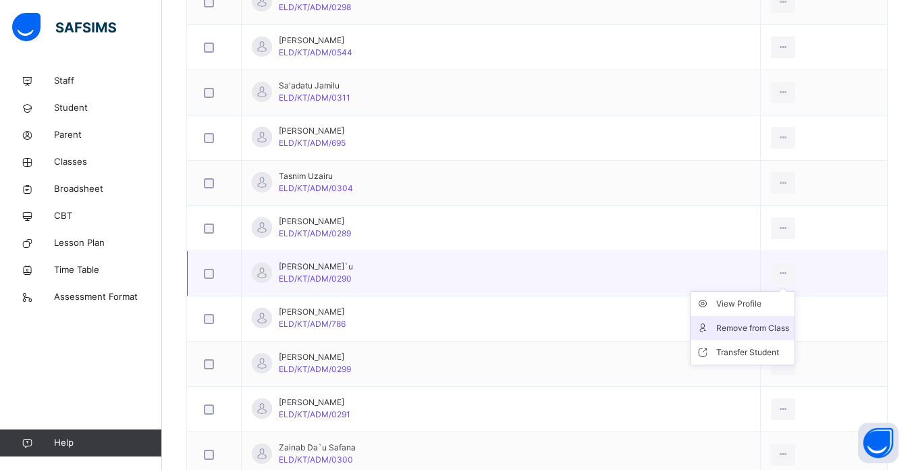
click at [735, 327] on div "Remove from Class" at bounding box center [752, 328] width 73 height 14
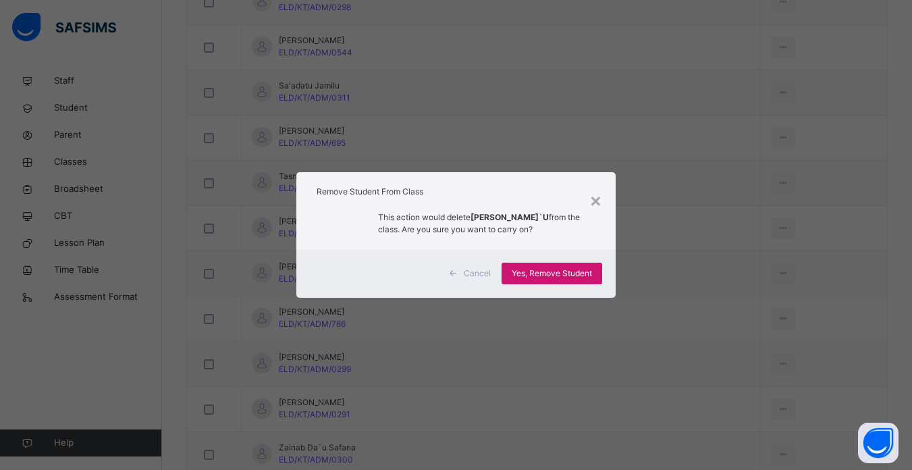
click at [562, 269] on span "Yes, Remove Student" at bounding box center [552, 273] width 80 height 12
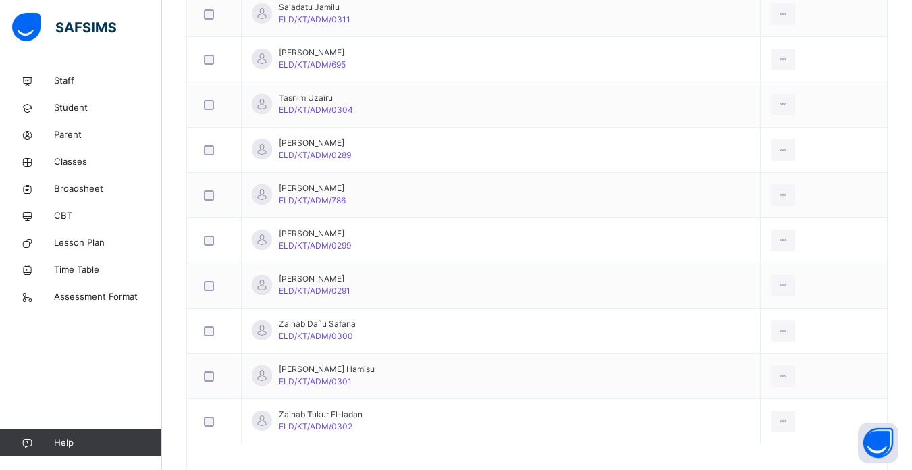
scroll to position [1674, 0]
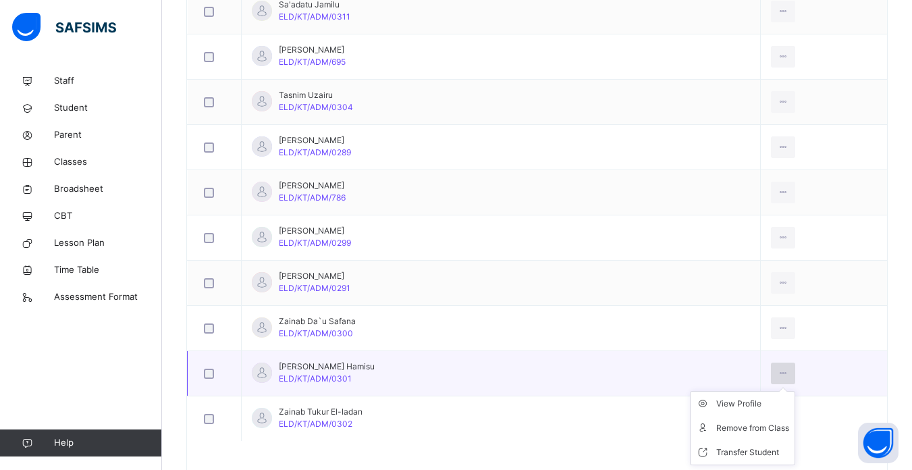
click at [778, 376] on icon at bounding box center [783, 373] width 11 height 12
click at [724, 430] on div "Remove from Class" at bounding box center [752, 428] width 73 height 14
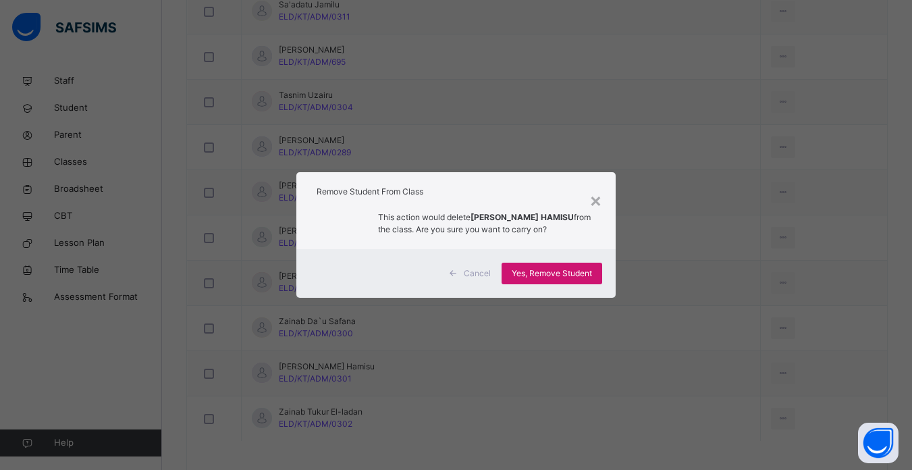
click at [555, 275] on span "Yes, Remove Student" at bounding box center [552, 273] width 80 height 12
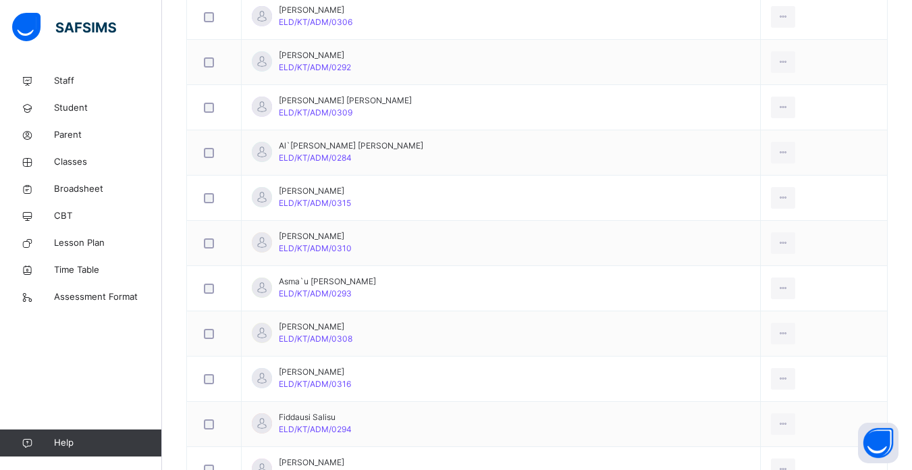
scroll to position [540, 0]
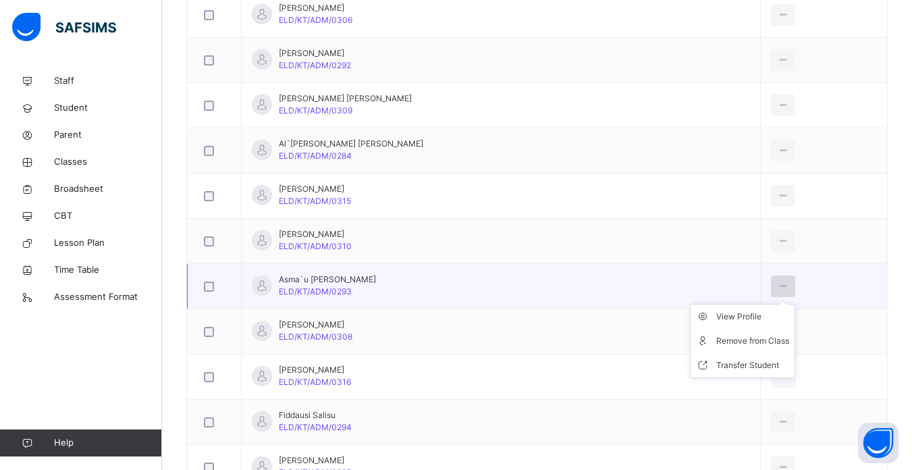
click at [778, 286] on icon at bounding box center [783, 286] width 11 height 12
click at [734, 339] on div "Remove from Class" at bounding box center [752, 341] width 73 height 14
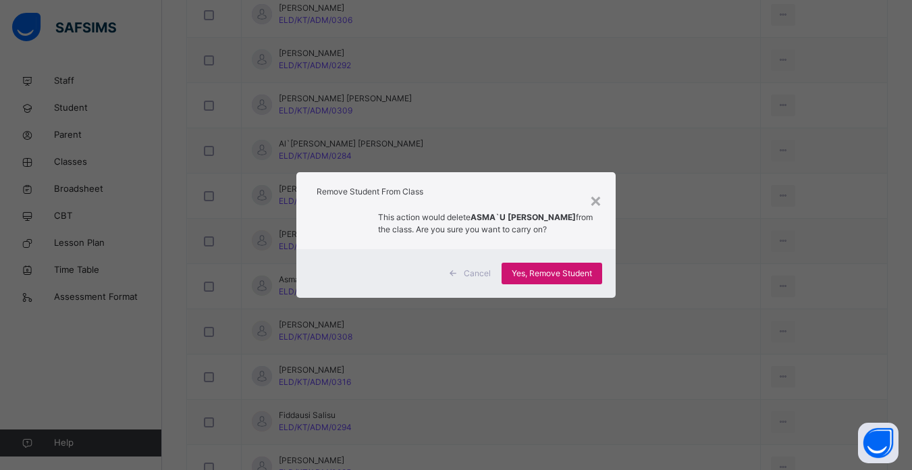
click at [558, 271] on span "Yes, Remove Student" at bounding box center [552, 273] width 80 height 12
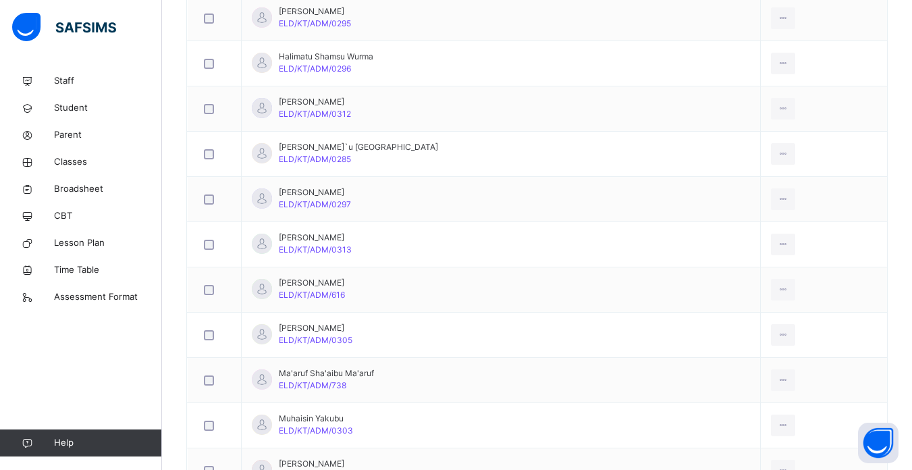
scroll to position [945, 0]
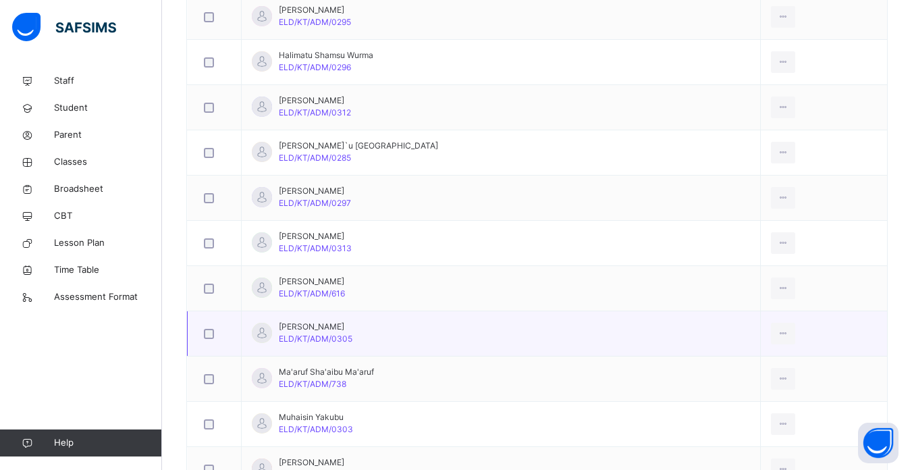
drag, startPoint x: 759, startPoint y: 284, endPoint x: 788, endPoint y: 317, distance: 43.6
click at [788, 317] on tbody "[PERSON_NAME] ELD/KT/ADM/0307 View Profile Remove from Class Transfer Student […" at bounding box center [538, 288] width 700 height 1583
click at [788, 317] on td "View Profile Remove from Class Transfer Student" at bounding box center [823, 333] width 127 height 45
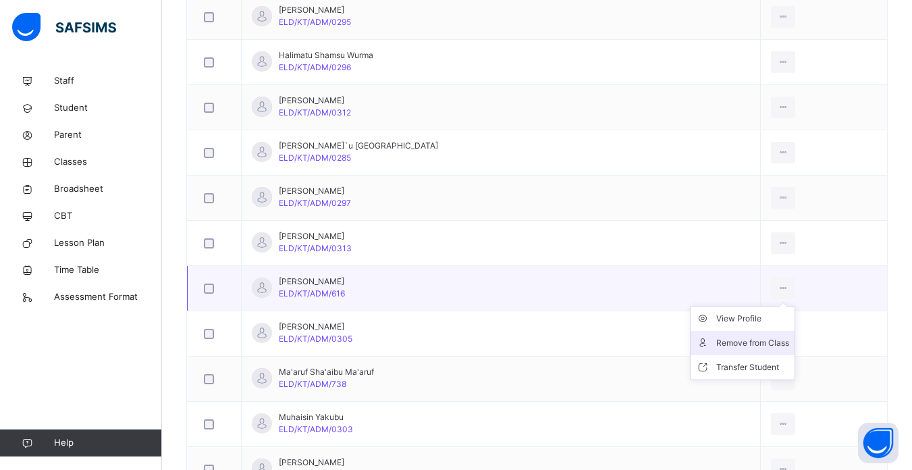
click at [730, 340] on div "Remove from Class" at bounding box center [752, 343] width 73 height 14
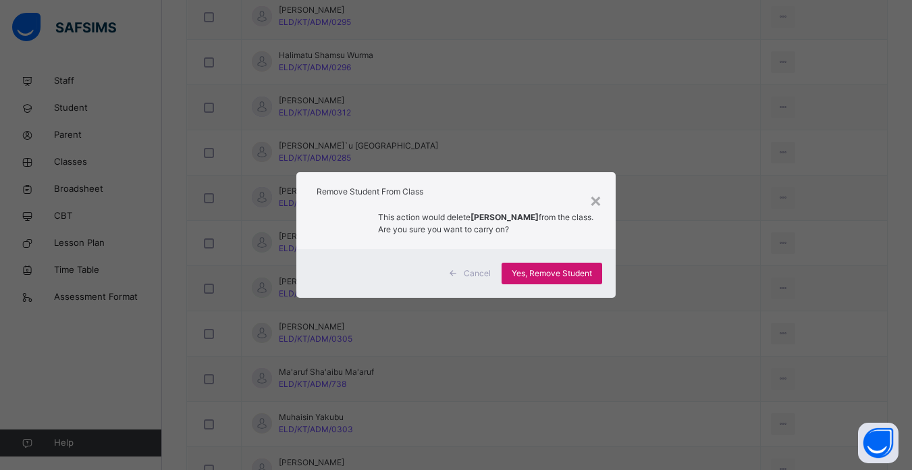
click at [552, 270] on span "Yes, Remove Student" at bounding box center [552, 273] width 80 height 12
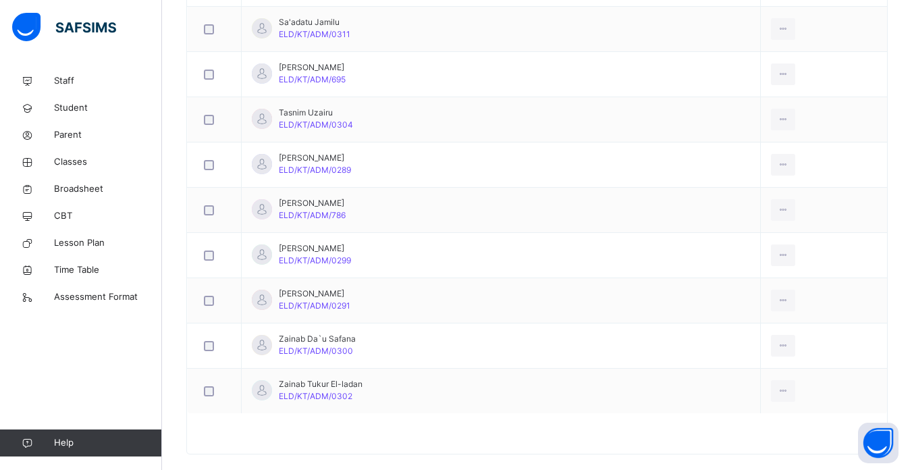
scroll to position [1584, 0]
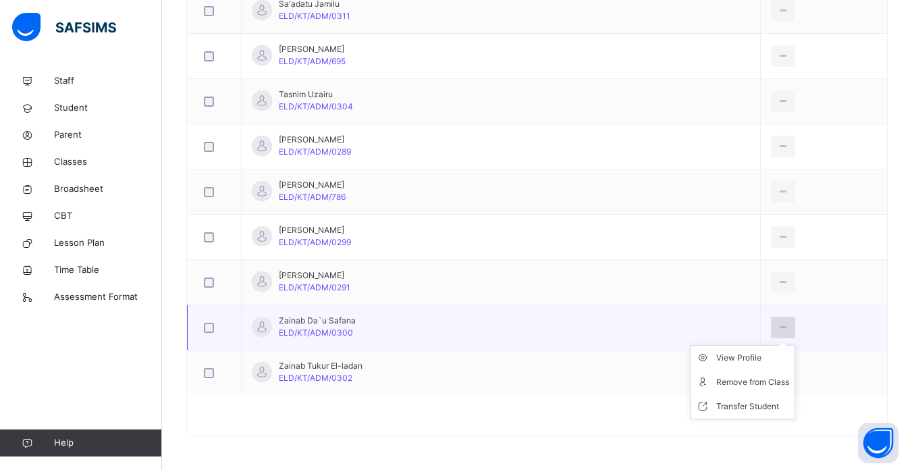
click at [778, 323] on icon at bounding box center [783, 327] width 11 height 12
click at [722, 378] on div "Remove from Class" at bounding box center [752, 382] width 73 height 14
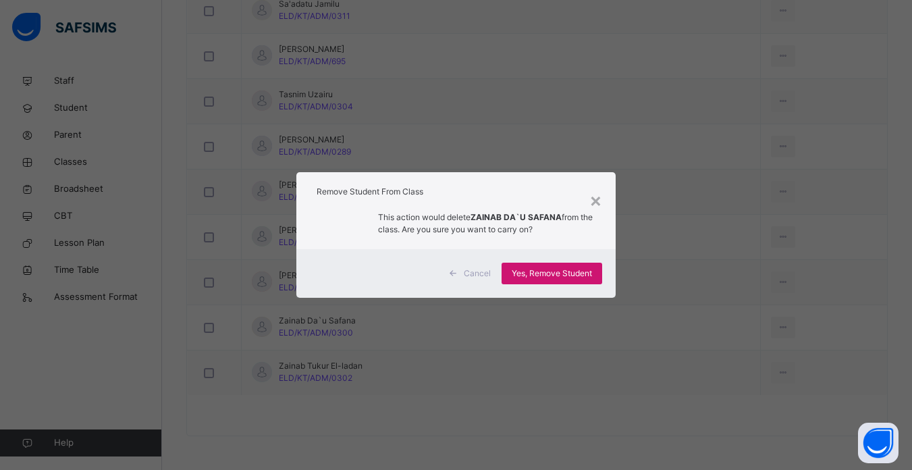
click at [546, 274] on span "Yes, Remove Student" at bounding box center [552, 273] width 80 height 12
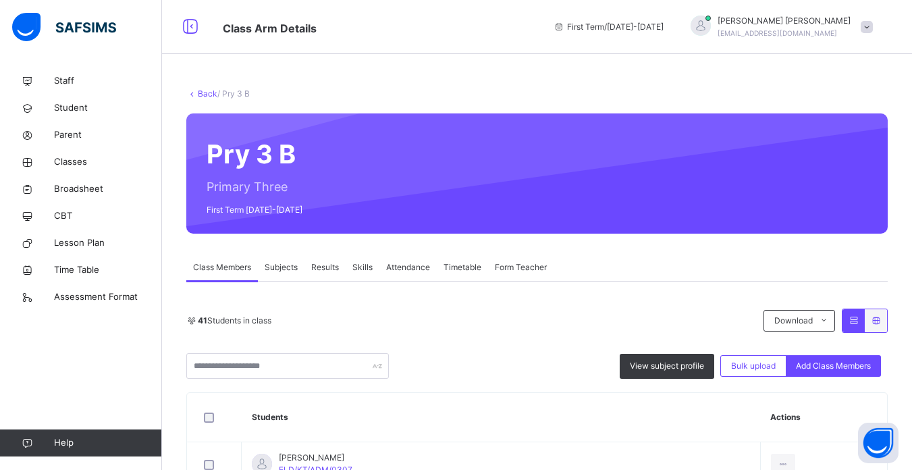
scroll to position [27, 0]
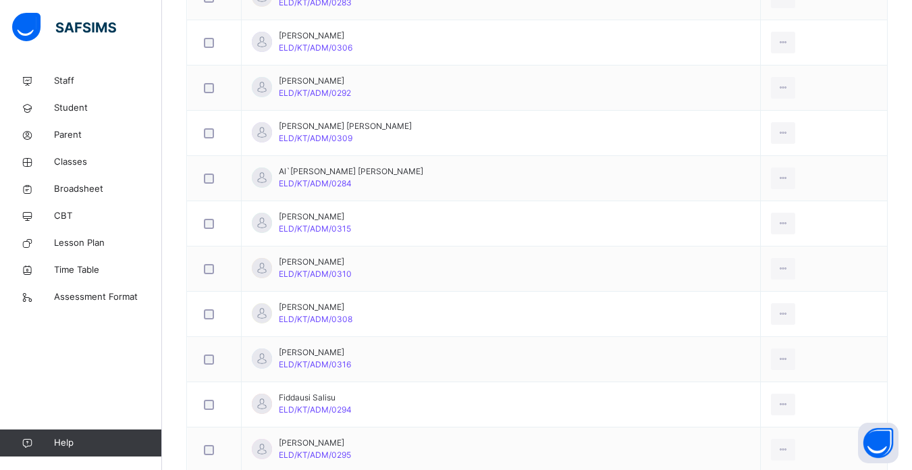
scroll to position [513, 0]
click at [732, 321] on div "Remove from Class" at bounding box center [752, 323] width 73 height 14
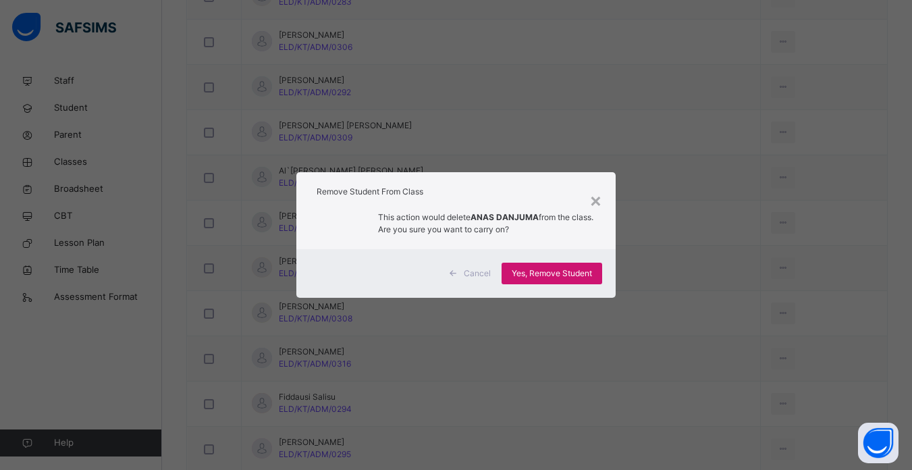
click at [549, 269] on span "Yes, Remove Student" at bounding box center [552, 273] width 80 height 12
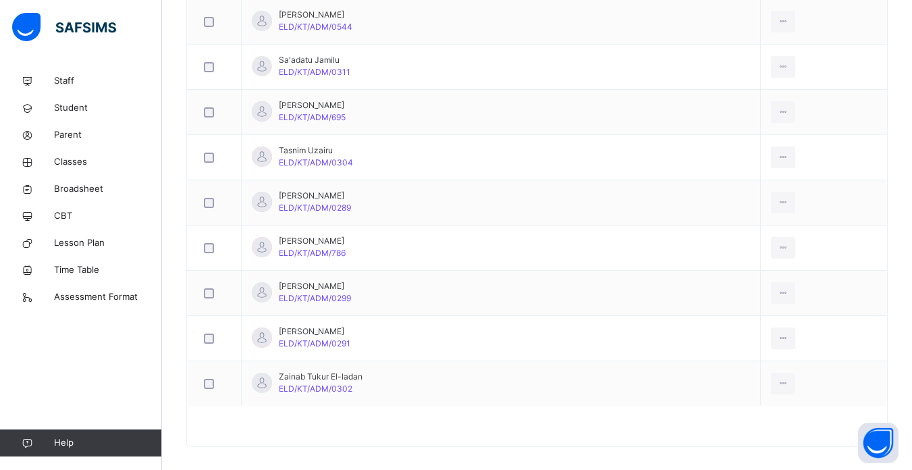
scroll to position [1485, 0]
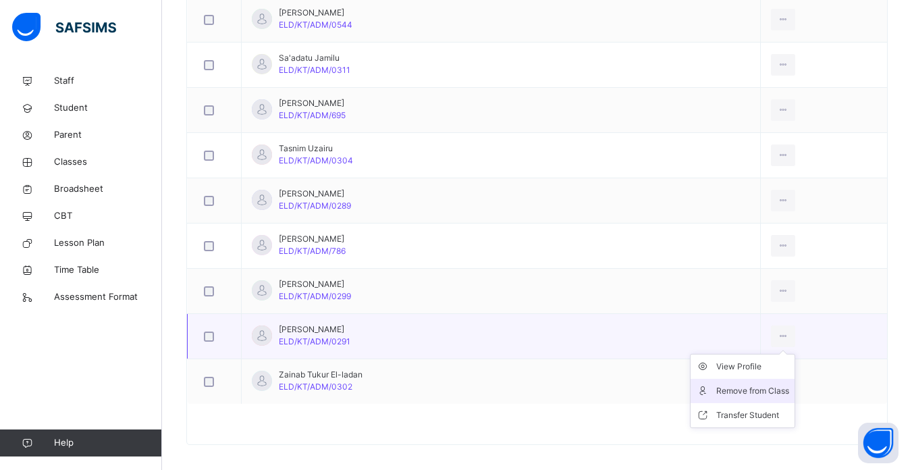
click at [732, 389] on div "Remove from Class" at bounding box center [752, 391] width 73 height 14
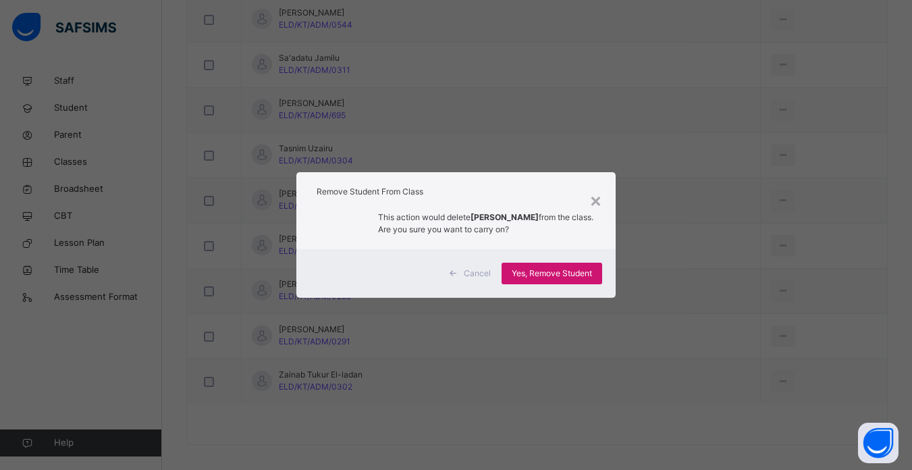
click at [547, 271] on span "Yes, Remove Student" at bounding box center [552, 273] width 80 height 12
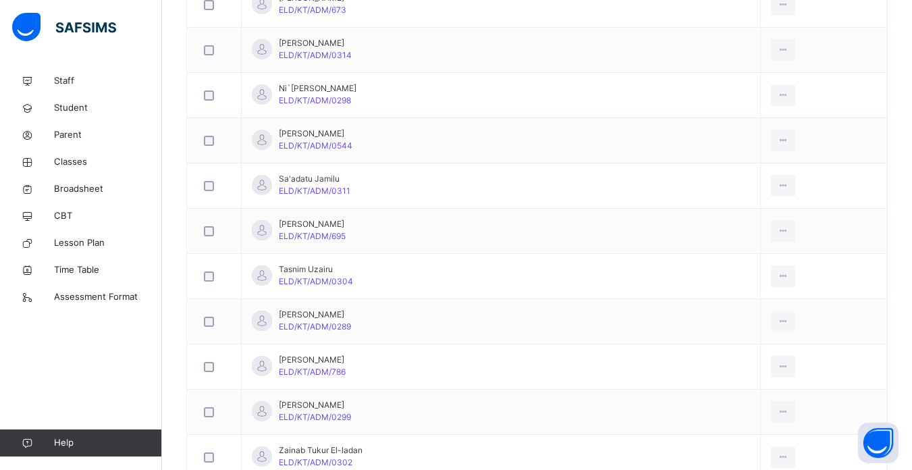
scroll to position [1368, 0]
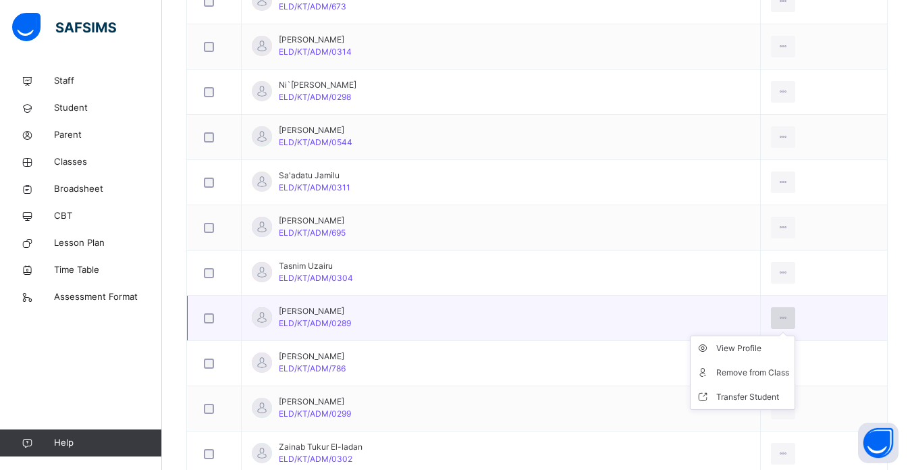
click at [778, 315] on icon at bounding box center [783, 318] width 11 height 12
click at [726, 373] on div "Remove from Class" at bounding box center [752, 373] width 73 height 14
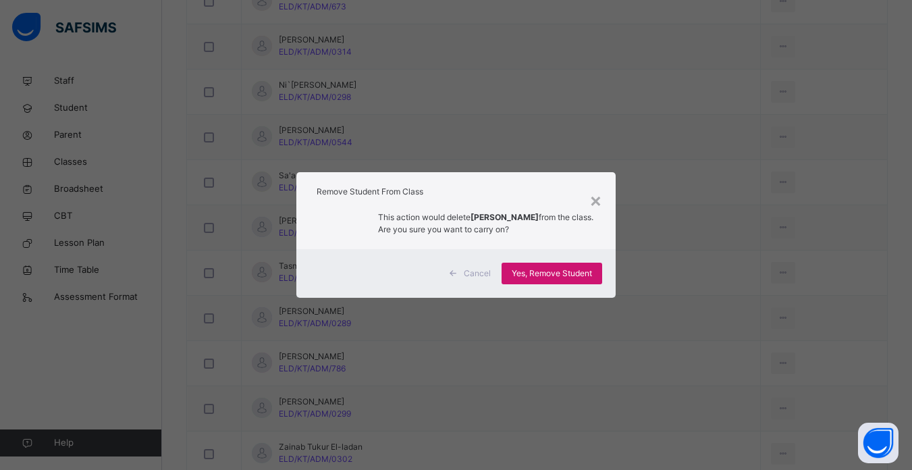
click at [560, 266] on div "Yes, Remove Student" at bounding box center [552, 274] width 101 height 22
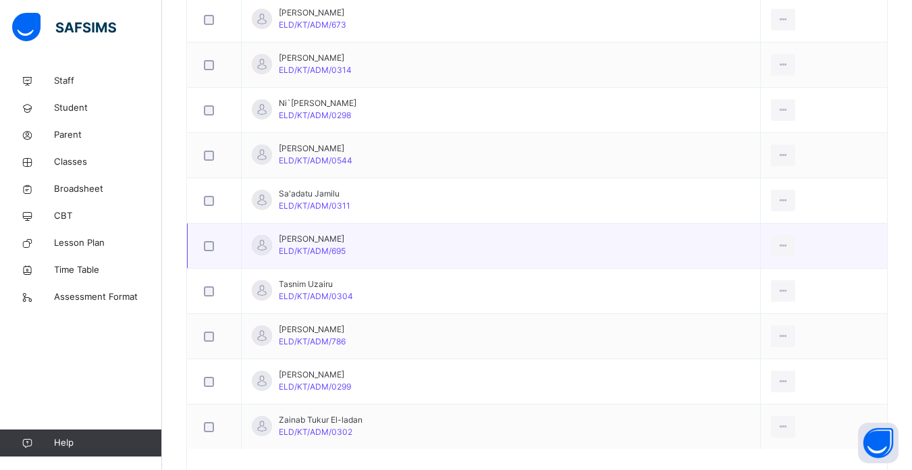
scroll to position [1322, 0]
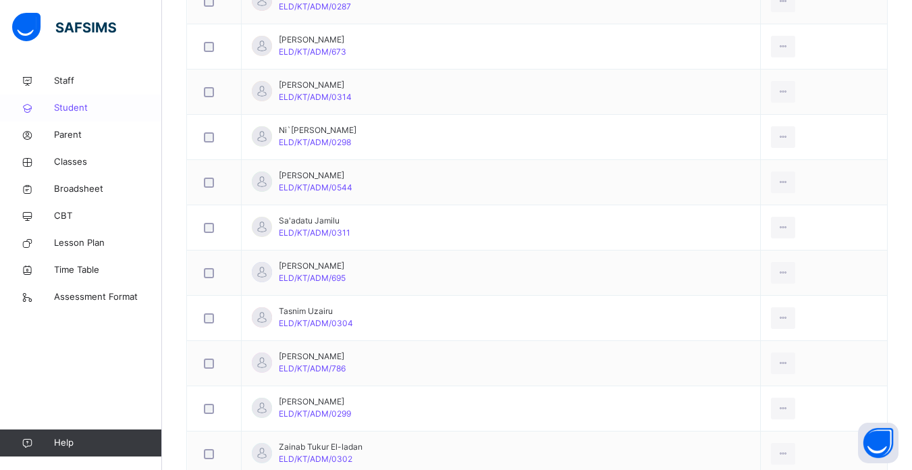
click at [70, 109] on span "Student" at bounding box center [108, 108] width 108 height 14
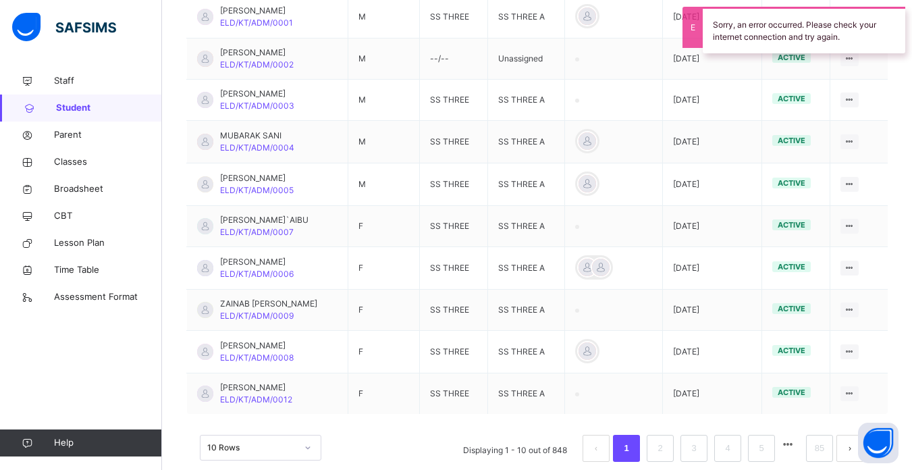
scroll to position [374, 0]
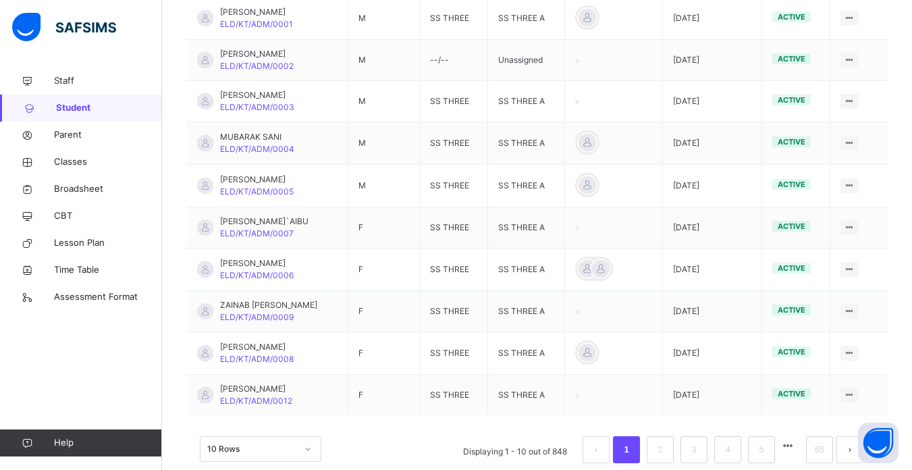
click at [70, 109] on span "Student" at bounding box center [109, 108] width 106 height 14
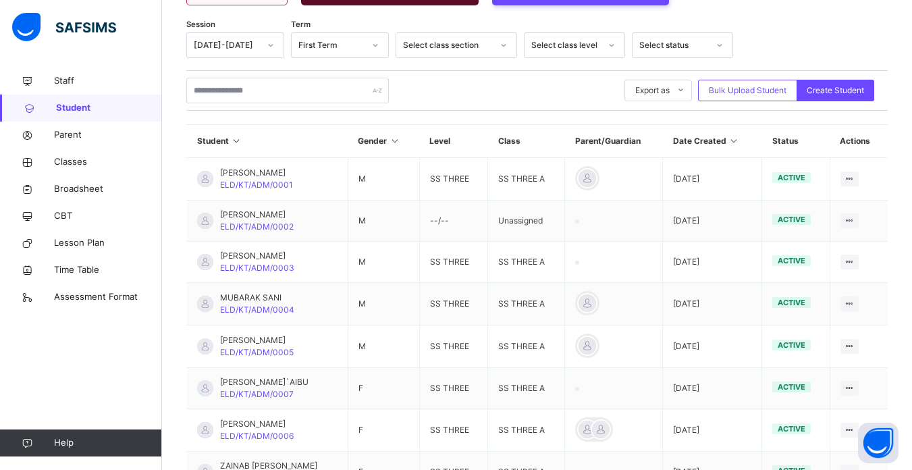
scroll to position [212, 0]
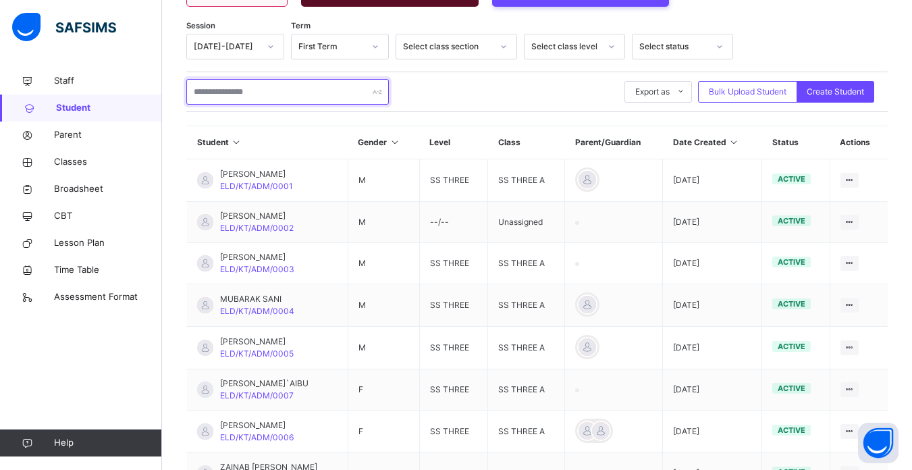
click at [284, 92] on input "text" at bounding box center [287, 92] width 203 height 26
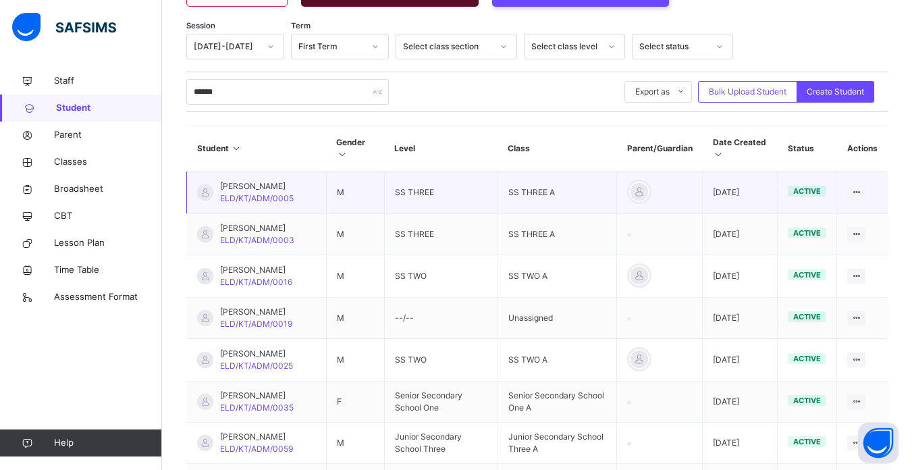
click at [346, 190] on td "M" at bounding box center [355, 192] width 58 height 43
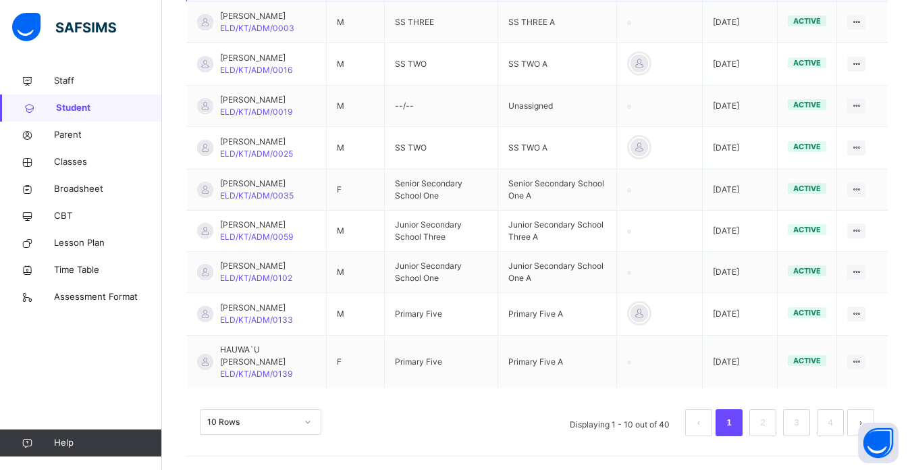
scroll to position [448, 0]
click at [769, 416] on link "2" at bounding box center [762, 423] width 13 height 18
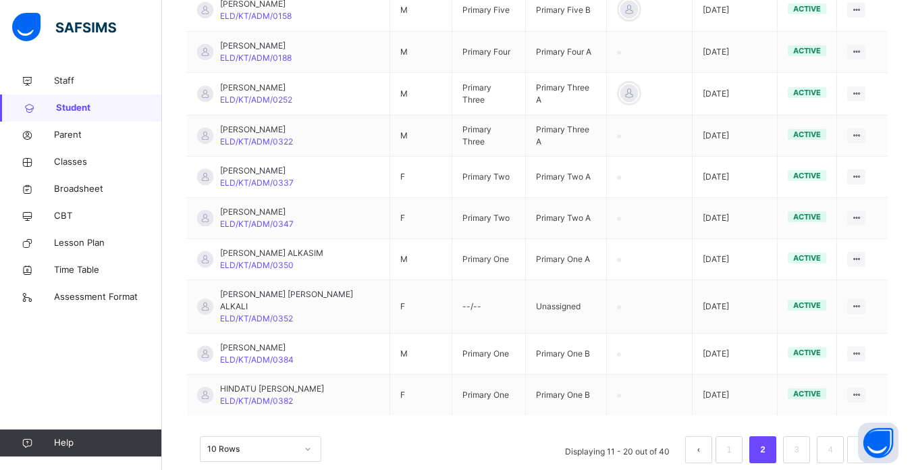
scroll to position [397, 0]
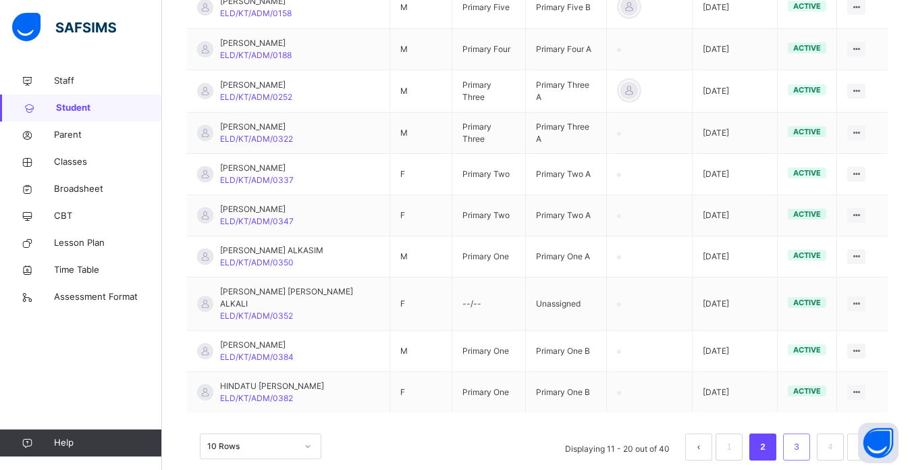
click at [803, 438] on link "3" at bounding box center [796, 447] width 13 height 18
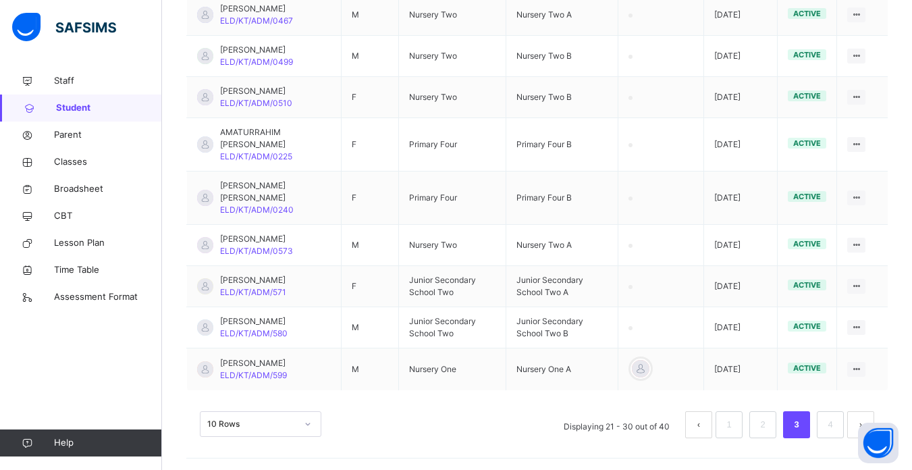
scroll to position [431, 0]
click at [836, 420] on link "4" at bounding box center [830, 424] width 13 height 18
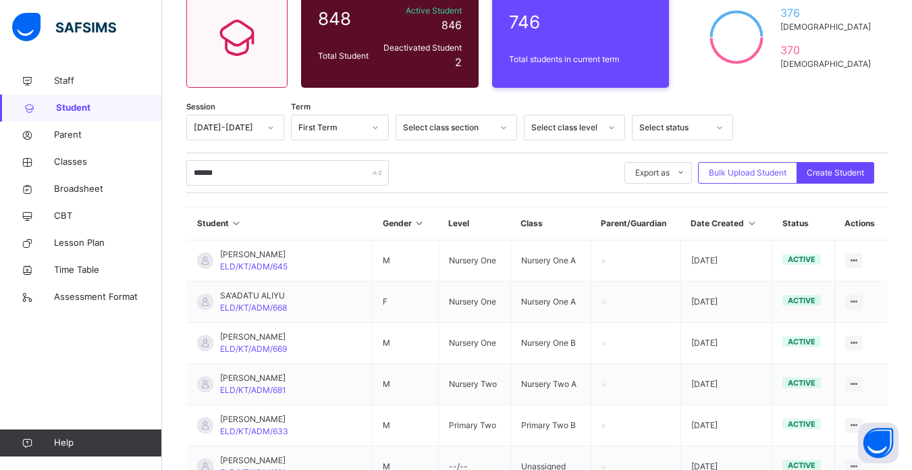
scroll to position [394, 0]
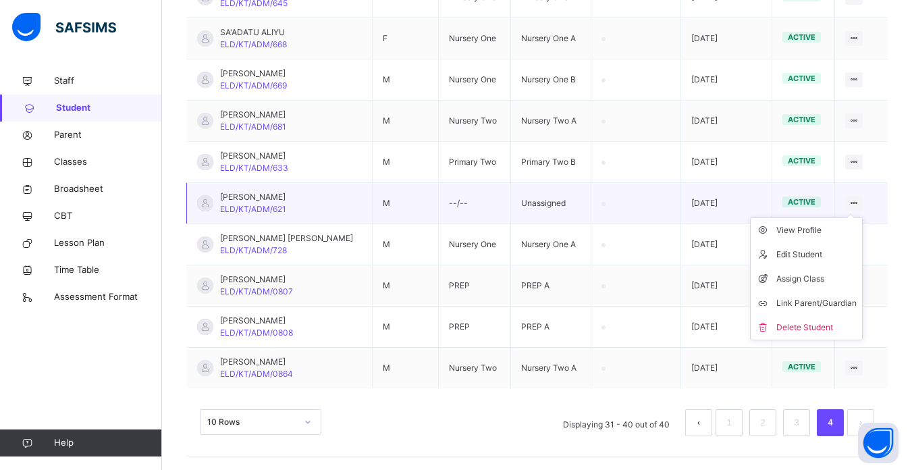
click at [860, 204] on icon at bounding box center [853, 203] width 11 height 10
click at [804, 279] on div "Assign Class" at bounding box center [816, 279] width 80 height 14
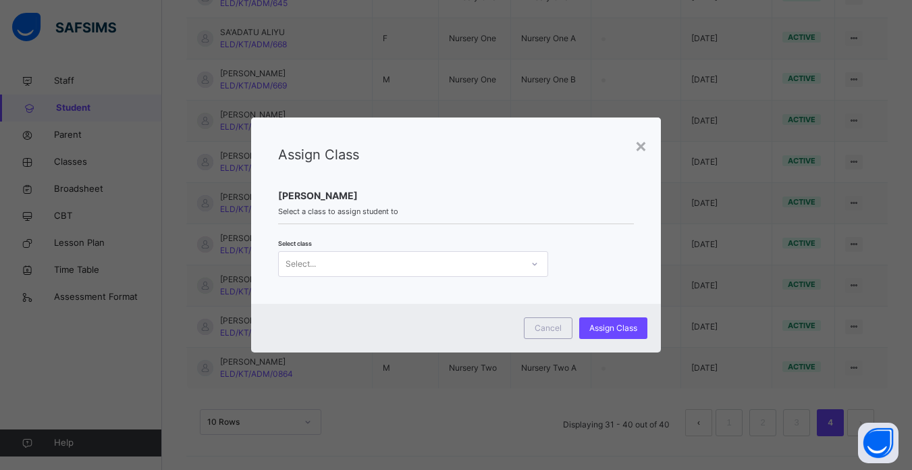
scroll to position [0, 0]
click at [531, 264] on icon at bounding box center [535, 264] width 8 height 14
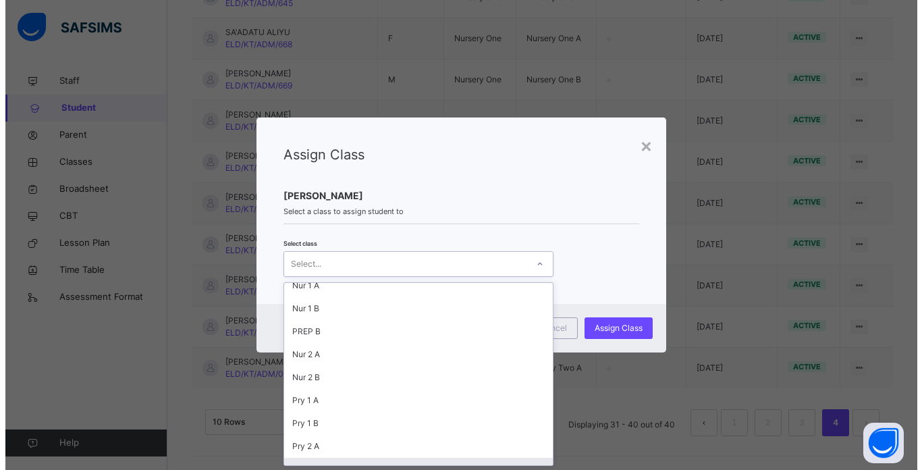
scroll to position [238, 0]
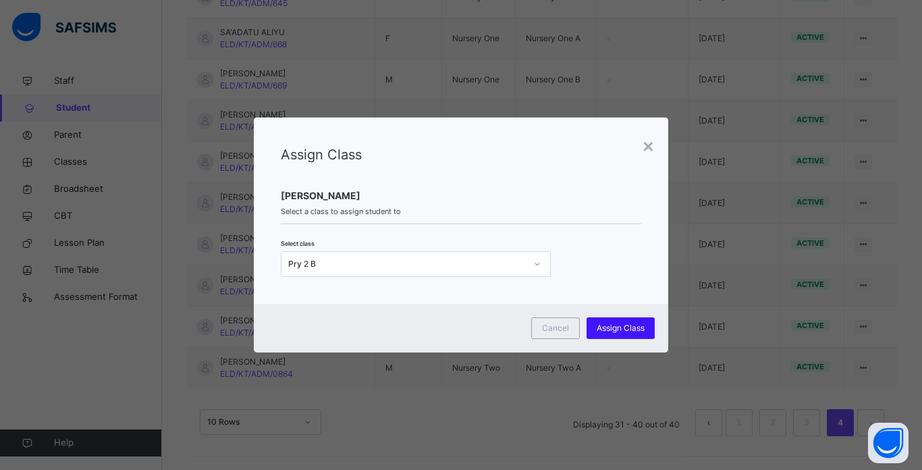
click at [607, 325] on span "Assign Class" at bounding box center [621, 328] width 48 height 12
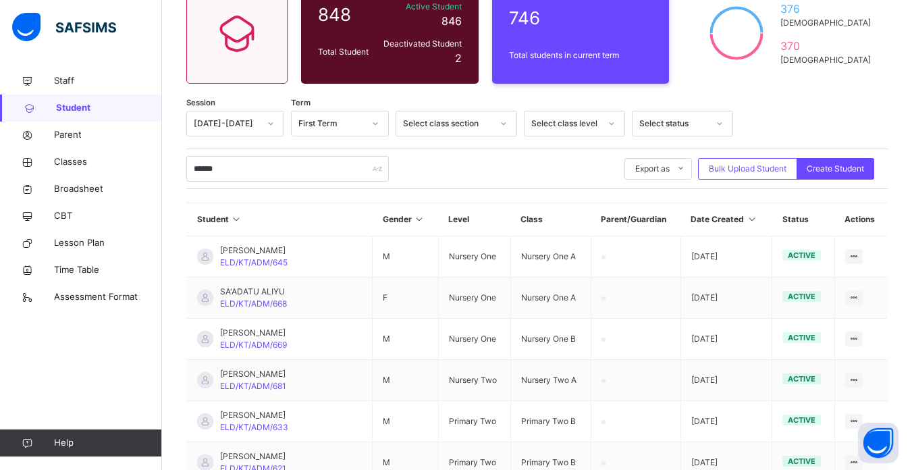
scroll to position [97, 0]
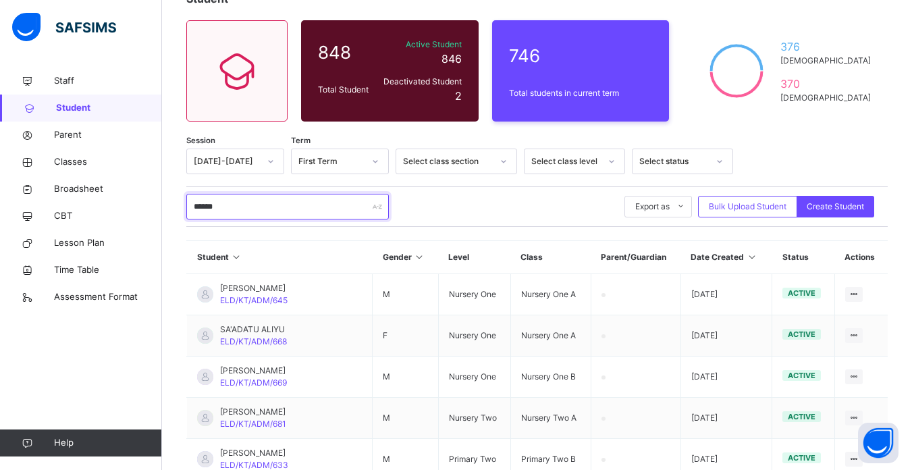
click at [255, 207] on input "******" at bounding box center [287, 207] width 203 height 26
type input "*"
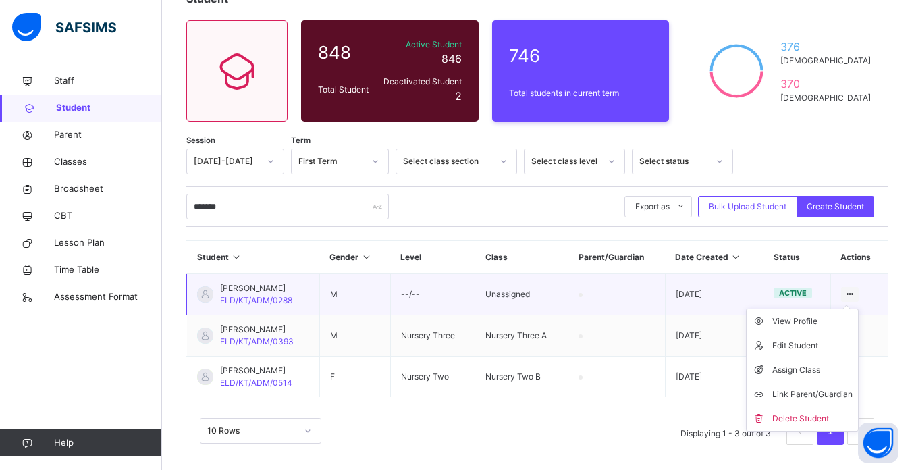
click at [856, 293] on icon at bounding box center [849, 294] width 11 height 10
click at [815, 369] on div "Assign Class" at bounding box center [812, 370] width 80 height 14
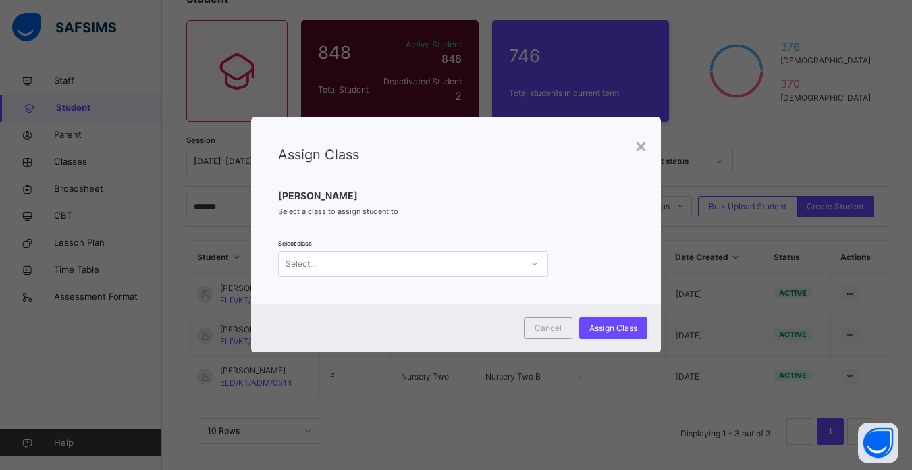
scroll to position [0, 0]
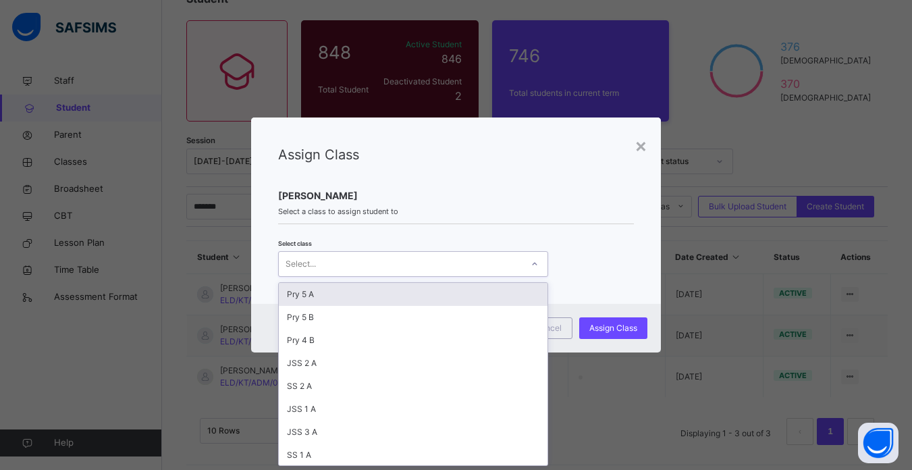
click at [475, 261] on div "Select..." at bounding box center [400, 264] width 243 height 21
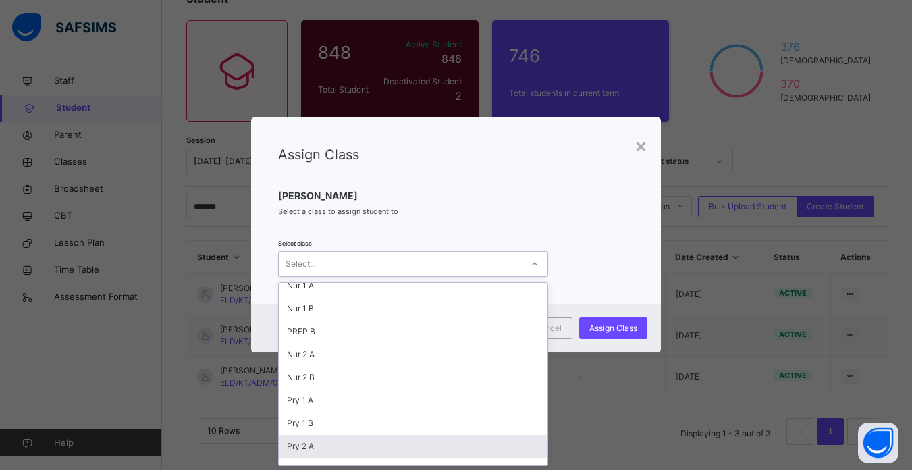
scroll to position [238, 0]
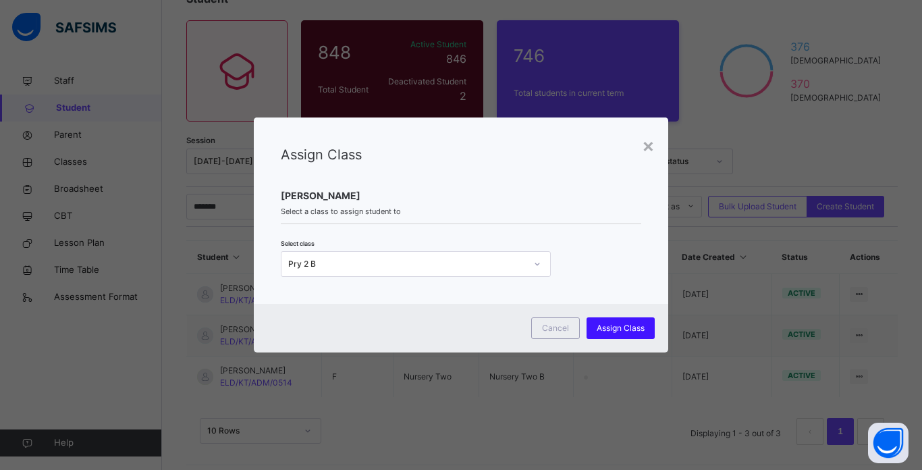
click at [624, 328] on span "Assign Class" at bounding box center [621, 328] width 48 height 12
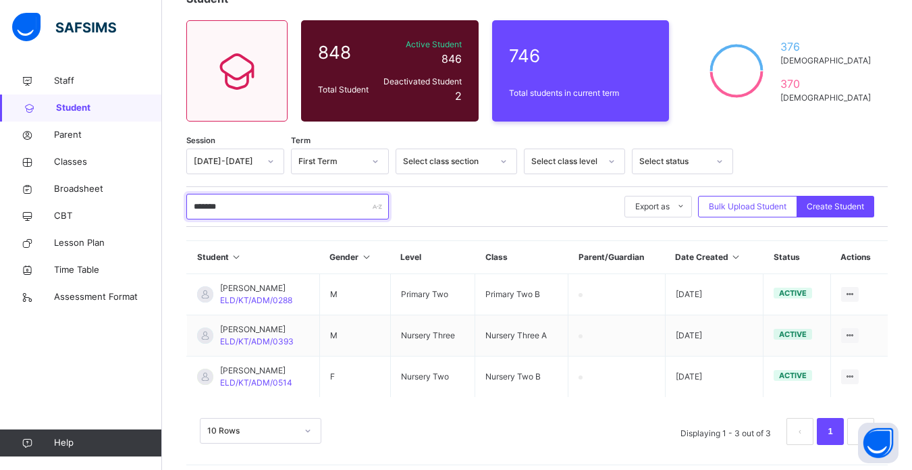
click at [298, 201] on input "*******" at bounding box center [287, 207] width 203 height 26
type input "*"
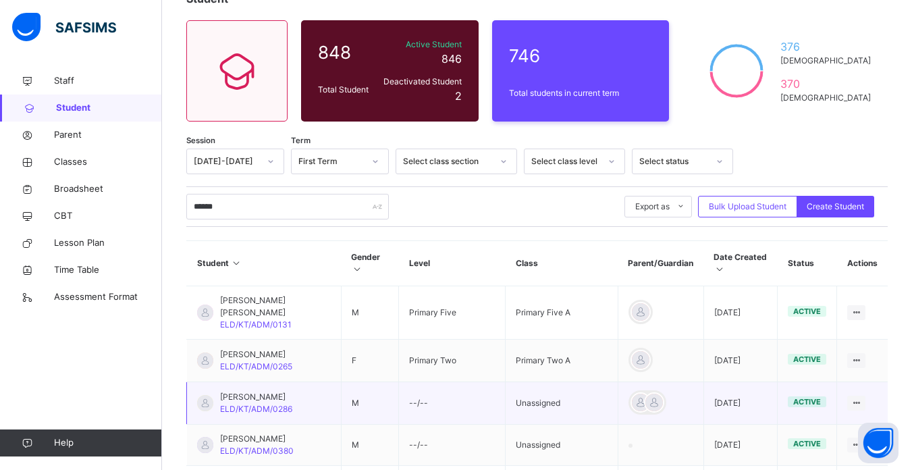
click at [700, 414] on td at bounding box center [661, 403] width 86 height 43
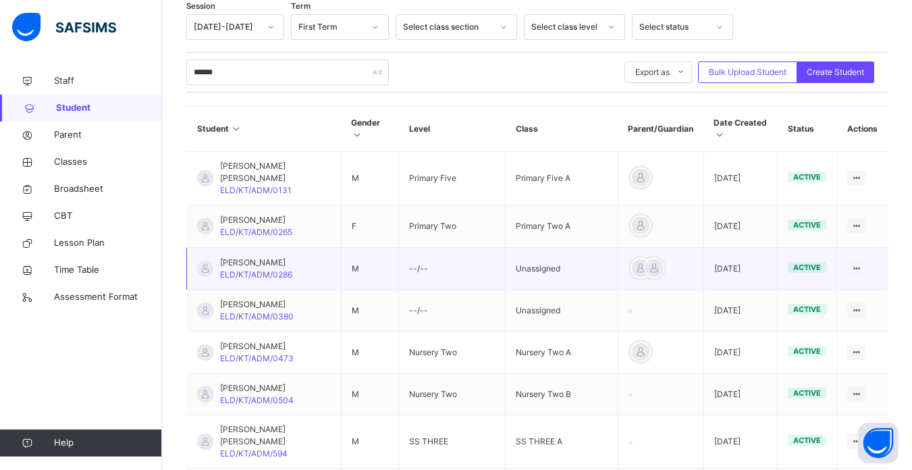
scroll to position [232, 0]
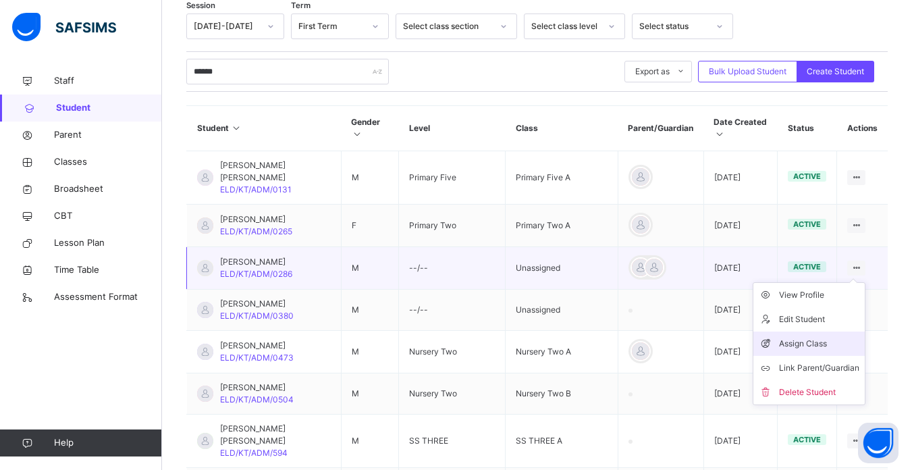
click at [821, 350] on div "Assign Class" at bounding box center [819, 344] width 80 height 14
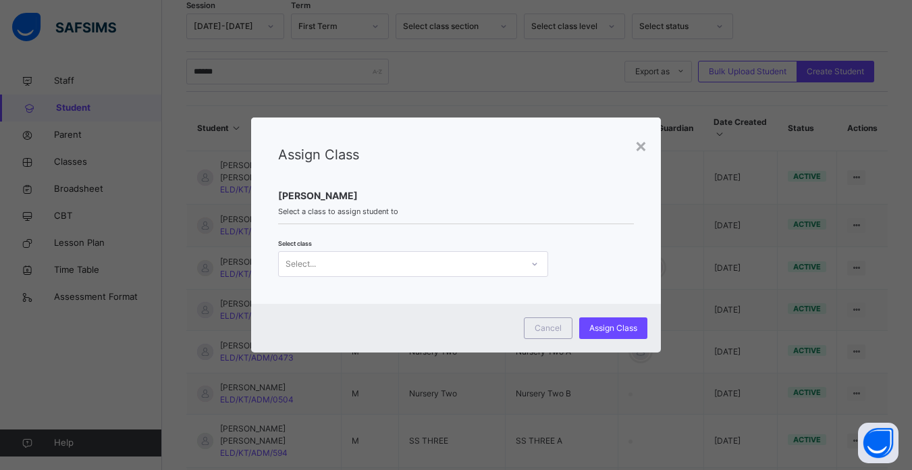
scroll to position [0, 0]
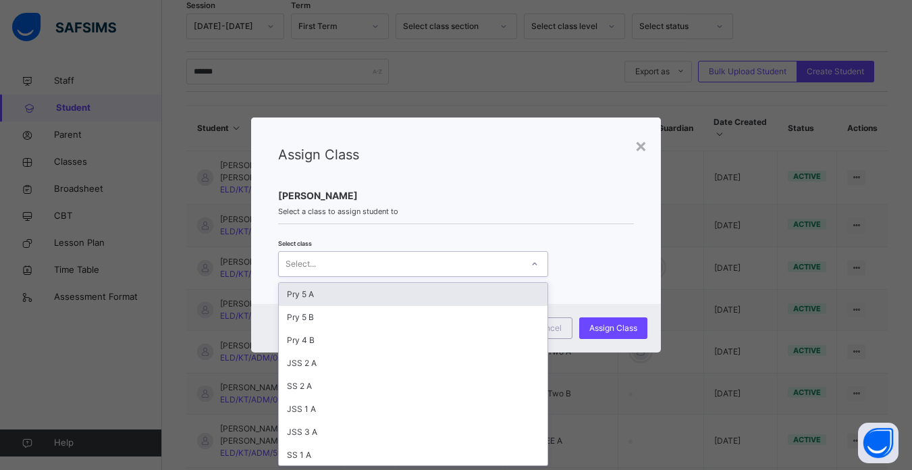
click at [400, 257] on div "Select..." at bounding box center [400, 264] width 243 height 21
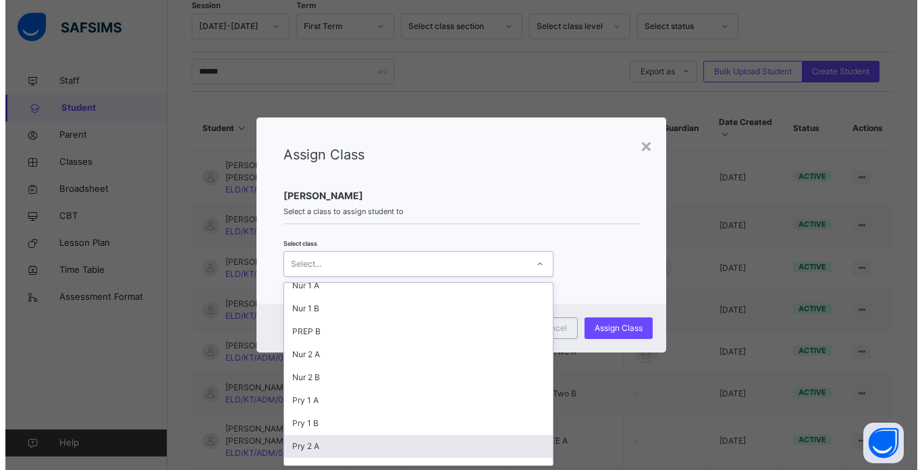
scroll to position [238, 0]
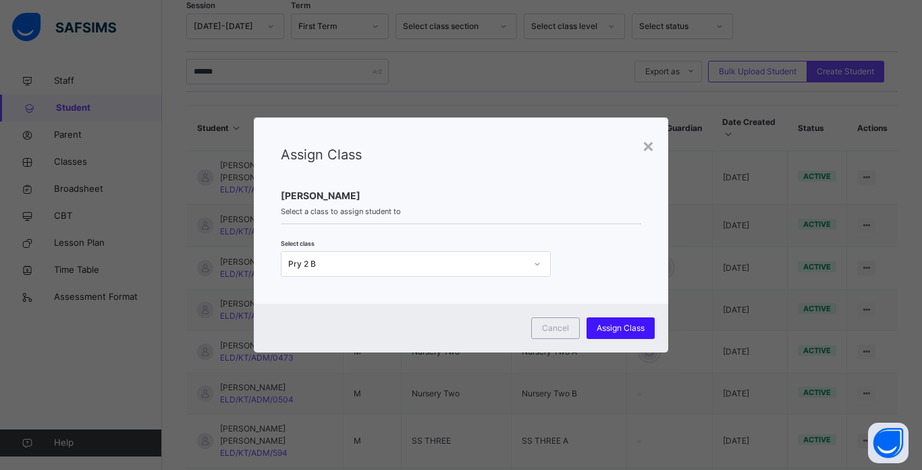
click at [617, 322] on span "Assign Class" at bounding box center [621, 328] width 48 height 12
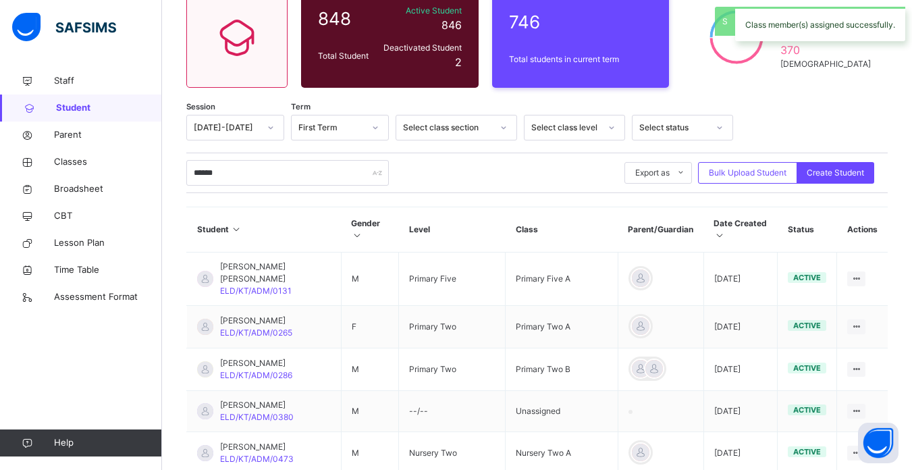
scroll to position [232, 0]
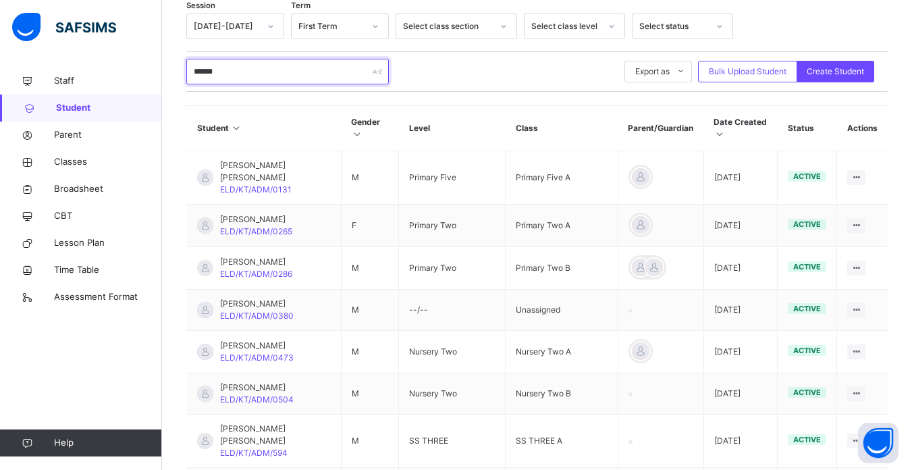
click at [232, 70] on input "******" at bounding box center [287, 72] width 203 height 26
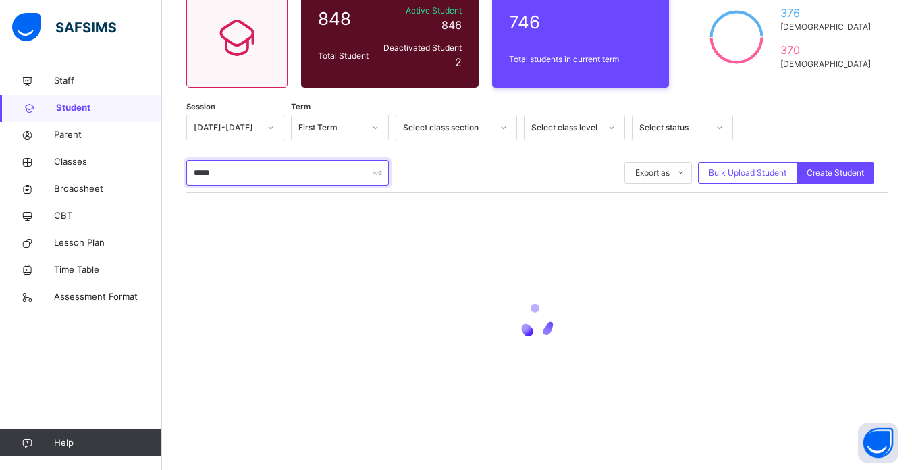
scroll to position [131, 0]
type input "*"
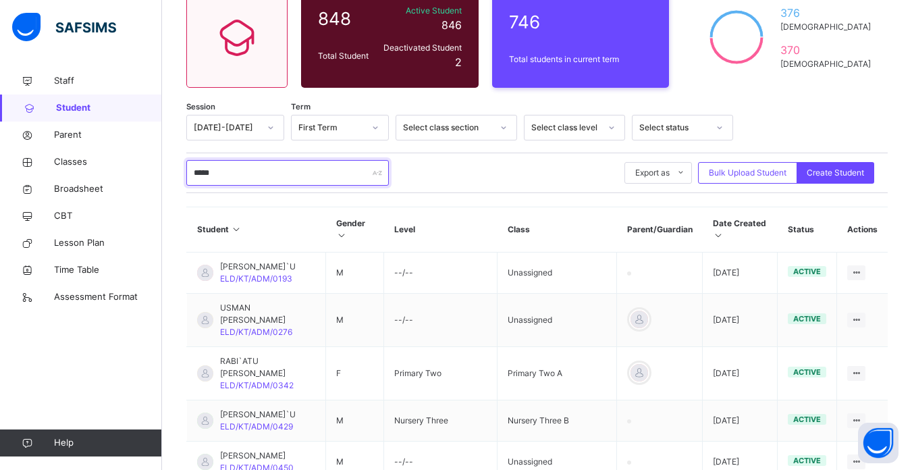
scroll to position [232, 0]
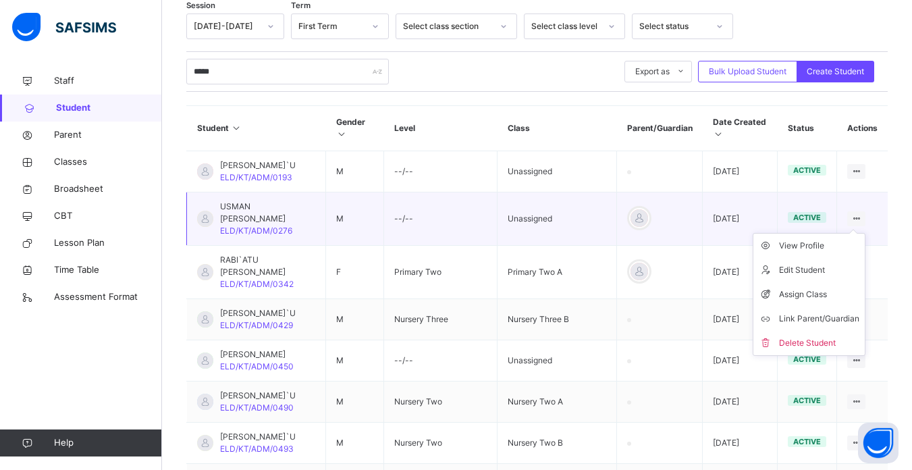
click at [859, 224] on div at bounding box center [856, 218] width 18 height 15
click at [821, 299] on div "Assign Class" at bounding box center [819, 295] width 80 height 14
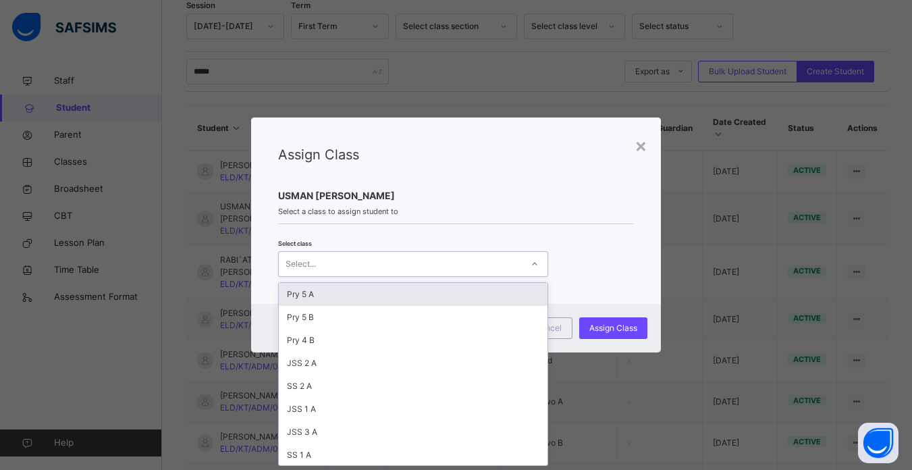
scroll to position [0, 0]
click at [502, 268] on div "Select..." at bounding box center [400, 264] width 243 height 21
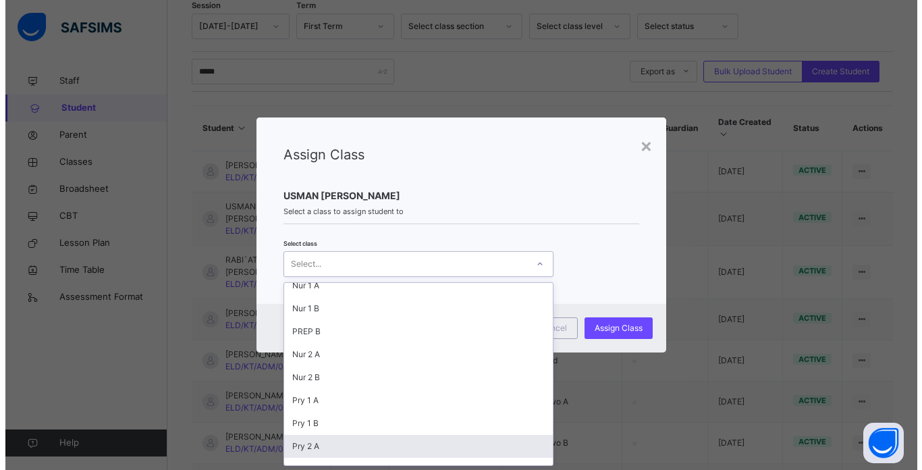
scroll to position [238, 0]
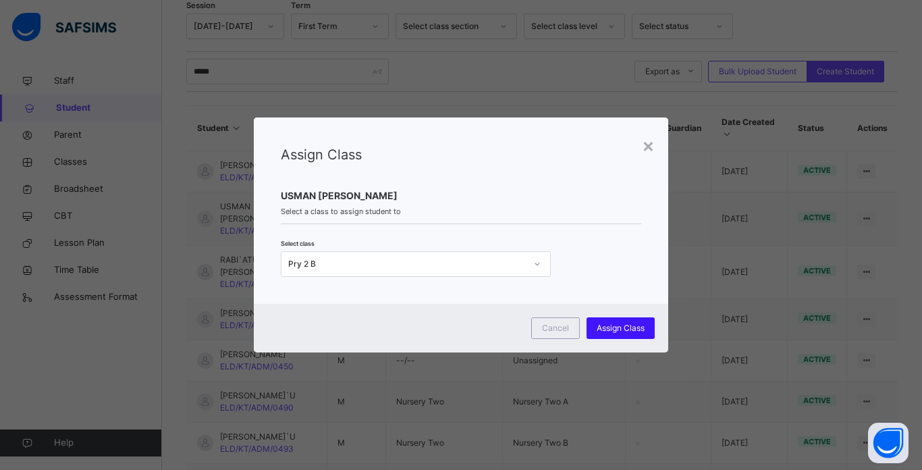
click at [622, 322] on span "Assign Class" at bounding box center [621, 328] width 48 height 12
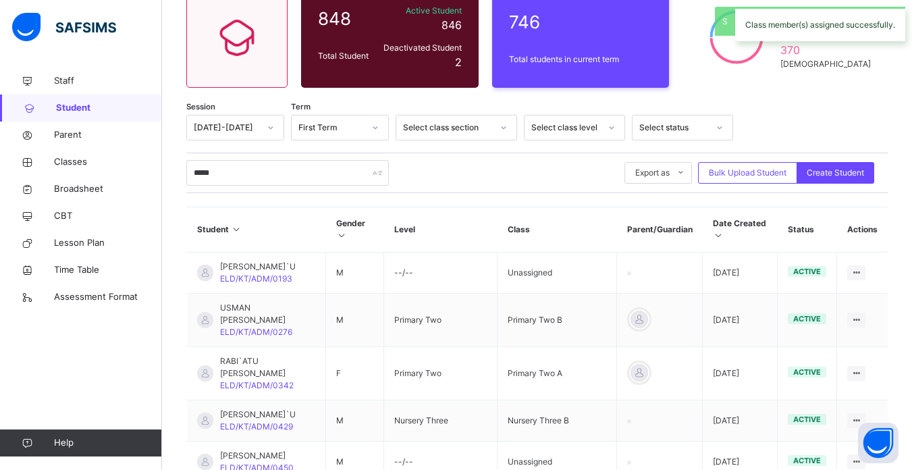
scroll to position [232, 0]
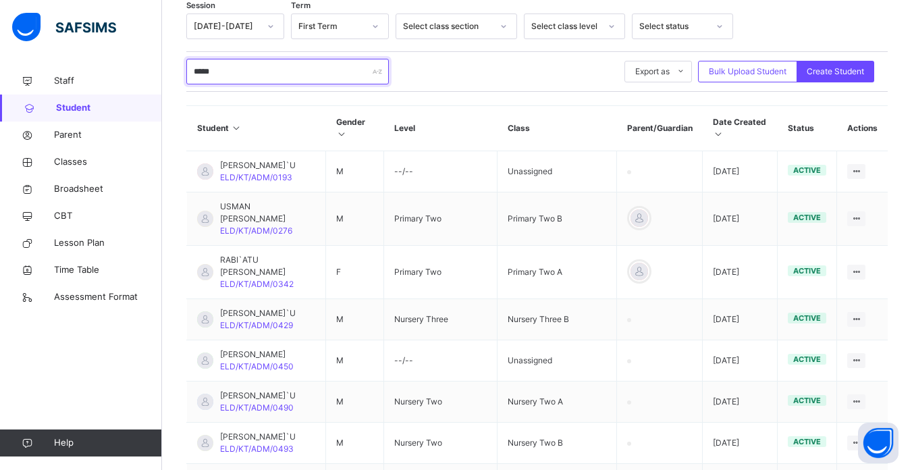
click at [312, 69] on input "*****" at bounding box center [287, 72] width 203 height 26
type input "*"
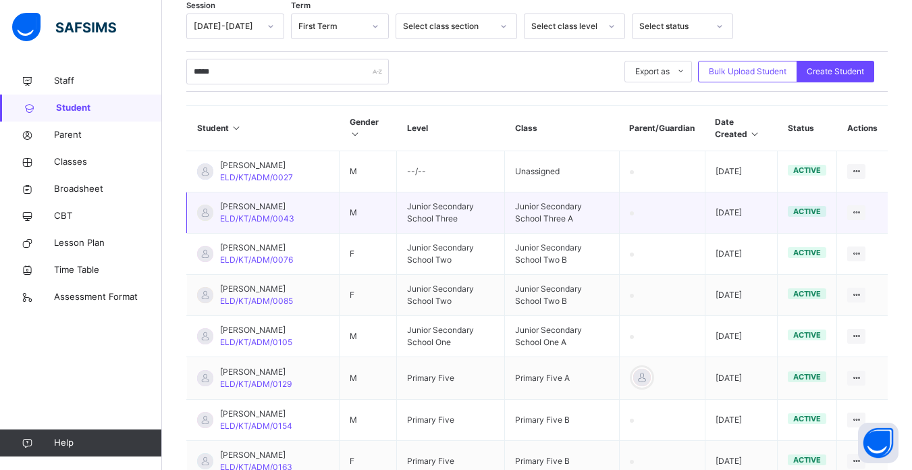
click at [354, 205] on td "M" at bounding box center [368, 212] width 57 height 41
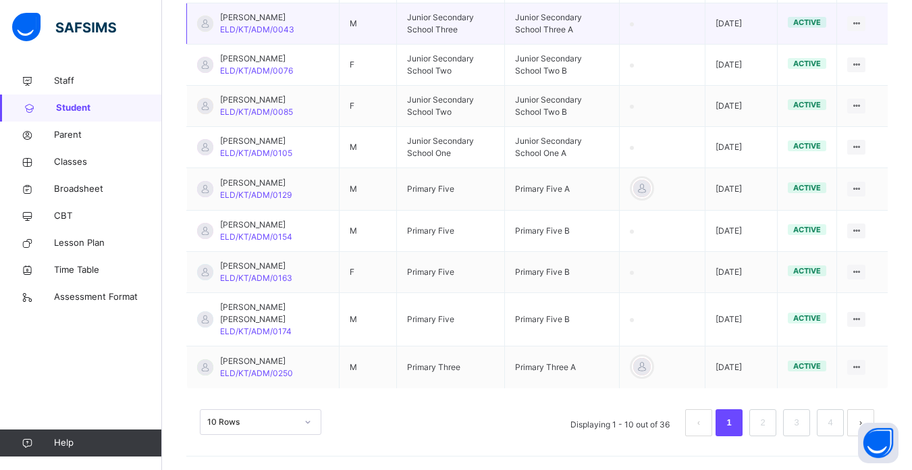
scroll to position [443, 0]
click at [769, 420] on link "2" at bounding box center [762, 423] width 13 height 18
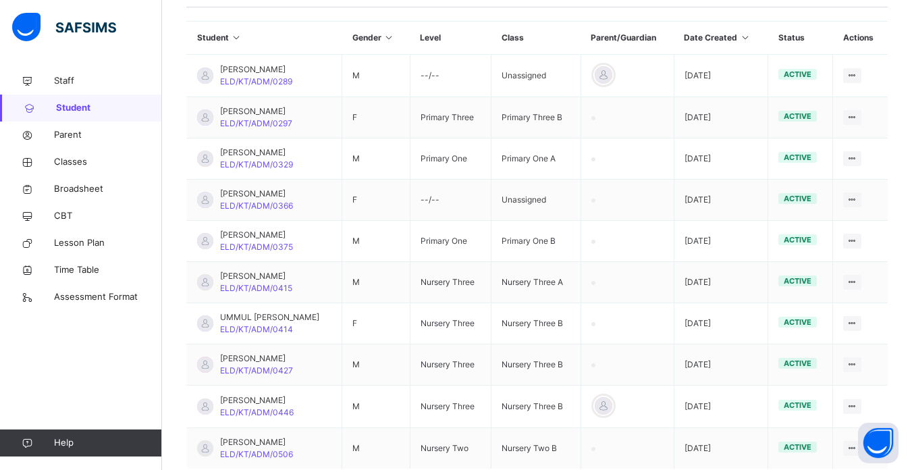
scroll to position [316, 0]
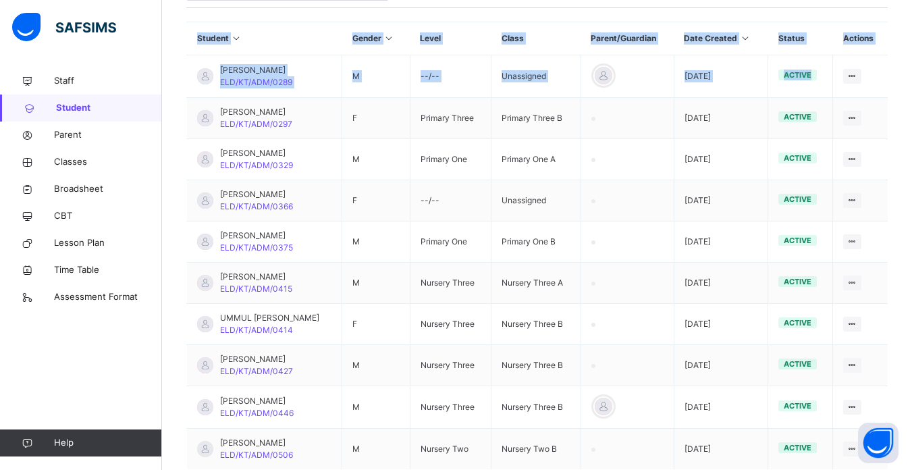
drag, startPoint x: 864, startPoint y: 76, endPoint x: 862, endPoint y: 14, distance: 62.1
click at [862, 14] on div "Session 2025-2026 Term First Term Select class section Select class level Selec…" at bounding box center [536, 230] width 701 height 601
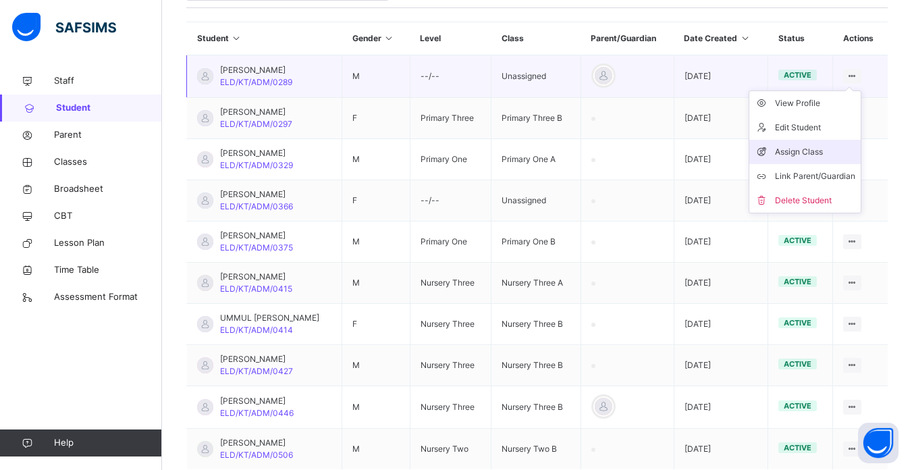
click at [822, 149] on div "Assign Class" at bounding box center [815, 152] width 80 height 14
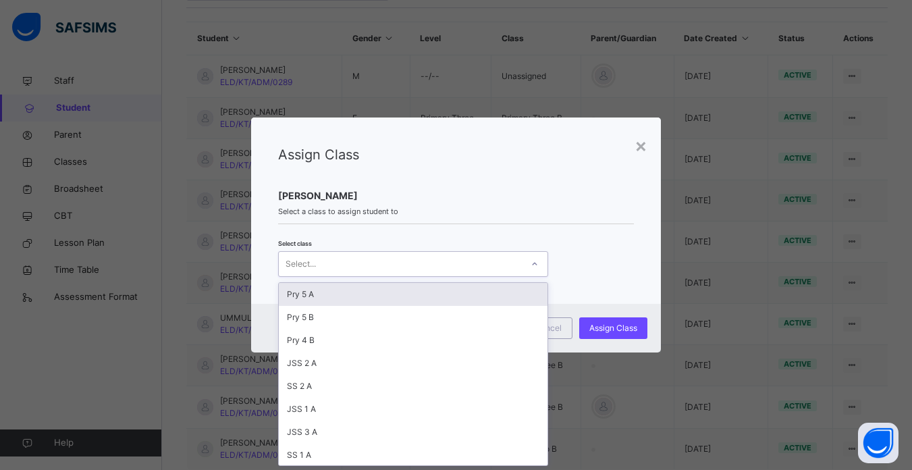
scroll to position [0, 0]
click at [497, 257] on div "Select..." at bounding box center [400, 264] width 243 height 21
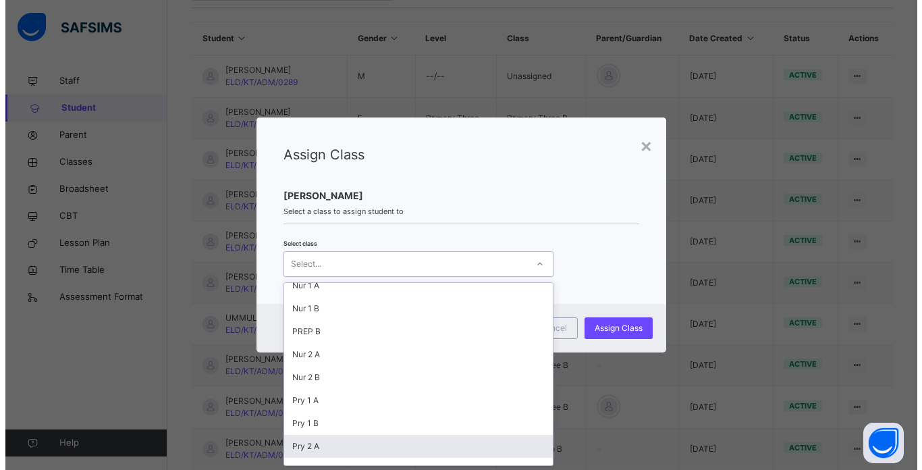
scroll to position [238, 0]
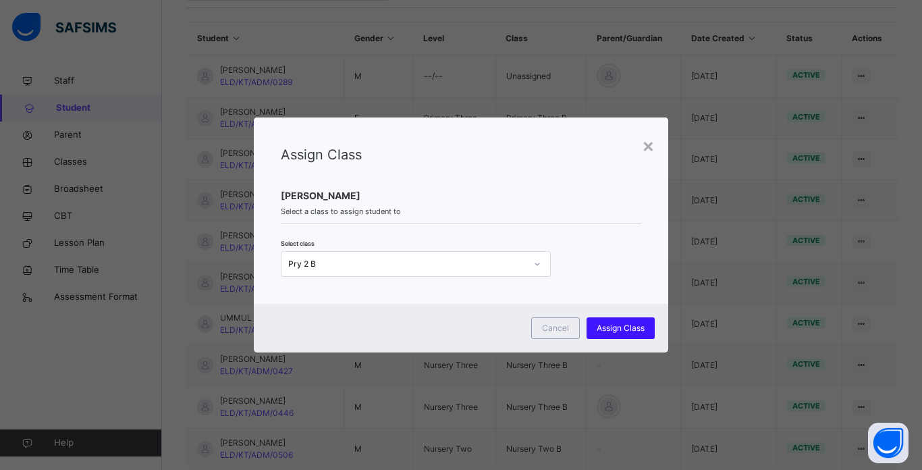
click at [619, 325] on span "Assign Class" at bounding box center [621, 328] width 48 height 12
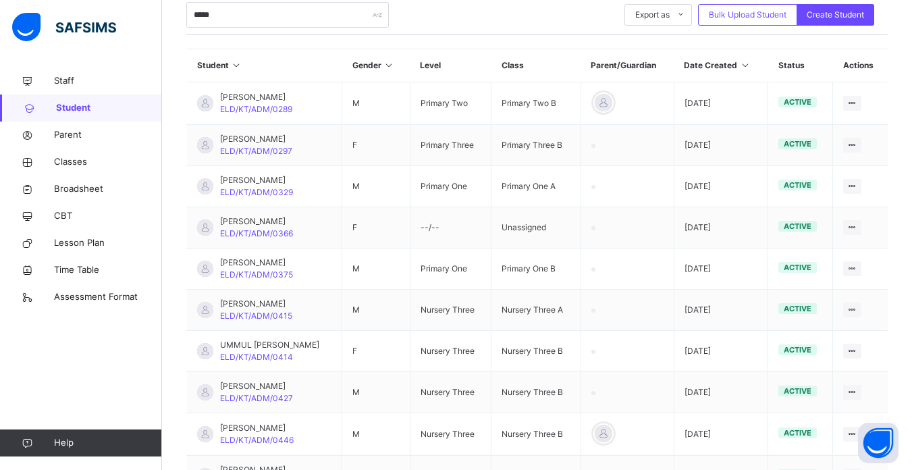
scroll to position [262, 0]
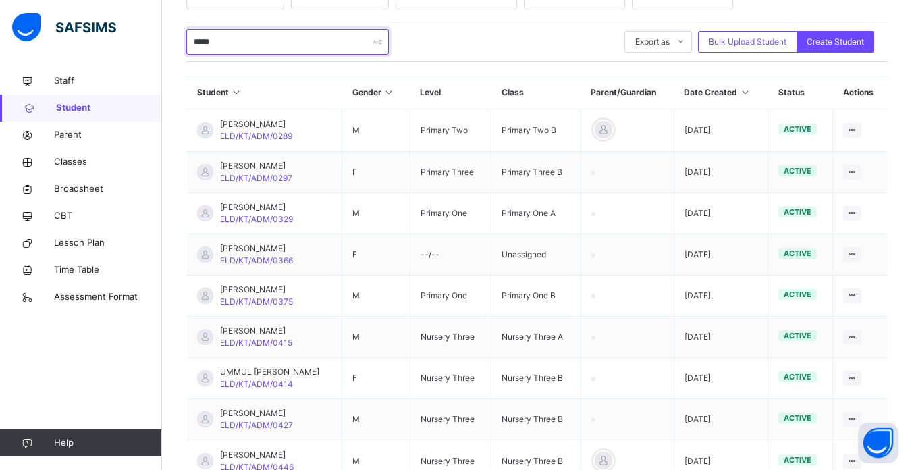
click at [246, 47] on input "*****" at bounding box center [287, 42] width 203 height 26
type input "*"
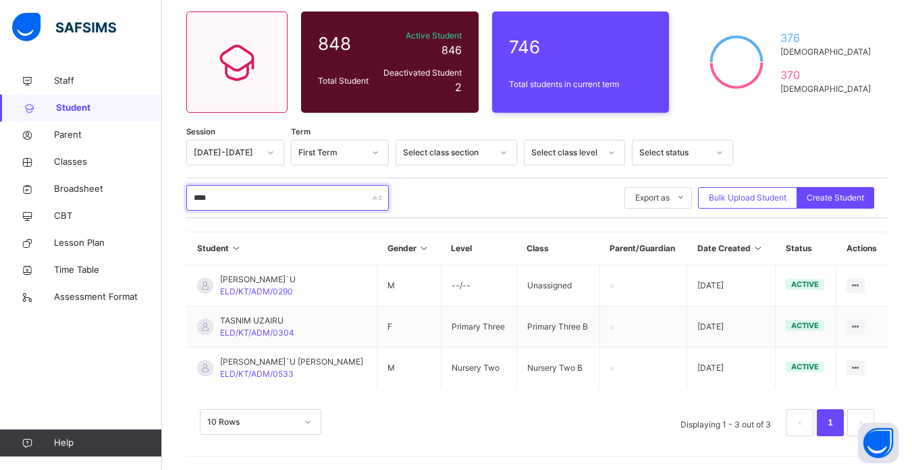
scroll to position [106, 0]
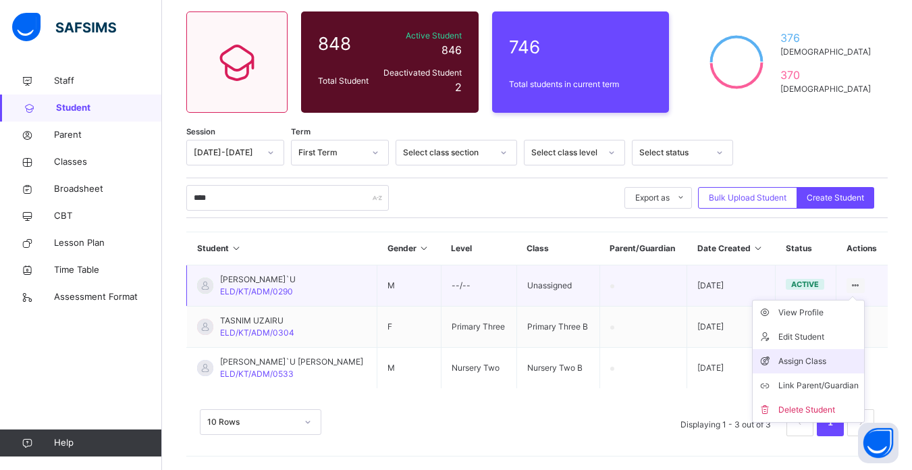
click at [800, 359] on div "Assign Class" at bounding box center [818, 361] width 80 height 14
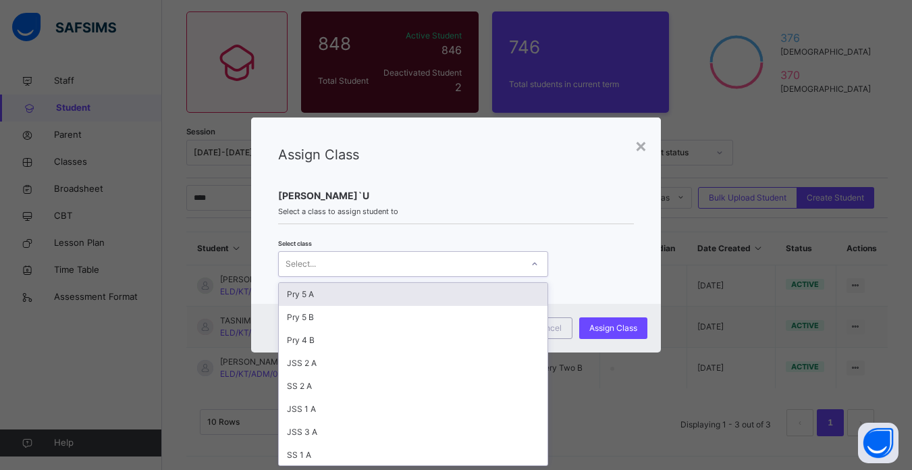
scroll to position [0, 0]
click at [485, 264] on div "Select..." at bounding box center [400, 264] width 243 height 21
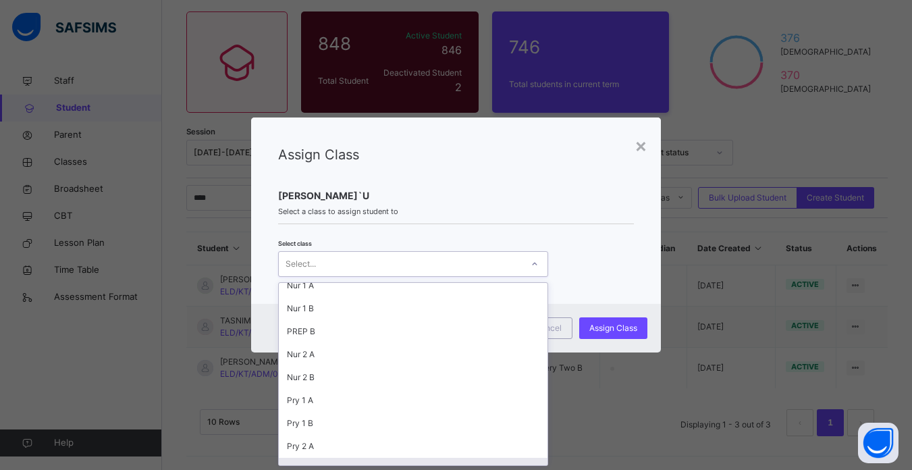
scroll to position [238, 0]
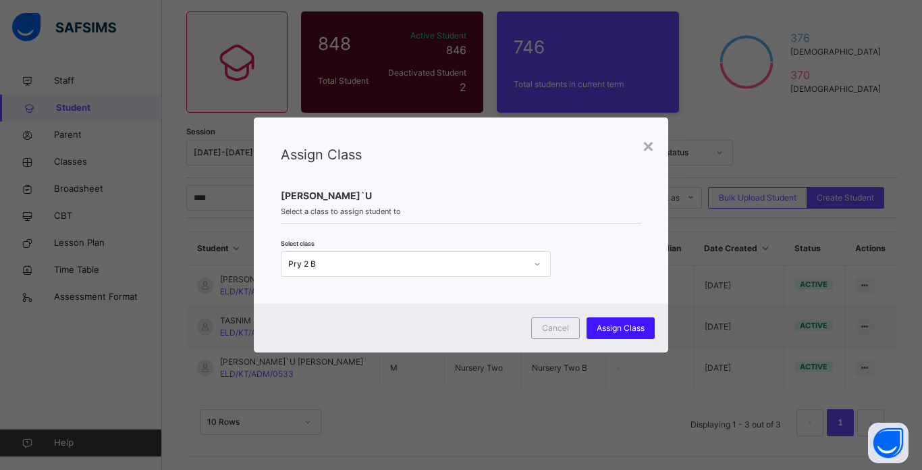
click at [624, 324] on span "Assign Class" at bounding box center [621, 328] width 48 height 12
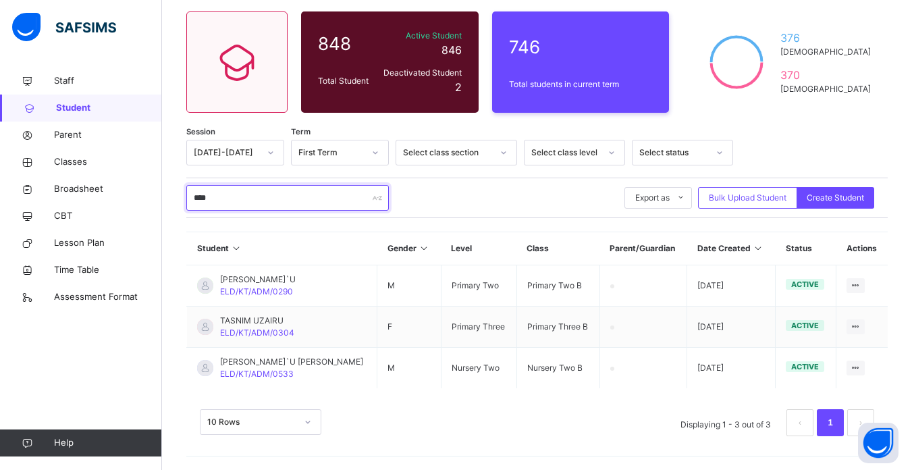
click at [240, 190] on input "****" at bounding box center [287, 198] width 203 height 26
type input "*"
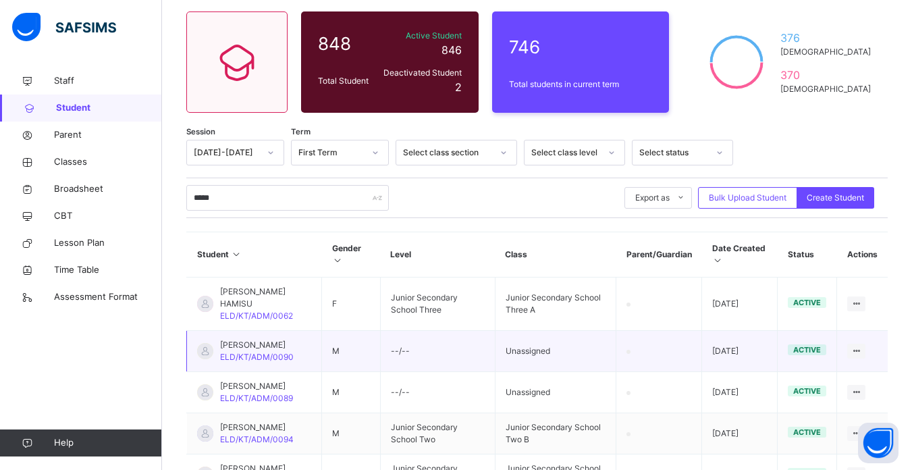
click at [527, 339] on td "Unassigned" at bounding box center [555, 351] width 121 height 41
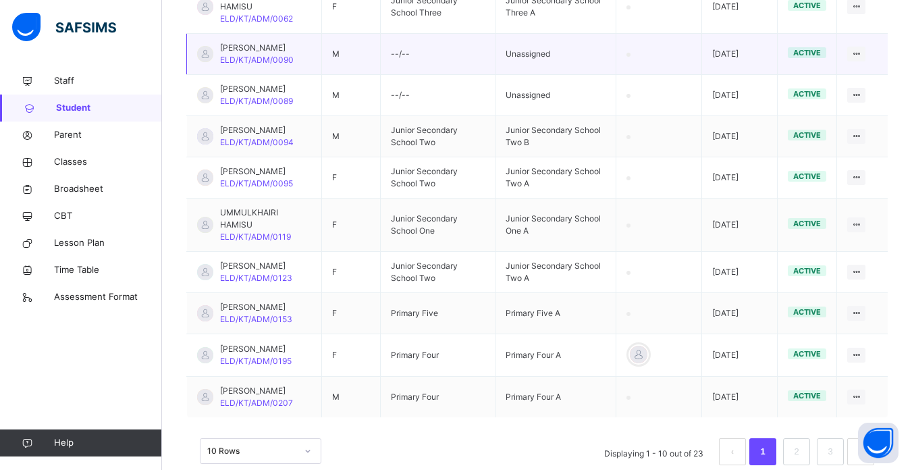
scroll to position [420, 0]
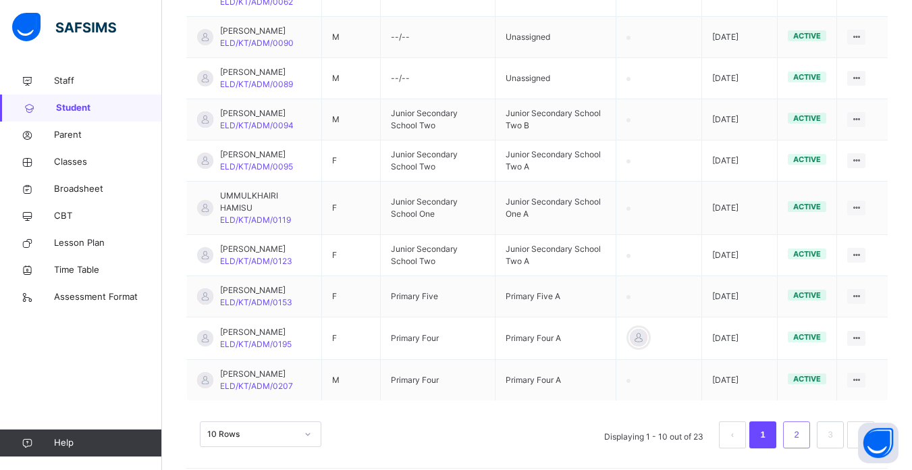
click at [803, 426] on link "2" at bounding box center [796, 435] width 13 height 18
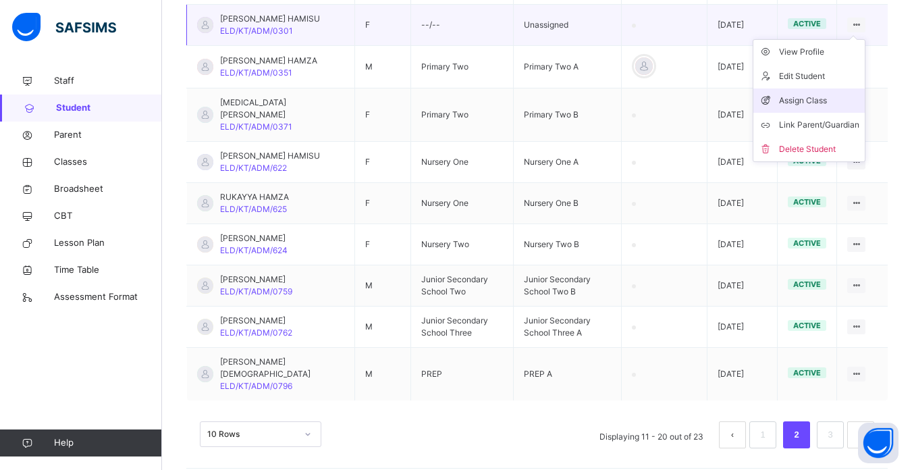
click at [819, 96] on div "Assign Class" at bounding box center [819, 101] width 80 height 14
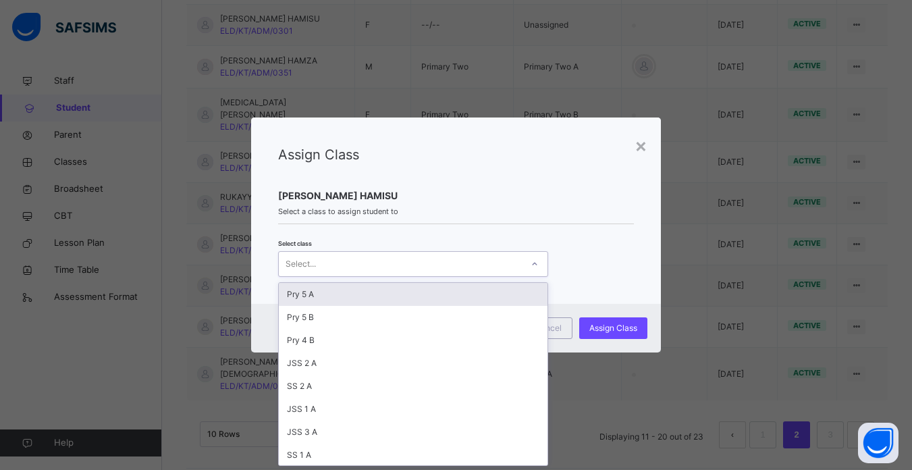
scroll to position [0, 0]
click at [471, 262] on div "Select..." at bounding box center [400, 264] width 243 height 21
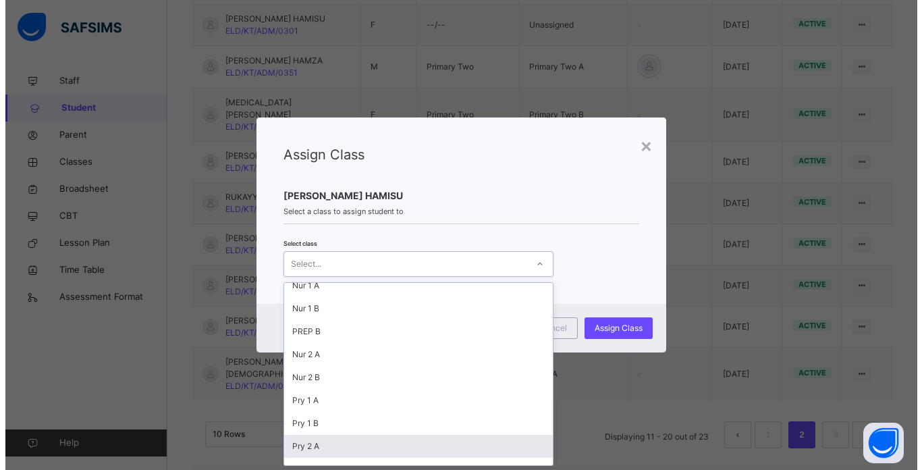
scroll to position [238, 0]
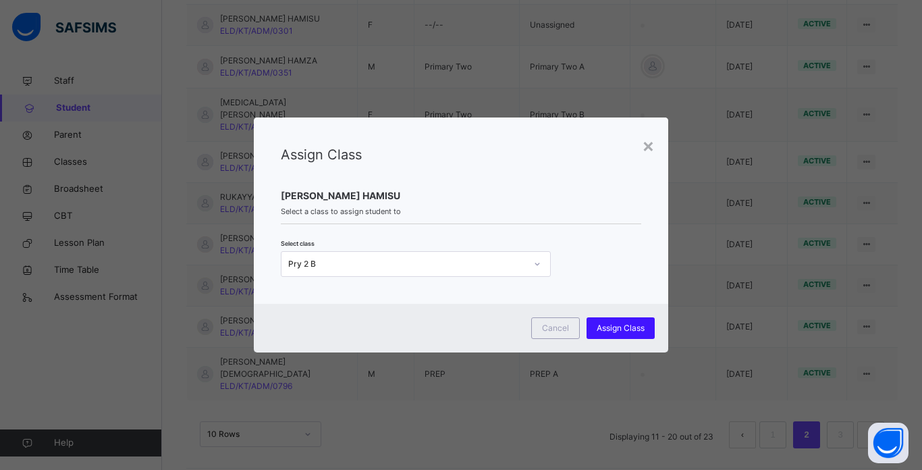
click at [623, 325] on span "Assign Class" at bounding box center [621, 328] width 48 height 12
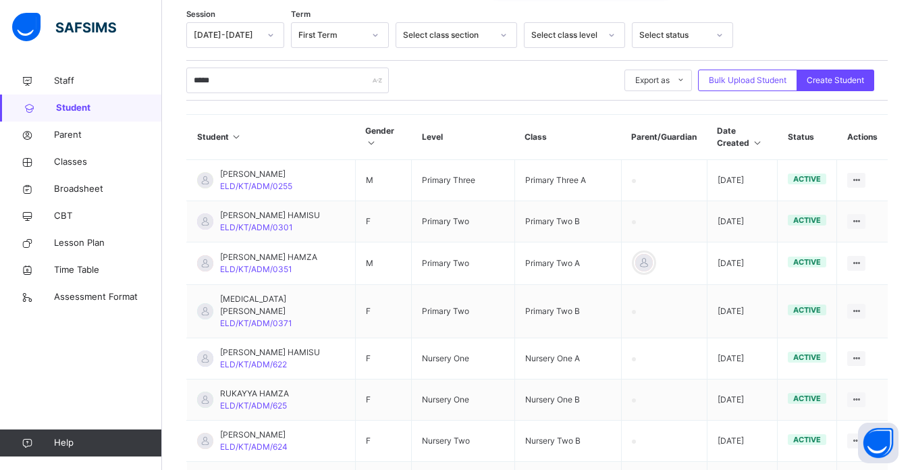
scroll to position [204, 0]
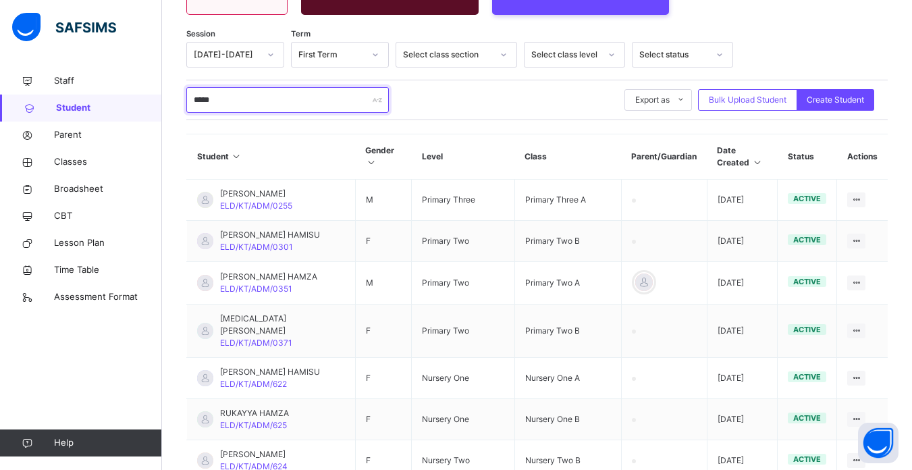
click at [234, 94] on input "*****" at bounding box center [287, 100] width 203 height 26
type input "*"
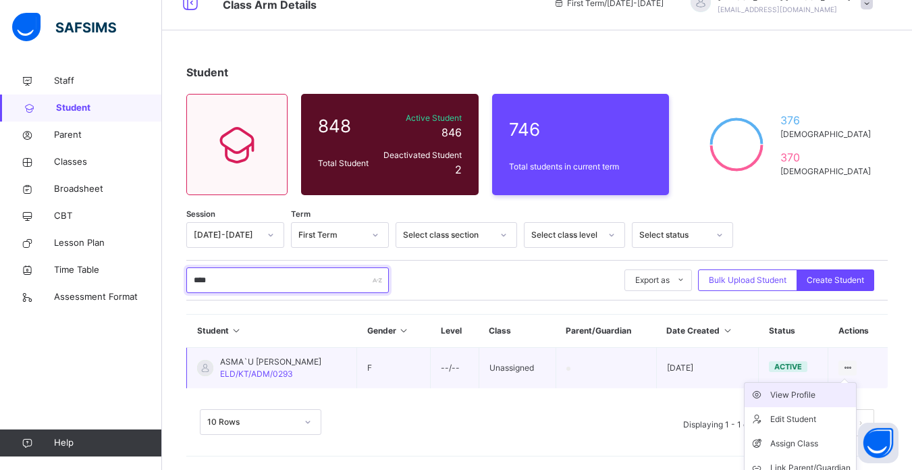
scroll to position [59, 0]
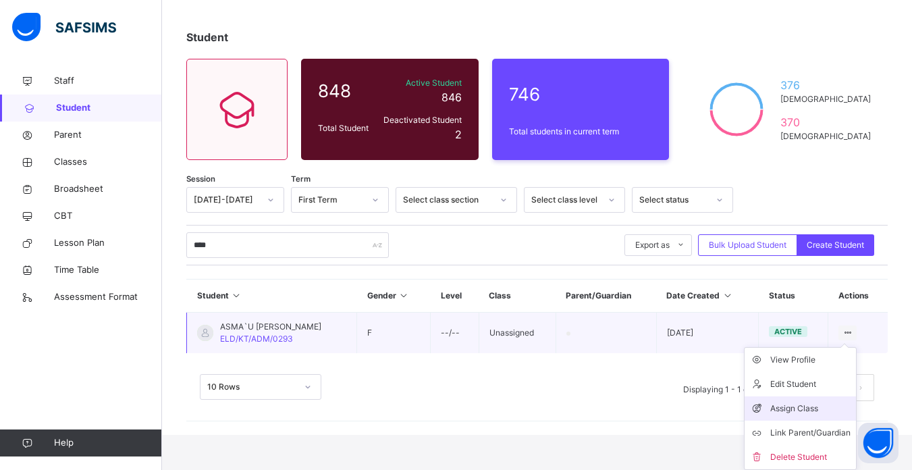
click at [821, 407] on div "Assign Class" at bounding box center [810, 409] width 80 height 14
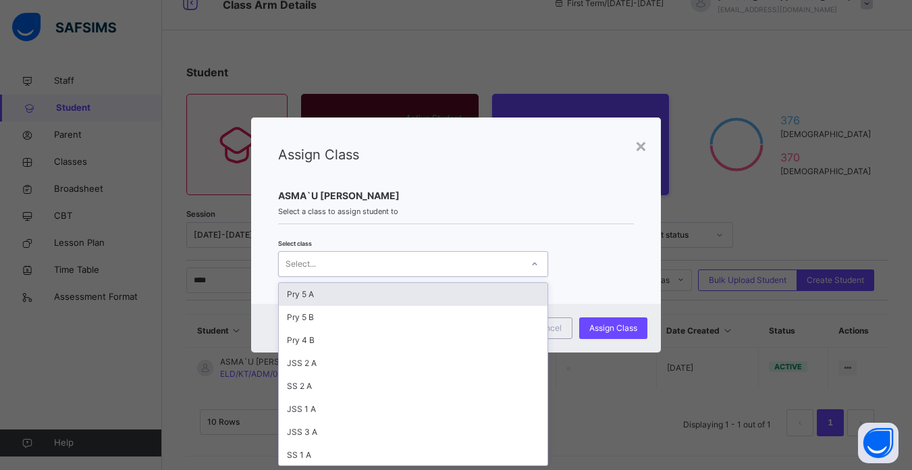
scroll to position [0, 0]
click at [454, 258] on div "Select..." at bounding box center [400, 264] width 243 height 21
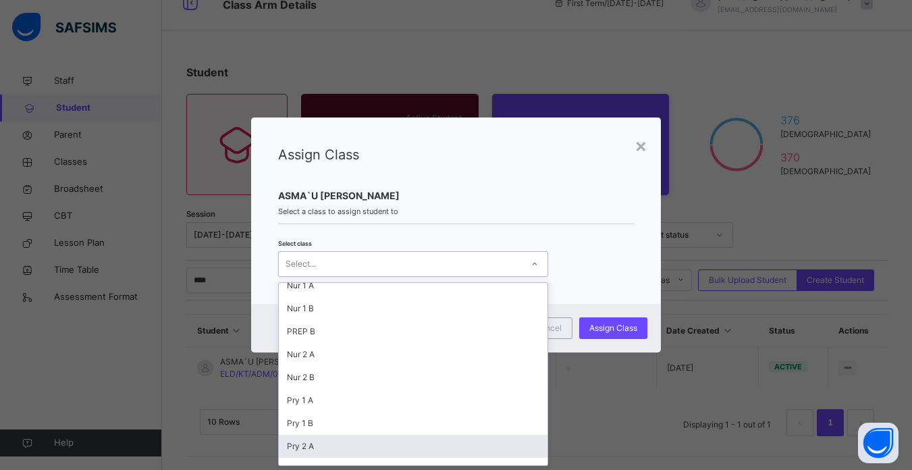
scroll to position [238, 0]
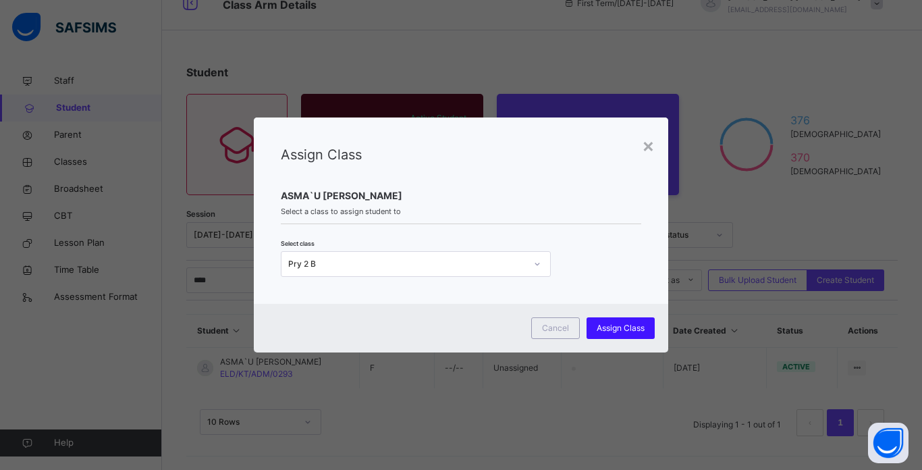
click at [613, 325] on span "Assign Class" at bounding box center [621, 328] width 48 height 12
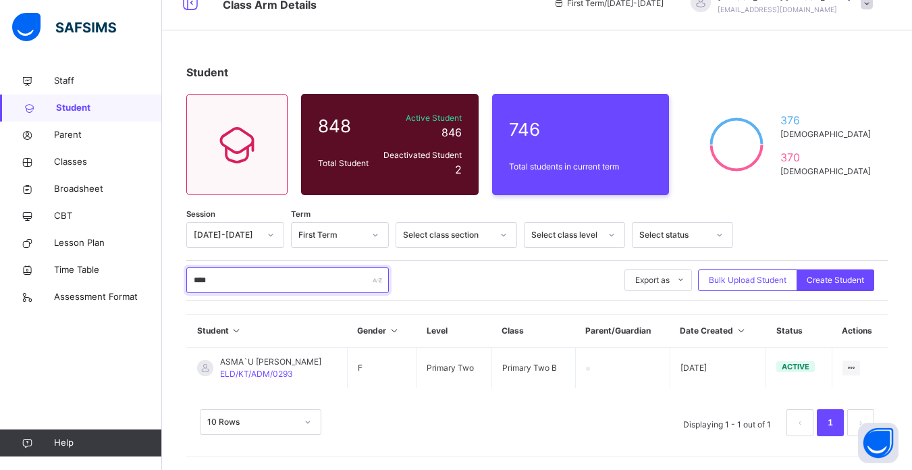
click at [263, 277] on input "****" at bounding box center [287, 280] width 203 height 26
type input "*"
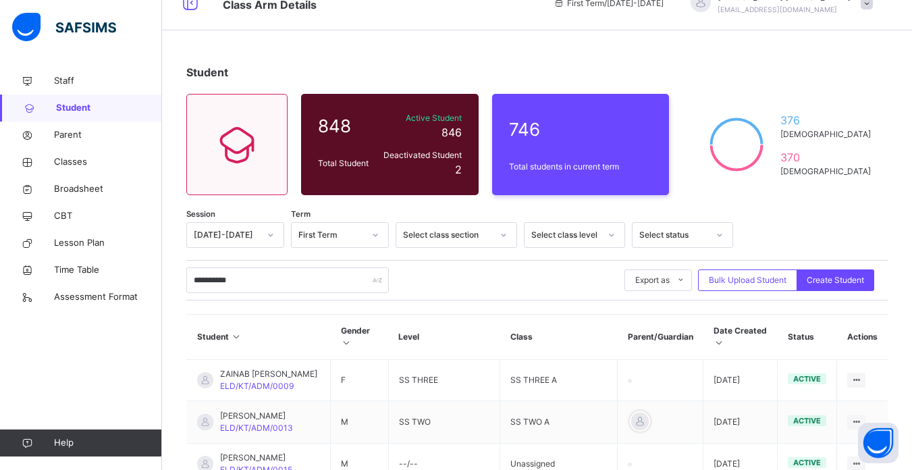
click at [361, 358] on th "Gender" at bounding box center [360, 337] width 58 height 45
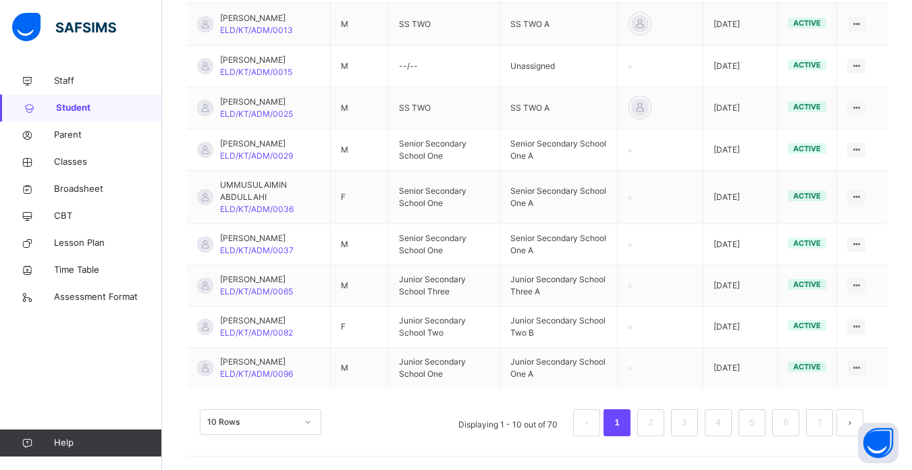
scroll to position [429, 0]
click at [657, 431] on link "2" at bounding box center [650, 423] width 13 height 18
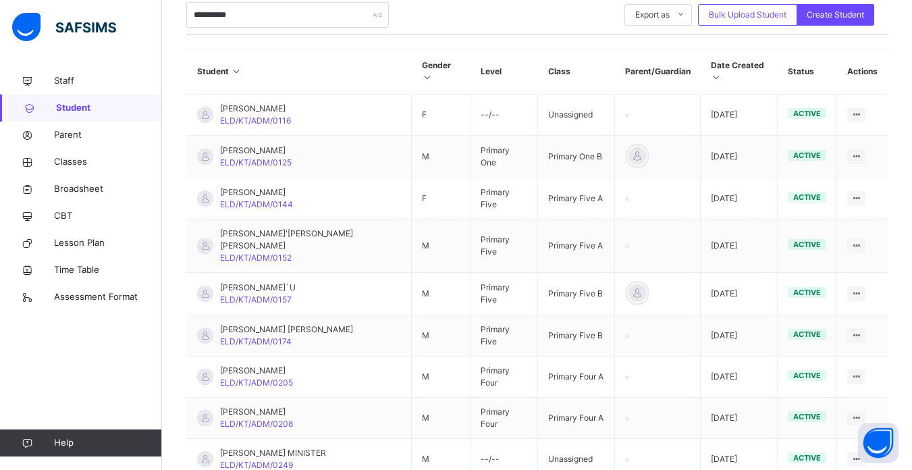
scroll to position [262, 0]
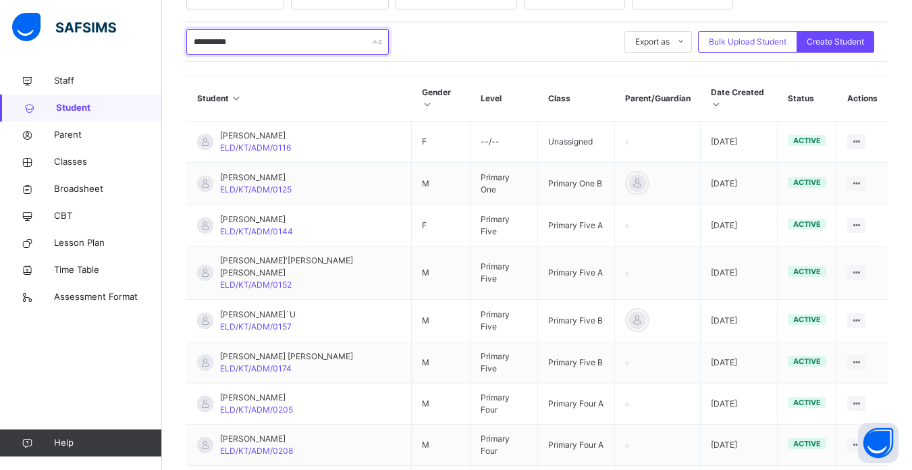
click at [221, 41] on input "**********" at bounding box center [287, 42] width 203 height 26
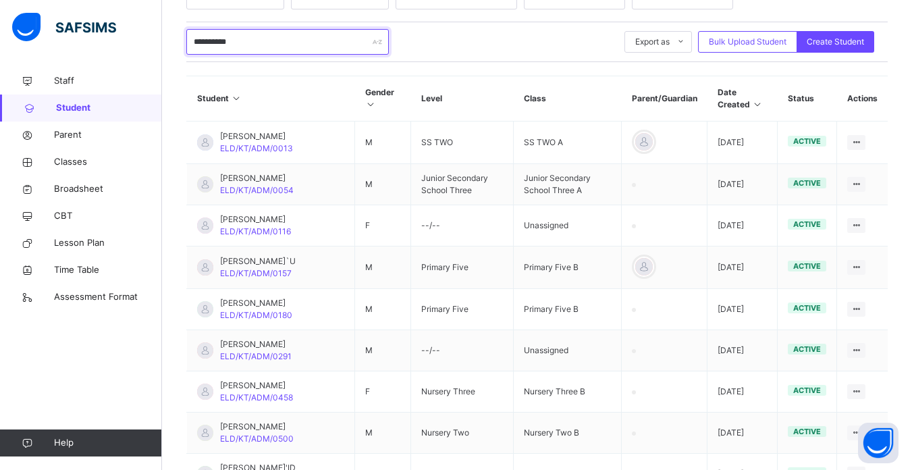
click at [221, 41] on input "**********" at bounding box center [287, 42] width 203 height 26
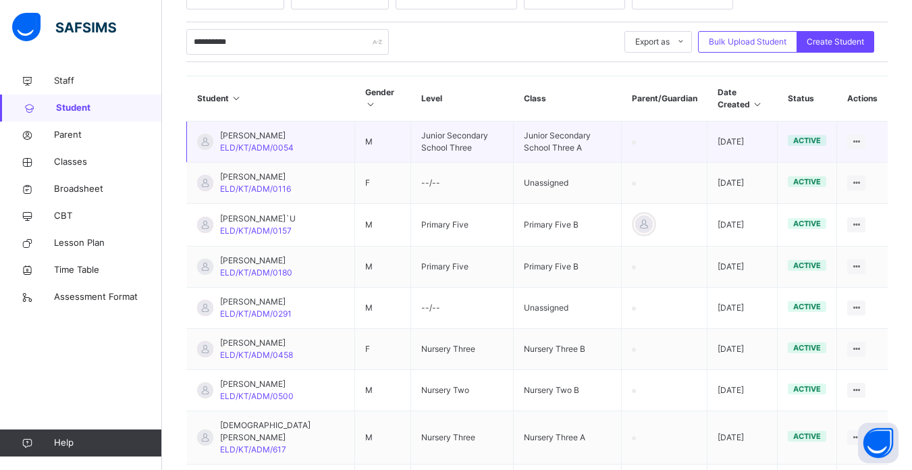
click at [362, 163] on td "M" at bounding box center [383, 142] width 56 height 41
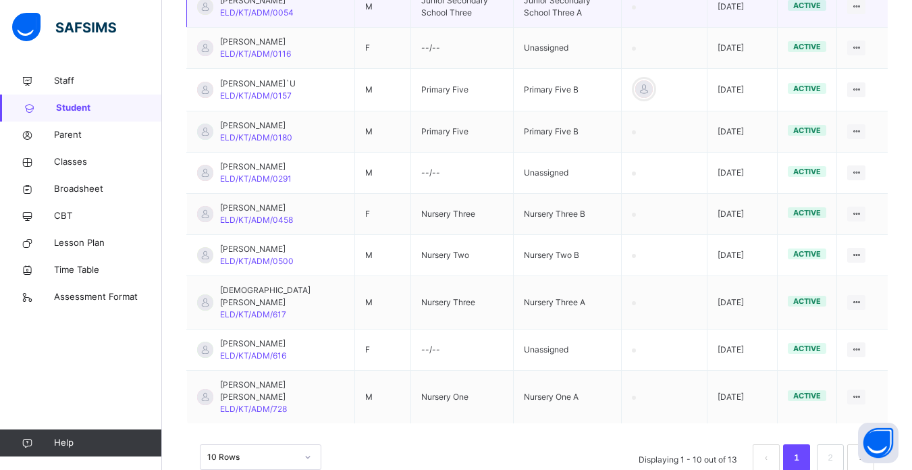
scroll to position [424, 0]
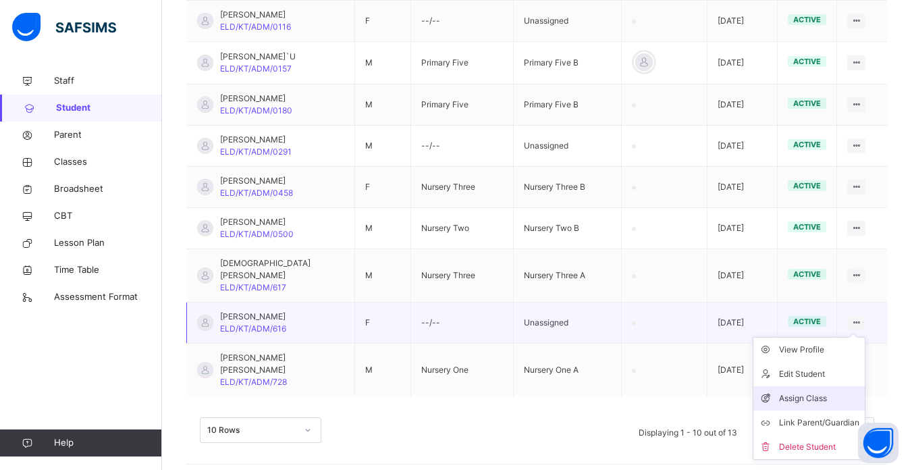
click at [819, 405] on div "Assign Class" at bounding box center [819, 399] width 80 height 14
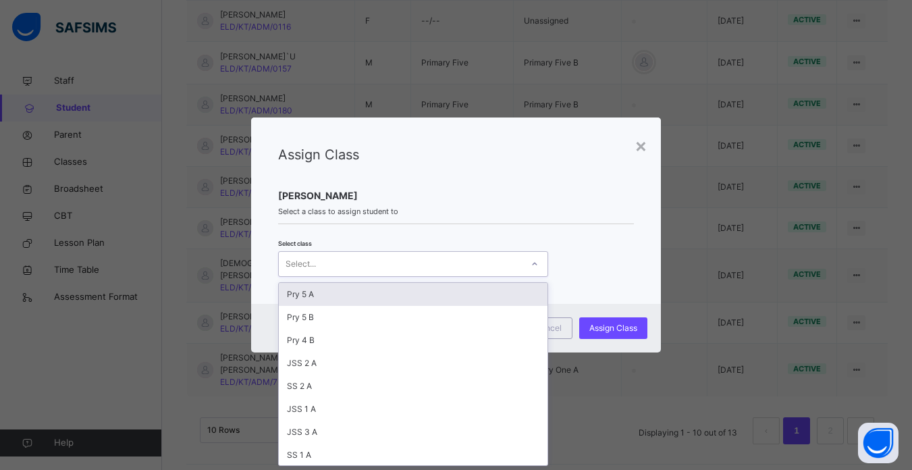
scroll to position [0, 0]
click at [458, 263] on div "Select..." at bounding box center [400, 264] width 243 height 21
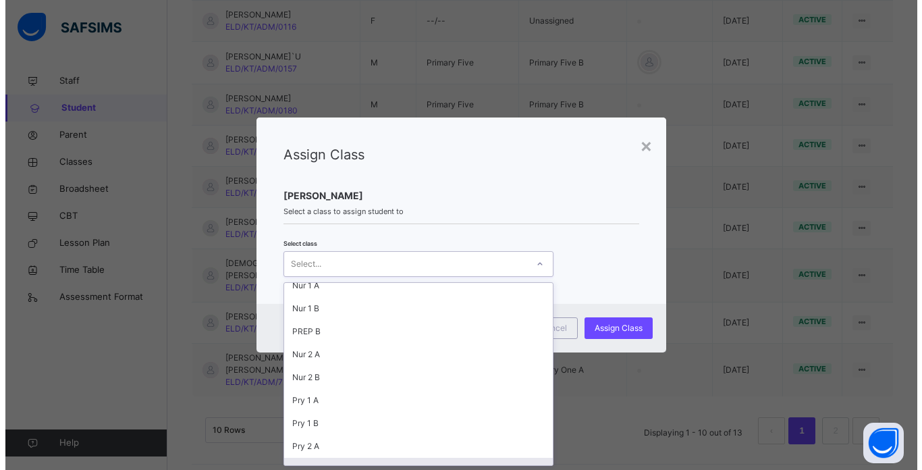
scroll to position [238, 0]
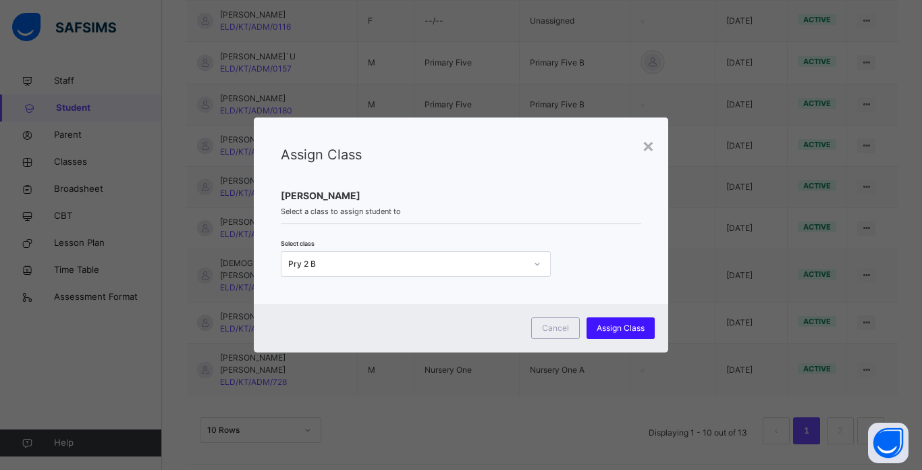
click at [621, 323] on span "Assign Class" at bounding box center [621, 328] width 48 height 12
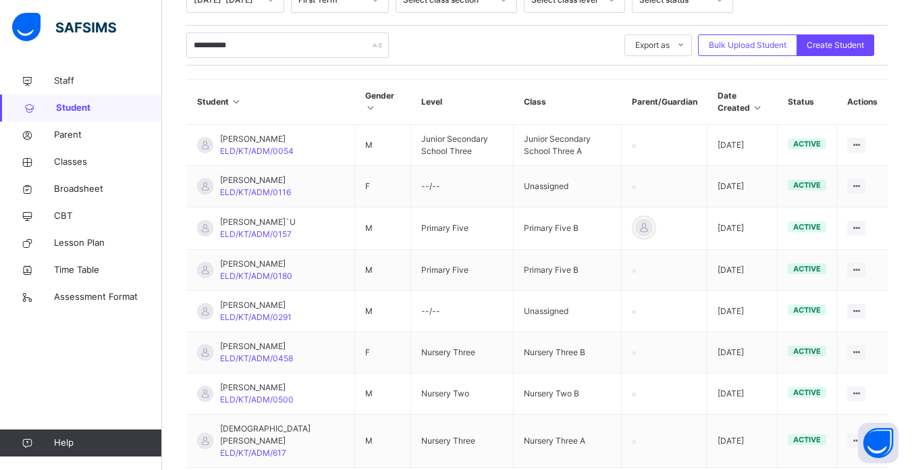
scroll to position [235, 0]
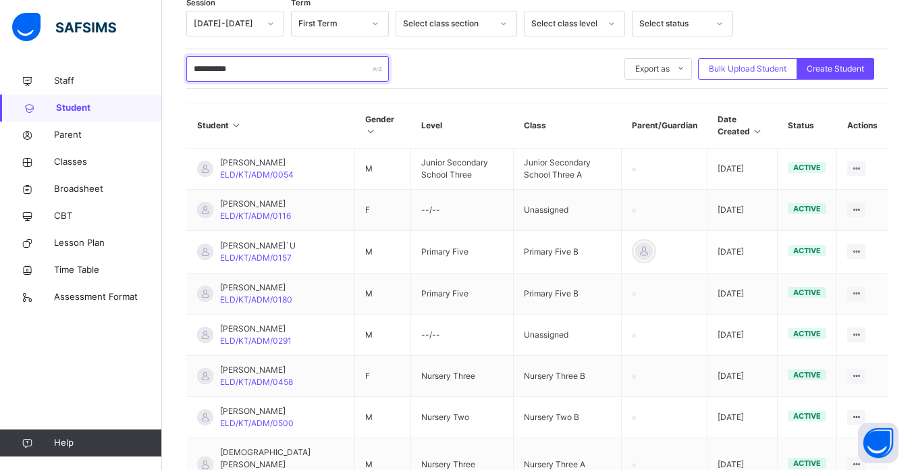
click at [255, 68] on input "**********" at bounding box center [287, 69] width 203 height 26
type input "*"
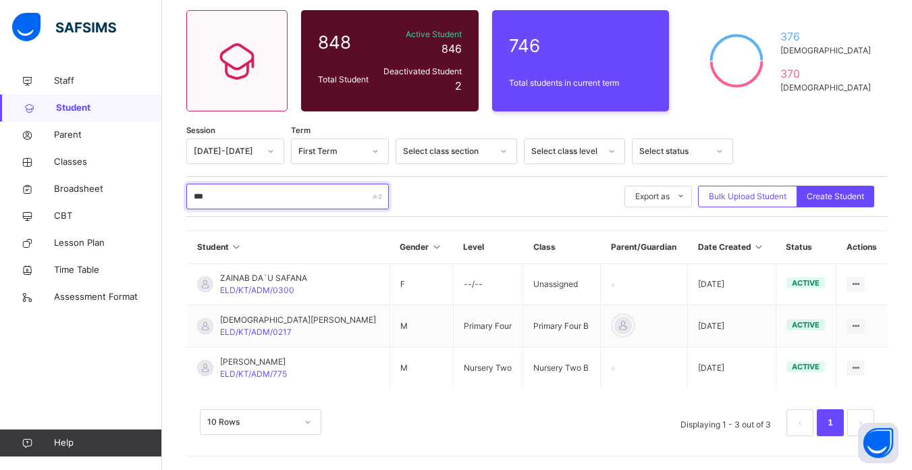
scroll to position [107, 0]
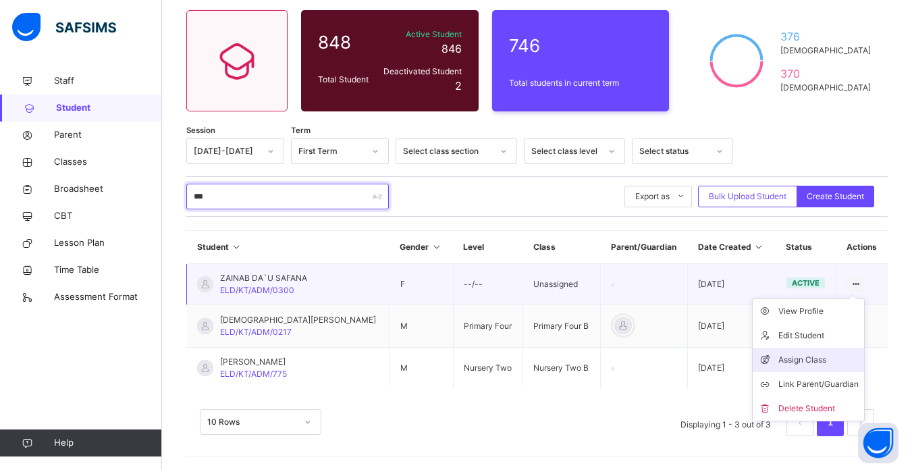
type input "***"
click at [815, 360] on div "Assign Class" at bounding box center [818, 360] width 80 height 14
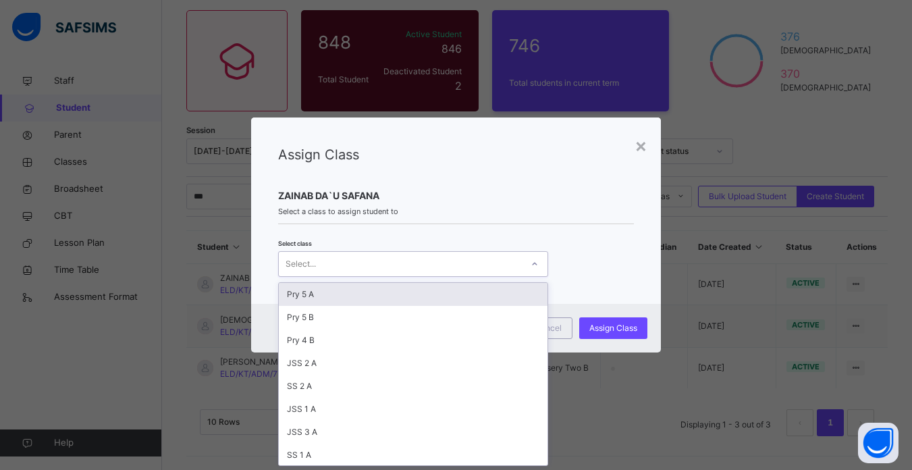
scroll to position [0, 0]
click at [472, 265] on div "Select..." at bounding box center [400, 264] width 243 height 21
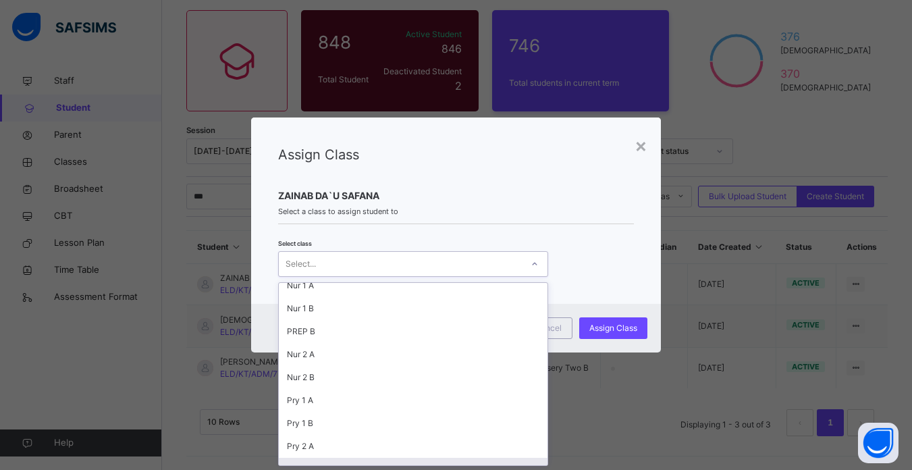
scroll to position [238, 0]
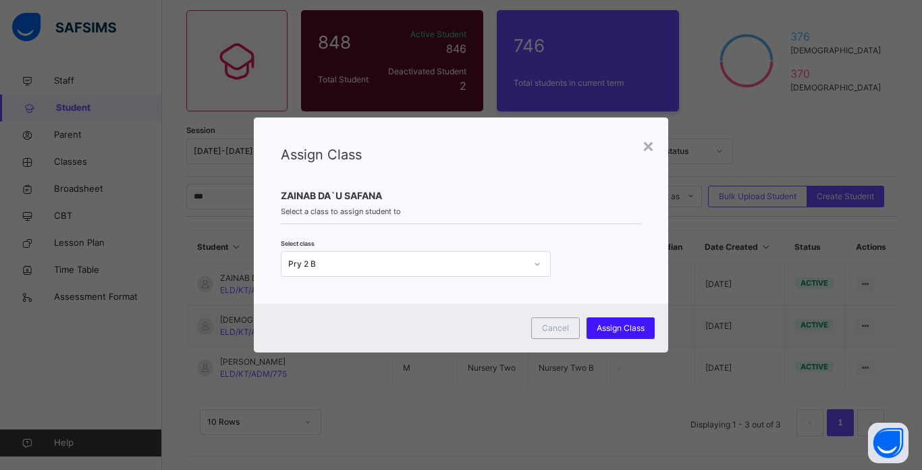
click at [623, 327] on span "Assign Class" at bounding box center [621, 328] width 48 height 12
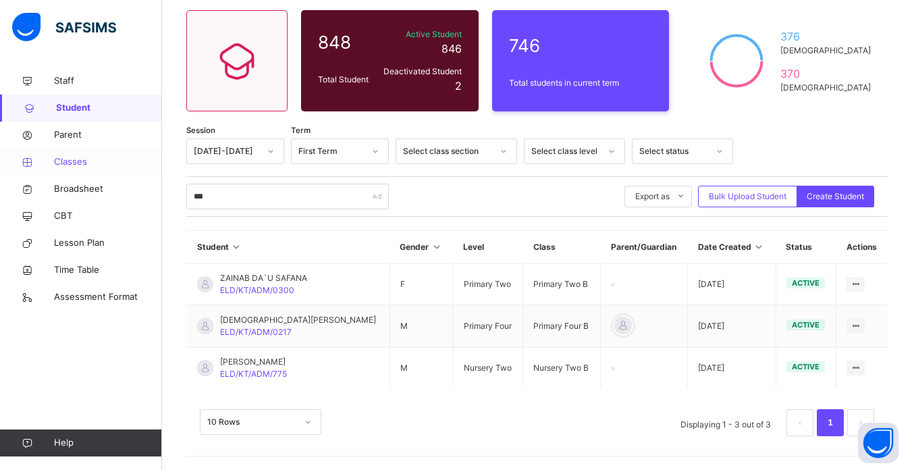
click at [68, 164] on span "Classes" at bounding box center [108, 162] width 108 height 14
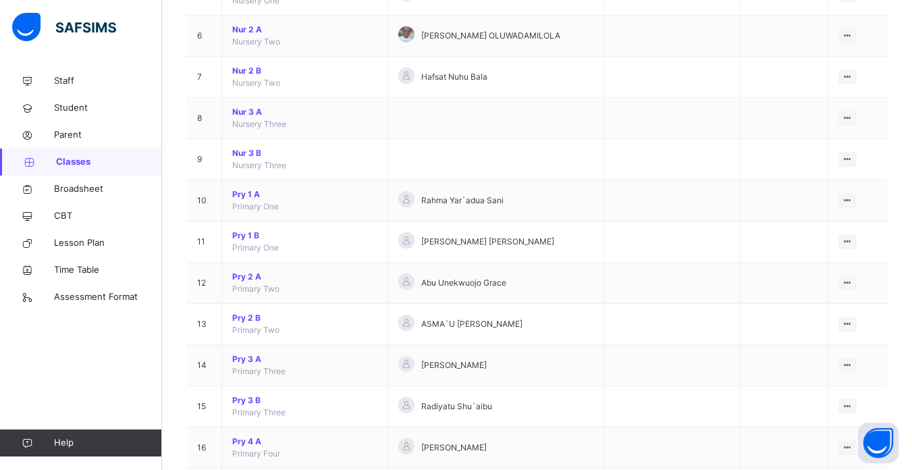
scroll to position [378, 0]
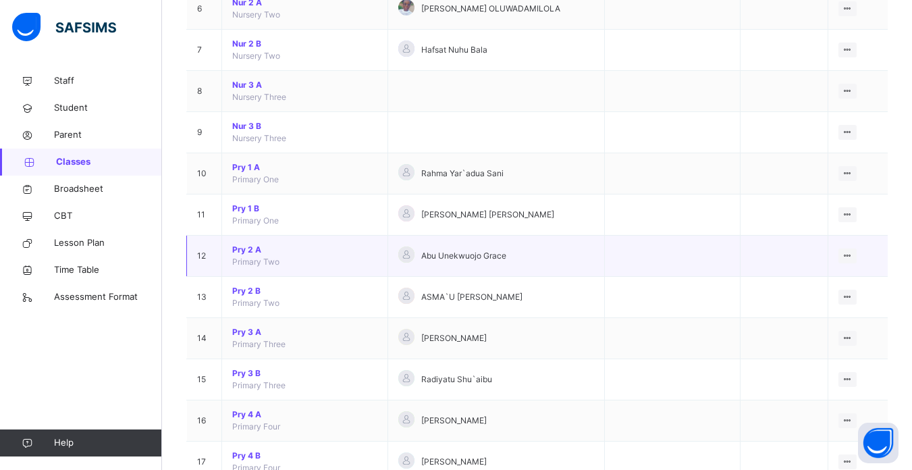
click at [256, 248] on span "Pry 2 A" at bounding box center [304, 250] width 145 height 12
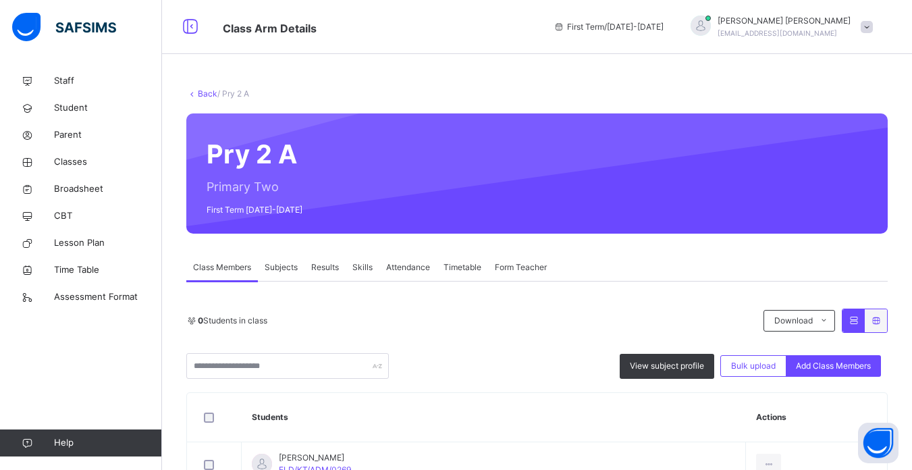
click at [414, 418] on th "Students" at bounding box center [494, 417] width 504 height 49
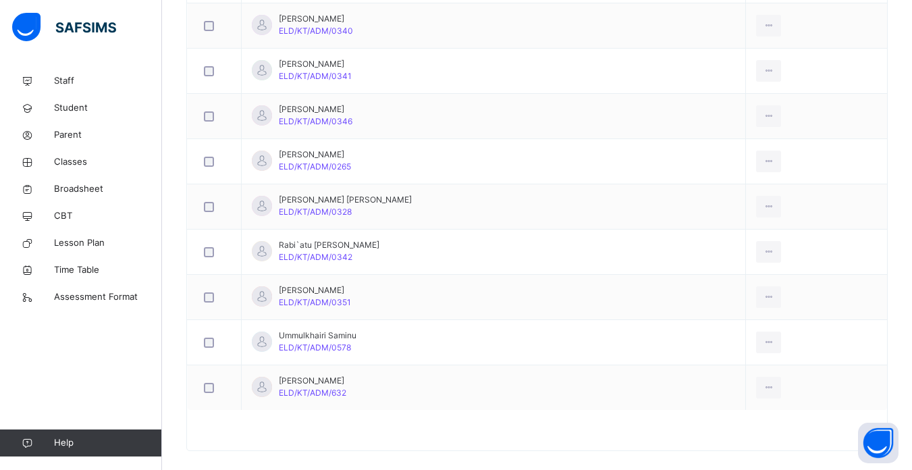
scroll to position [945, 0]
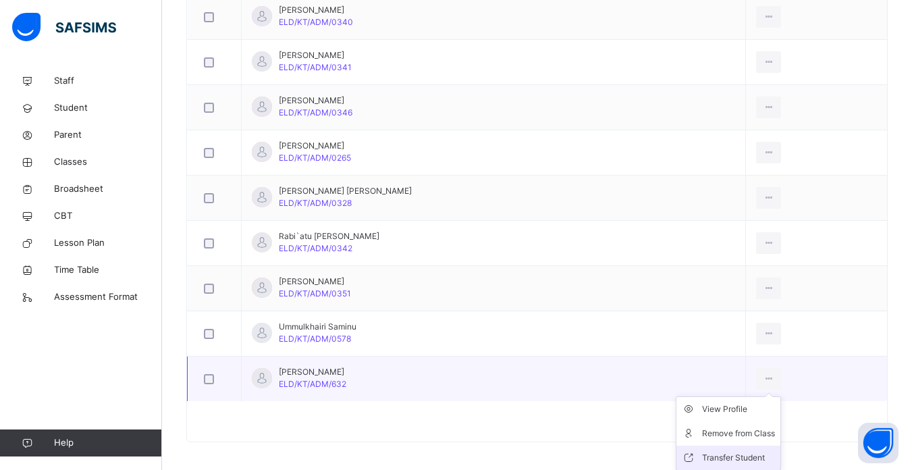
click at [727, 455] on div "Transfer Student" at bounding box center [738, 458] width 73 height 14
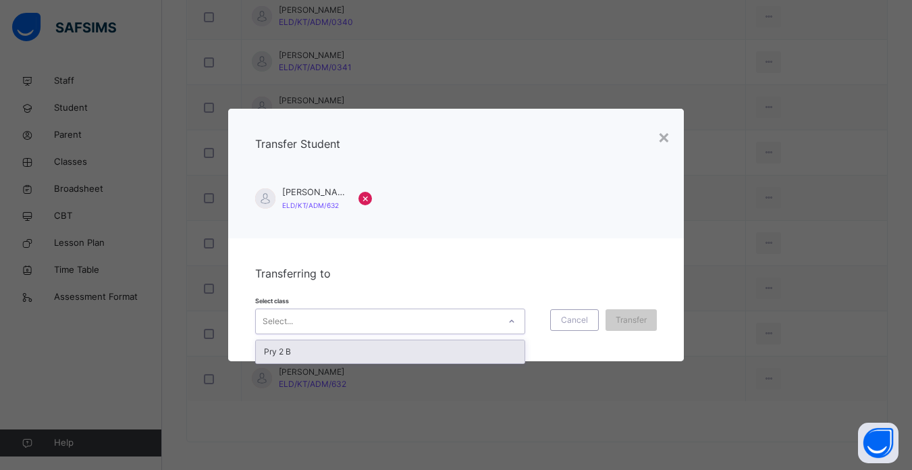
click at [500, 319] on div at bounding box center [511, 322] width 23 height 22
click at [506, 349] on div "Pry 2 B" at bounding box center [390, 351] width 269 height 23
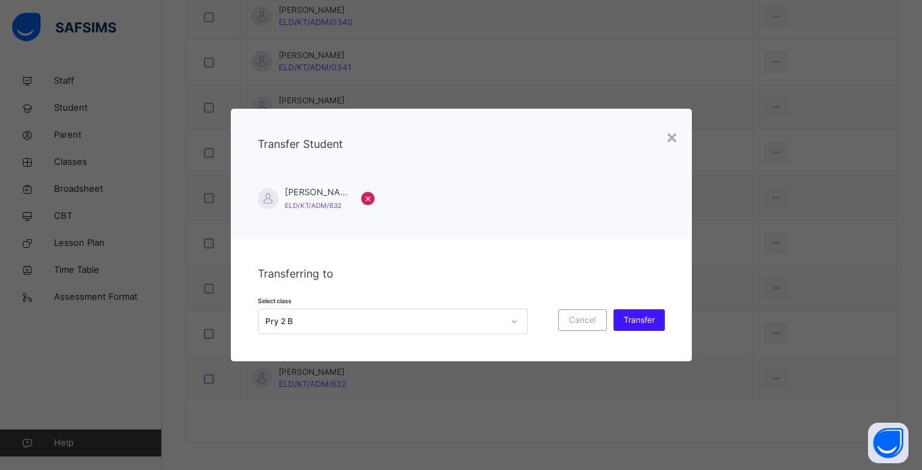
click at [642, 315] on span "Transfer" at bounding box center [639, 320] width 31 height 12
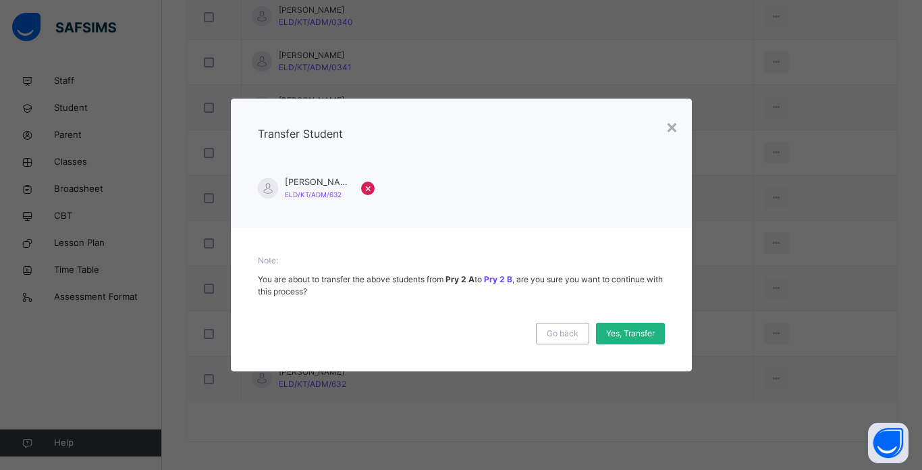
click at [626, 335] on span "Yes, Transfer" at bounding box center [630, 333] width 49 height 12
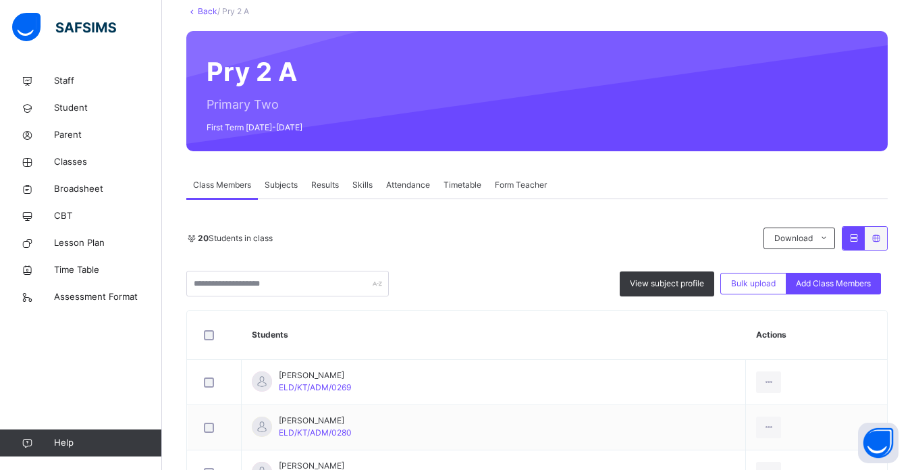
scroll to position [54, 0]
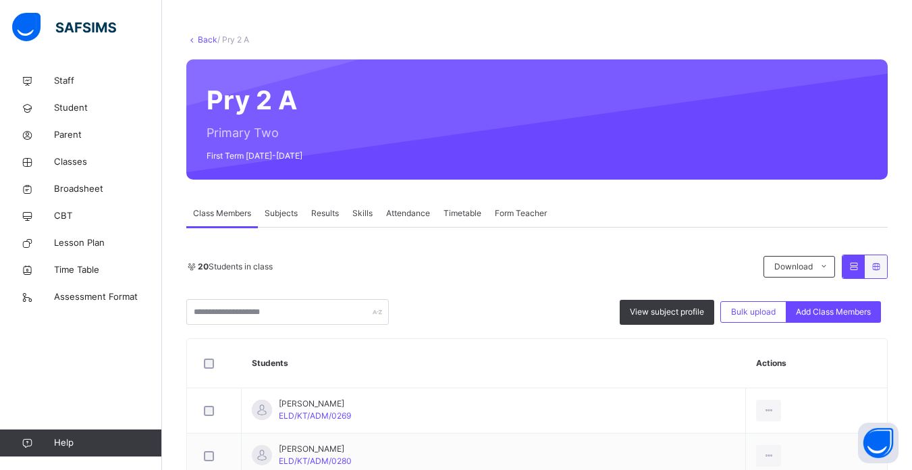
click at [201, 41] on link "Back" at bounding box center [208, 39] width 20 height 10
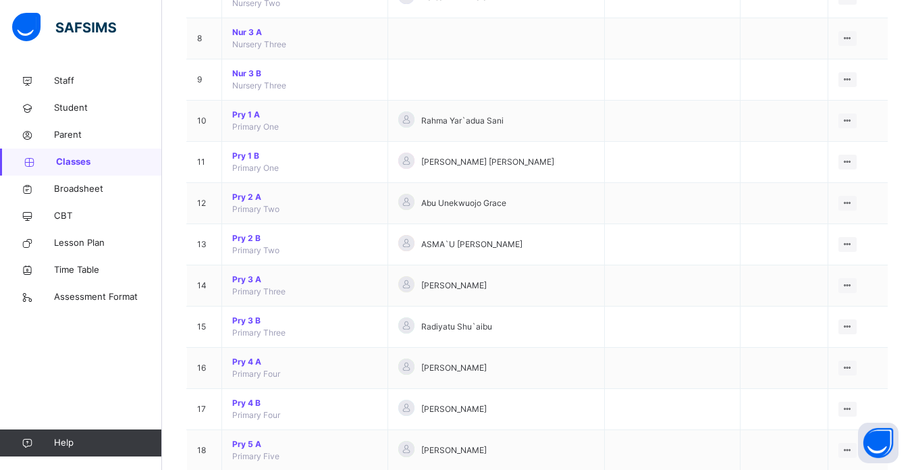
scroll to position [432, 0]
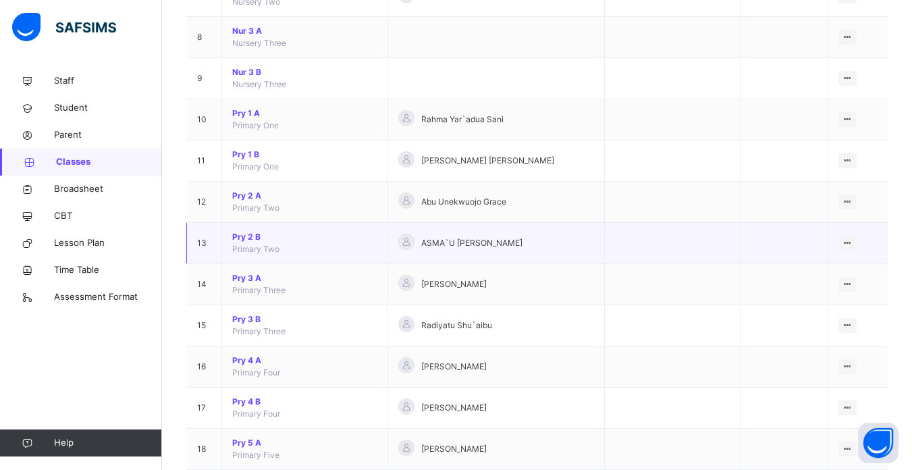
click at [246, 238] on span "Pry 2 B" at bounding box center [304, 237] width 145 height 12
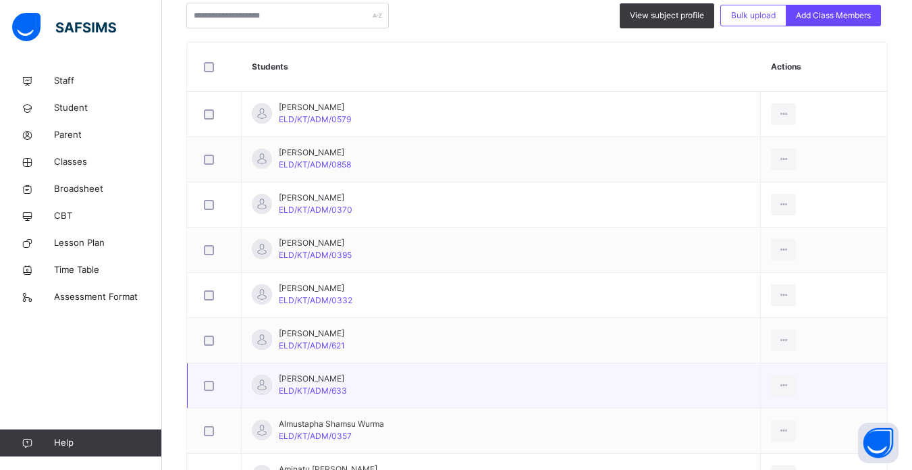
scroll to position [459, 0]
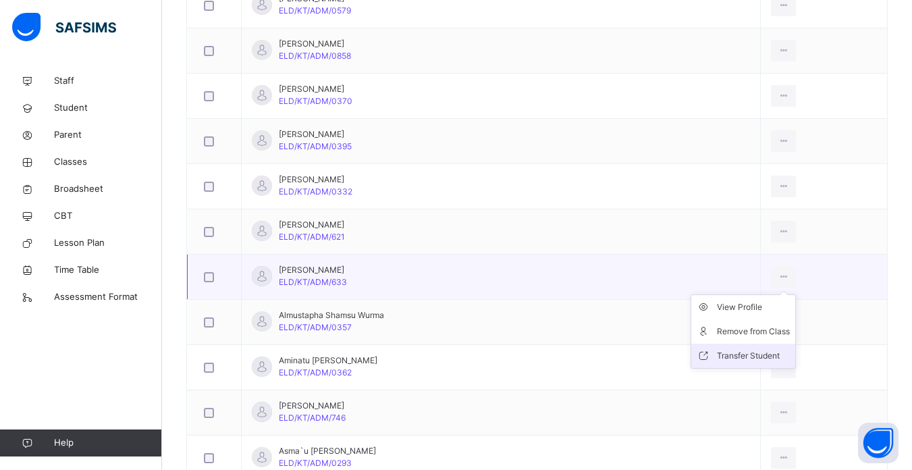
click at [718, 357] on div "Transfer Student" at bounding box center [753, 356] width 73 height 14
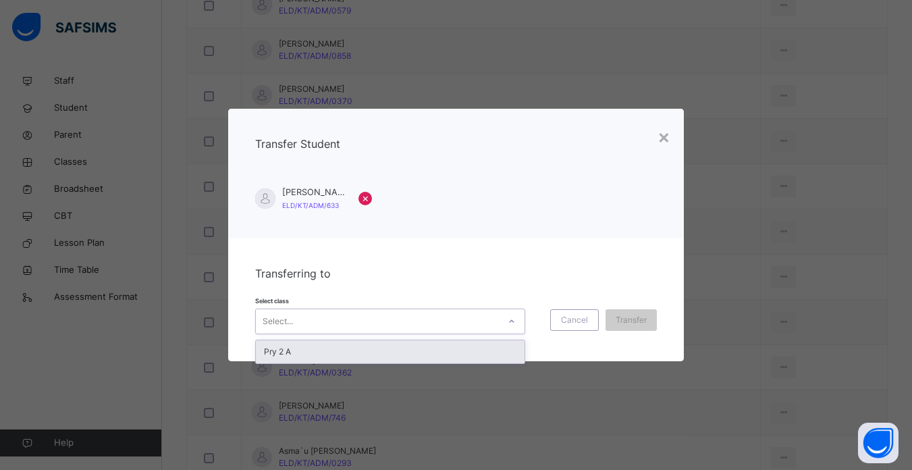
click at [450, 309] on div "Select..." at bounding box center [390, 321] width 270 height 26
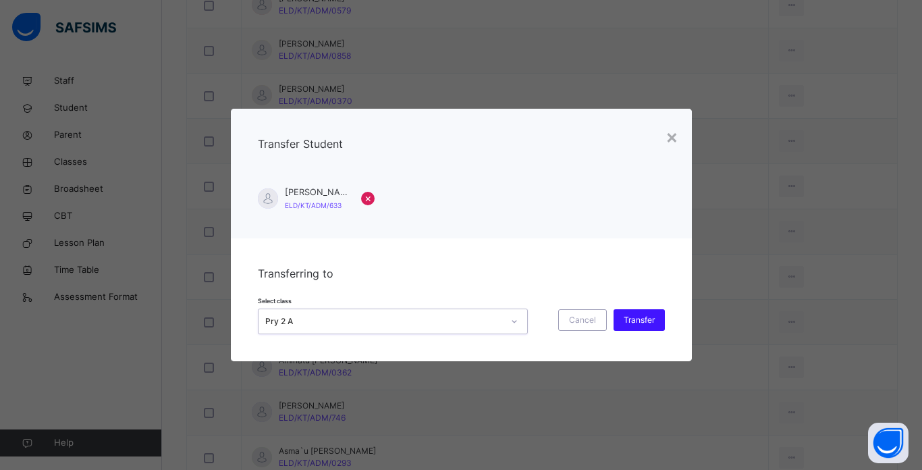
click at [637, 317] on span "Transfer" at bounding box center [639, 320] width 31 height 12
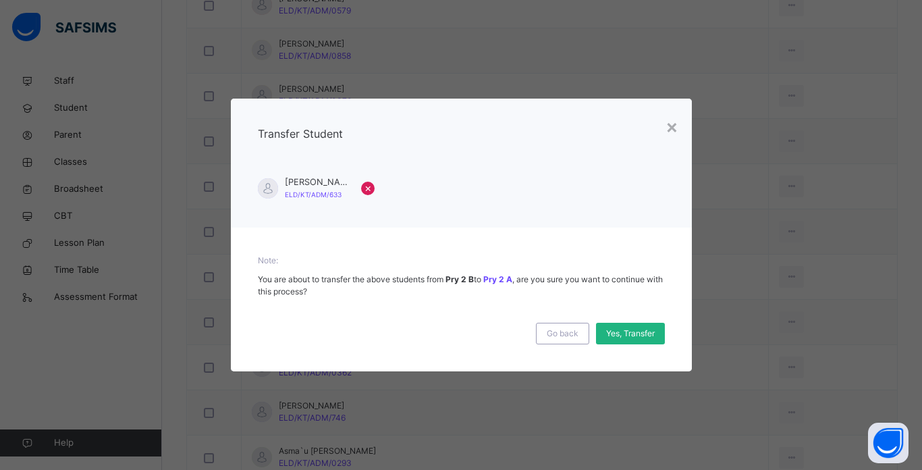
click at [628, 336] on span "Yes, Transfer" at bounding box center [630, 333] width 49 height 12
